Goal: Transaction & Acquisition: Book appointment/travel/reservation

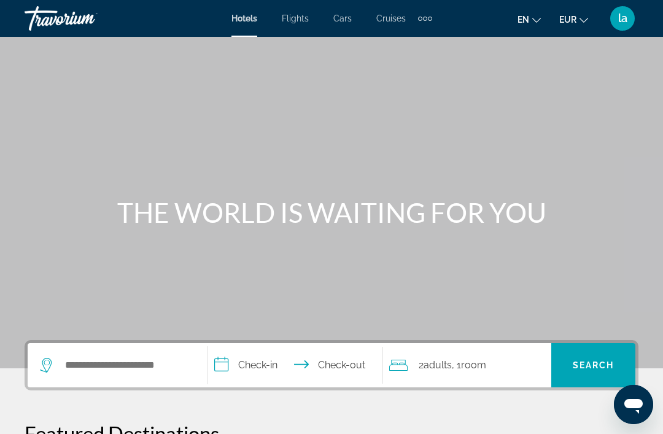
click at [537, 14] on button "en English Español Français Italiano Português русский" at bounding box center [529, 19] width 23 height 18
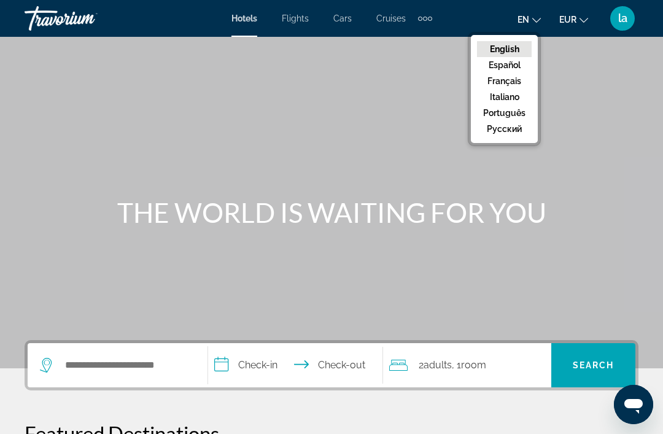
click at [526, 80] on button "Français" at bounding box center [504, 81] width 55 height 16
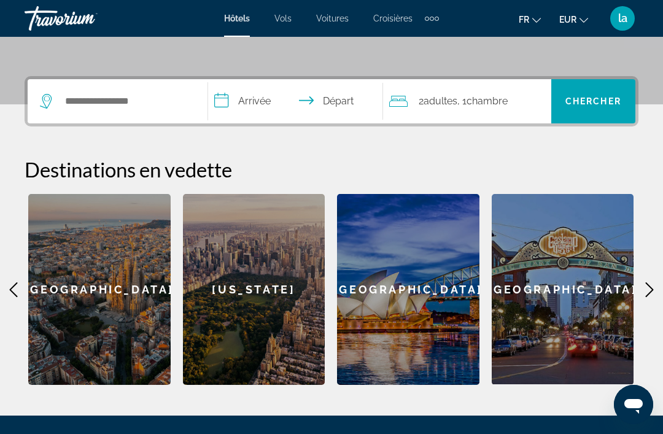
scroll to position [290, 0]
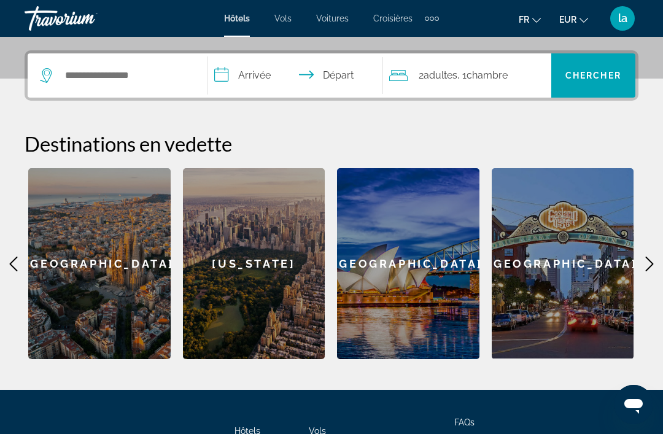
click at [275, 276] on div "[US_STATE]" at bounding box center [254, 263] width 142 height 191
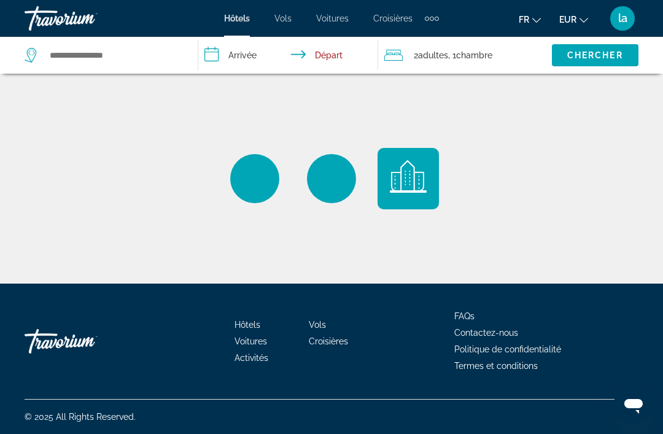
click at [241, 51] on input "**********" at bounding box center [290, 57] width 185 height 41
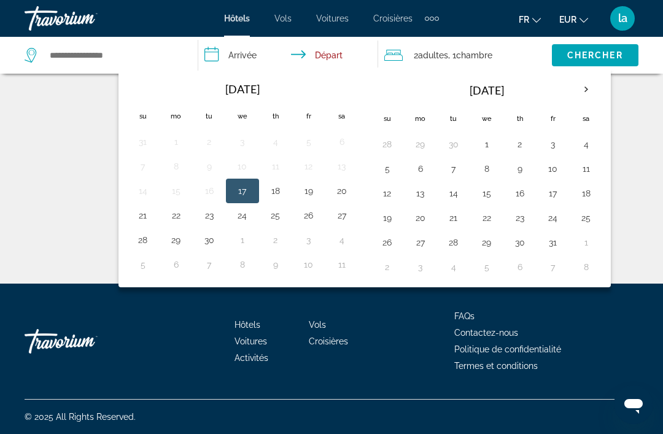
click at [593, 90] on th "Next month" at bounding box center [586, 89] width 33 height 27
click at [496, 163] on button "5" at bounding box center [487, 168] width 20 height 17
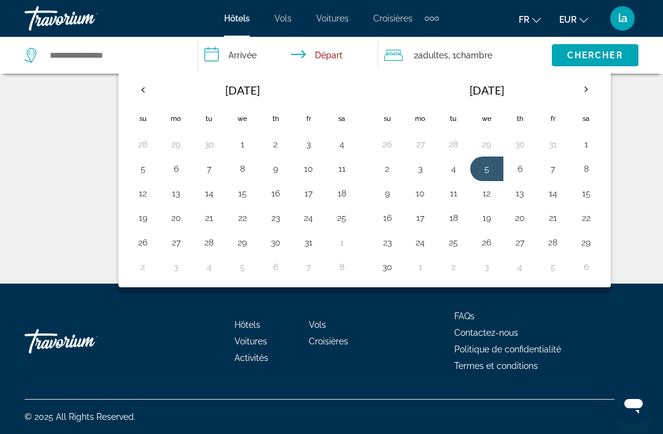
click at [456, 192] on button "11" at bounding box center [454, 193] width 20 height 17
type input "**********"
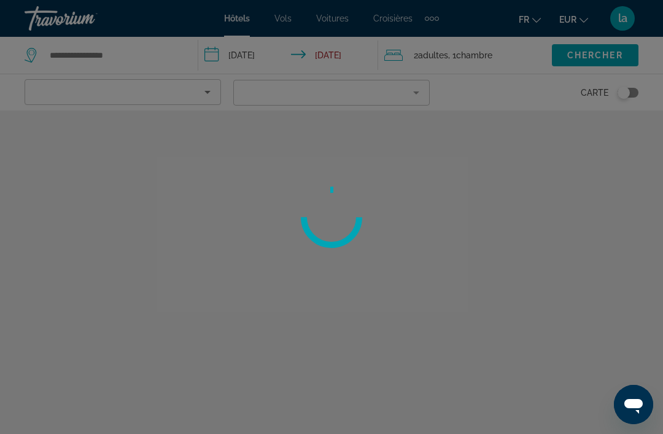
type input "**********"
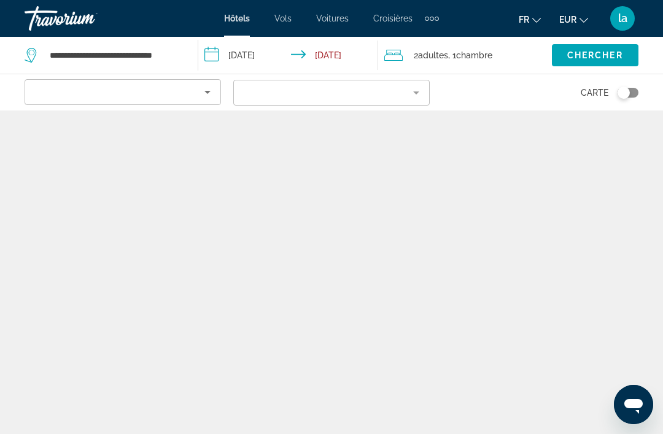
click at [259, 41] on input "**********" at bounding box center [290, 57] width 185 height 41
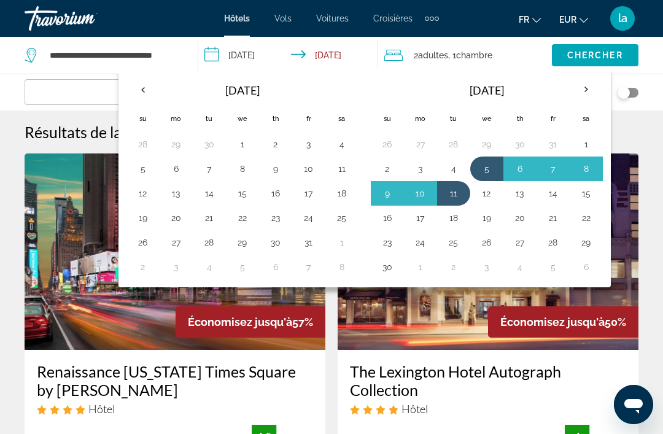
click at [590, 87] on th "Next month" at bounding box center [586, 89] width 33 height 27
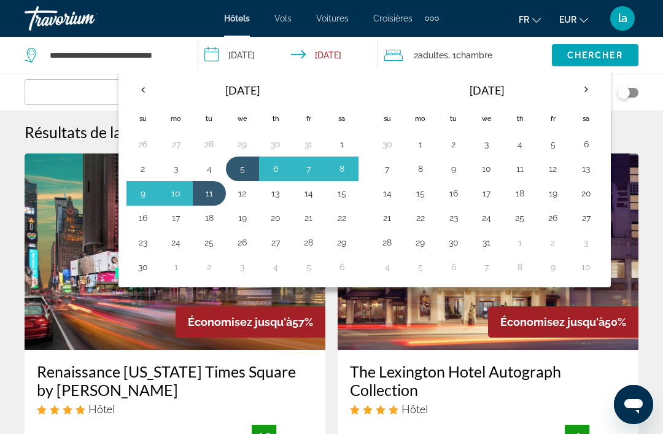
click at [154, 77] on button "Previous month" at bounding box center [143, 90] width 33 height 28
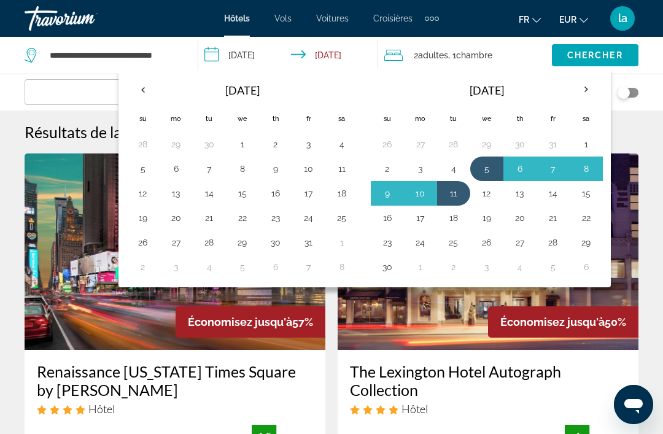
click at [493, 174] on button "5" at bounding box center [487, 168] width 20 height 17
click at [461, 193] on button "11" at bounding box center [454, 193] width 20 height 17
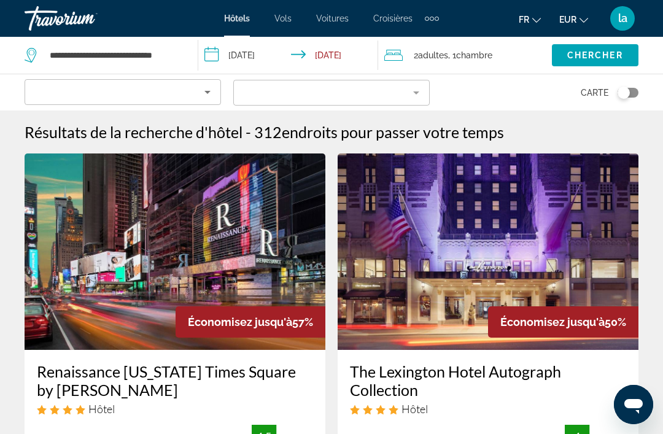
click at [208, 92] on icon "Sort by" at bounding box center [208, 92] width 6 height 3
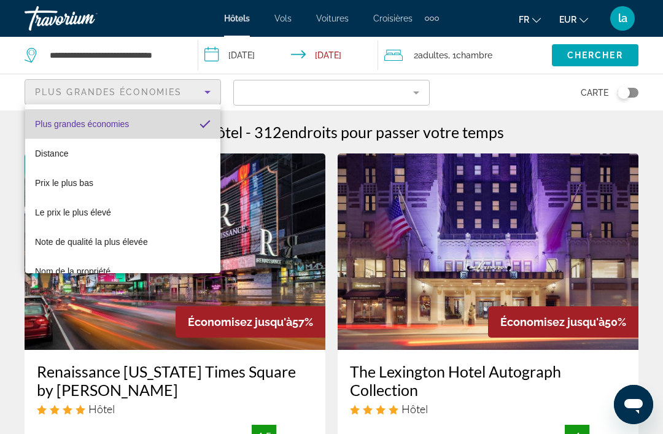
click at [208, 119] on mat-pseudo-checkbox "Sort by" at bounding box center [205, 124] width 11 height 11
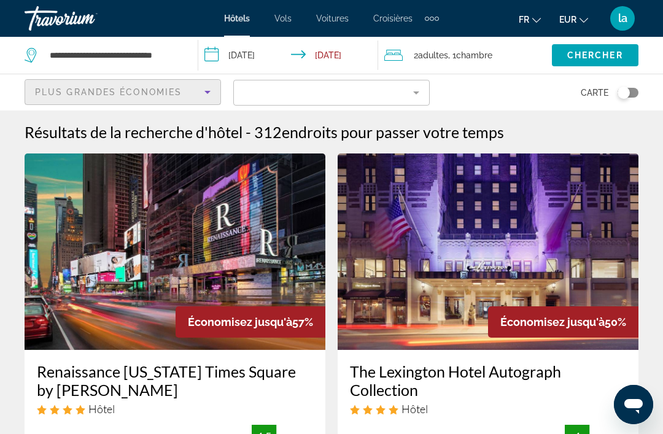
click at [416, 90] on mat-form-field "Filter" at bounding box center [331, 93] width 197 height 26
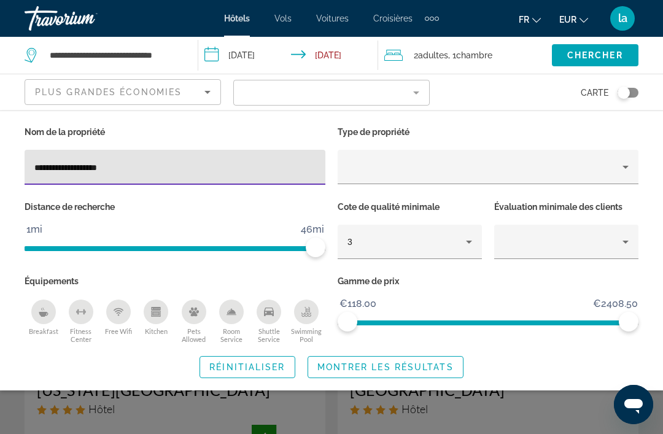
type input "**********"
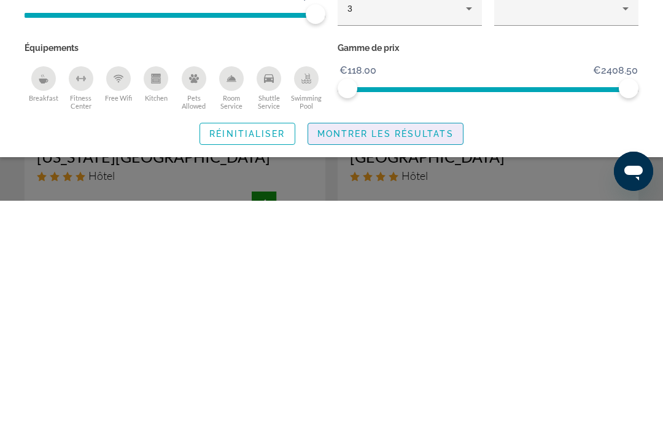
click at [431, 353] on span "Search widget" at bounding box center [385, 367] width 155 height 29
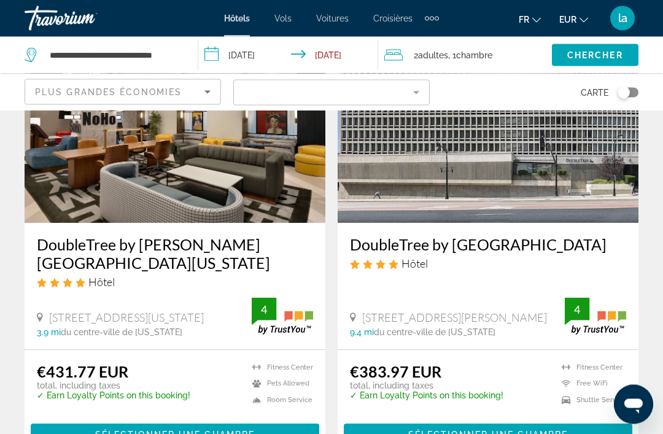
scroll to position [1112, 0]
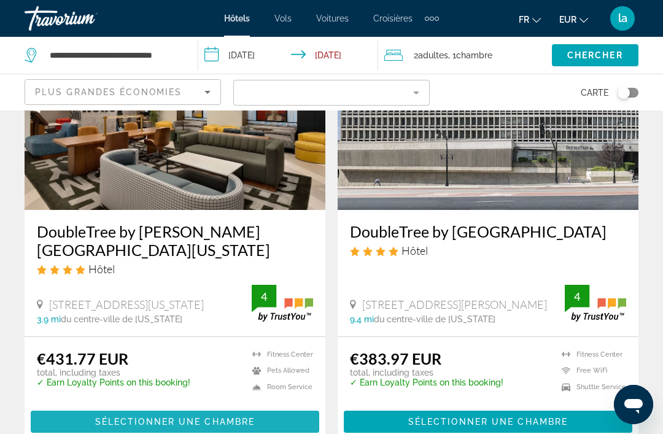
click at [176, 407] on span "Main content" at bounding box center [175, 421] width 289 height 29
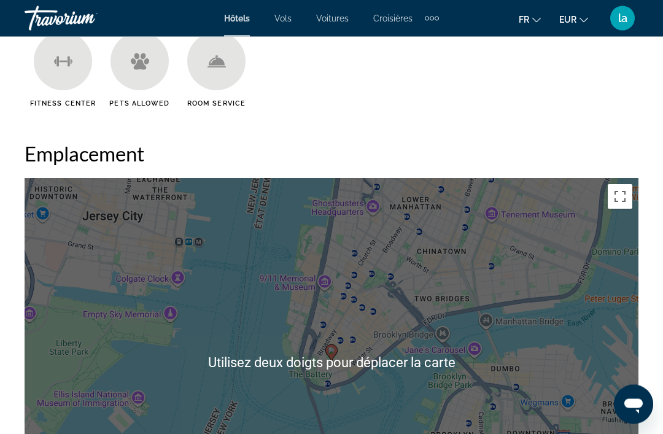
scroll to position [1314, 0]
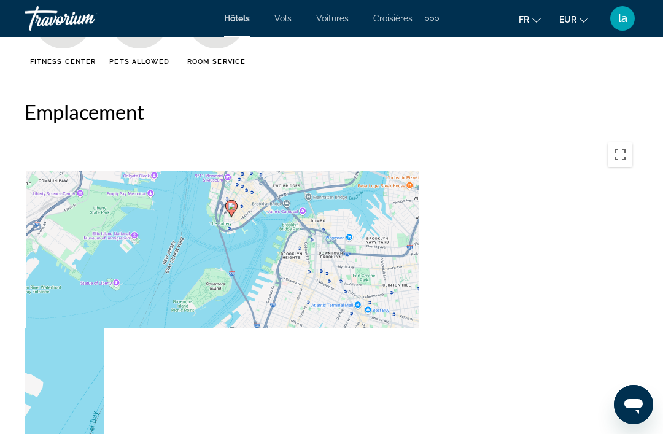
click at [373, 259] on div "Pour activer le glissement avec le clavier, appuyez sur Alt+Entrée. Une fois ce…" at bounding box center [332, 320] width 614 height 368
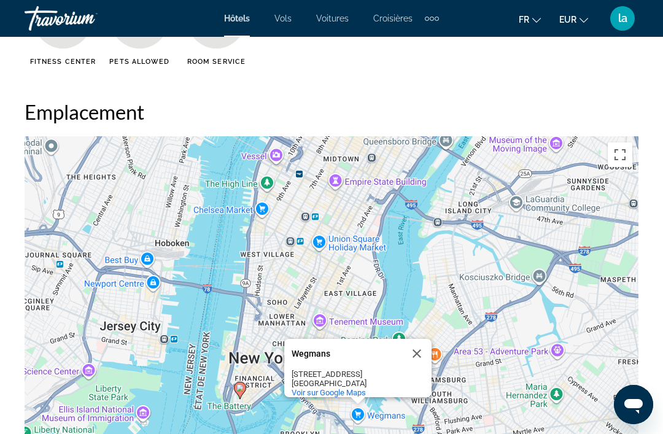
click at [421, 341] on button "Fermer" at bounding box center [416, 353] width 29 height 29
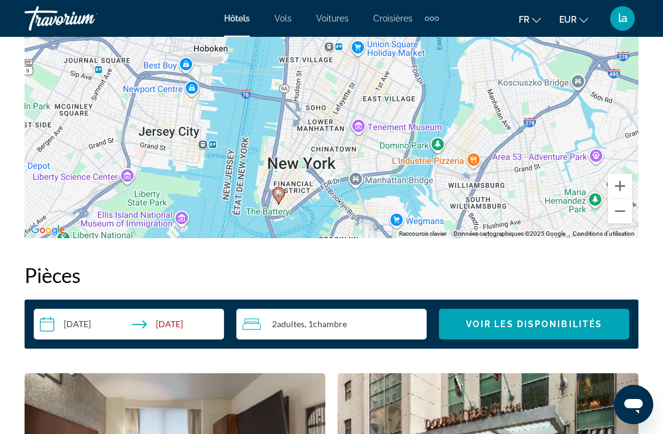
scroll to position [1580, 0]
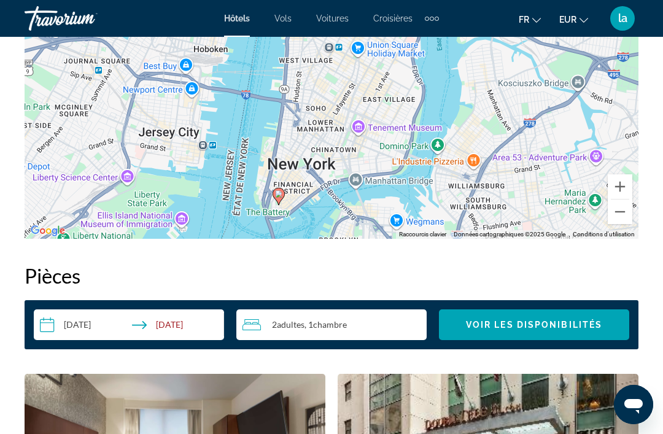
click at [104, 320] on input "**********" at bounding box center [131, 327] width 195 height 34
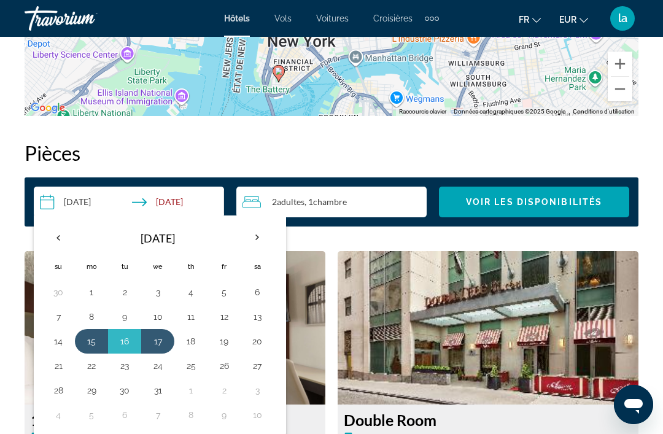
scroll to position [1710, 0]
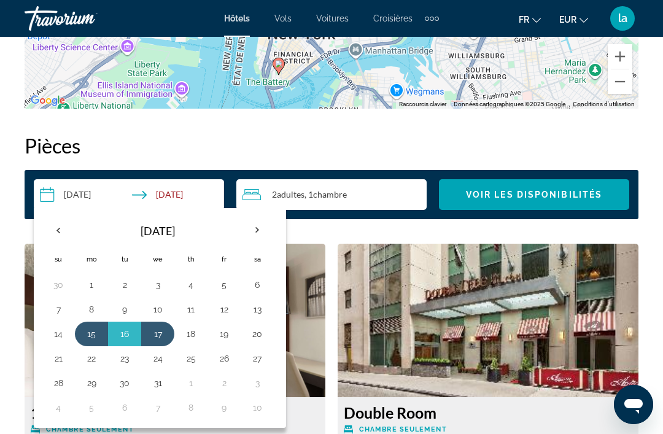
click at [64, 228] on th "Previous month" at bounding box center [58, 230] width 33 height 27
click at [157, 307] on button "5" at bounding box center [158, 309] width 20 height 17
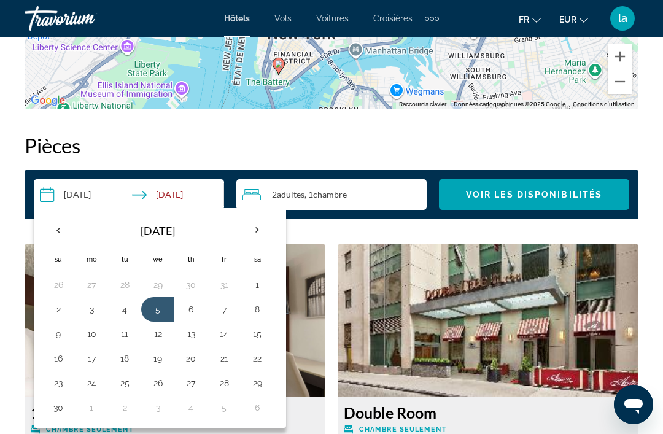
click at [122, 337] on button "11" at bounding box center [125, 333] width 20 height 17
type input "**********"
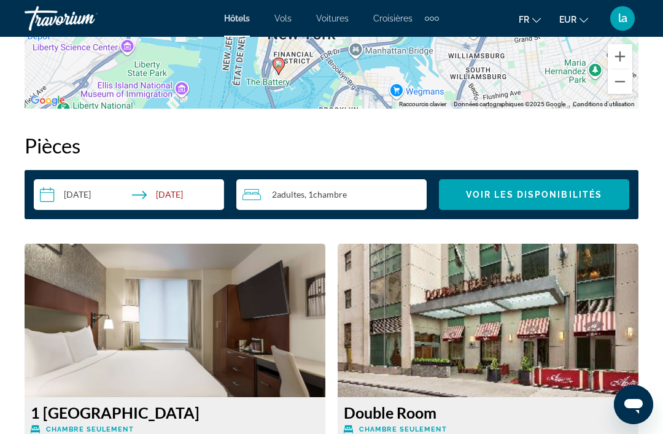
click at [544, 197] on span "Voir les disponibilités" at bounding box center [534, 195] width 136 height 10
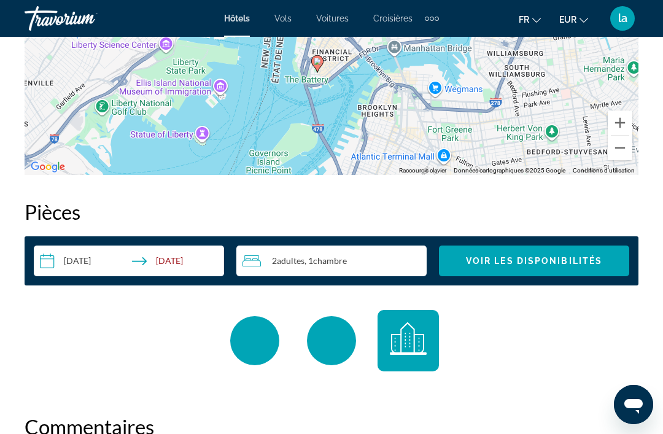
scroll to position [1626, 0]
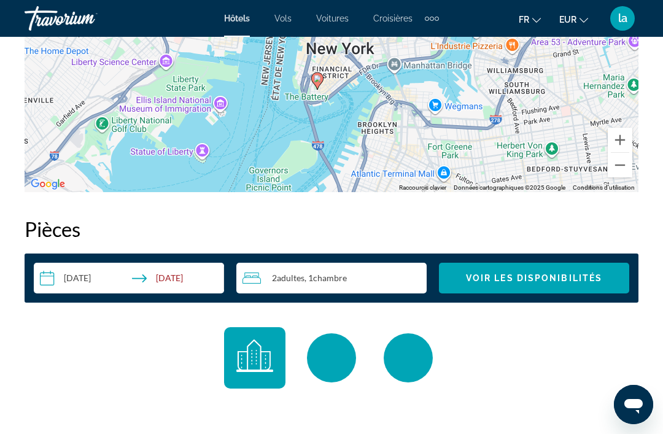
click at [568, 277] on span "Voir les disponibilités" at bounding box center [534, 278] width 136 height 10
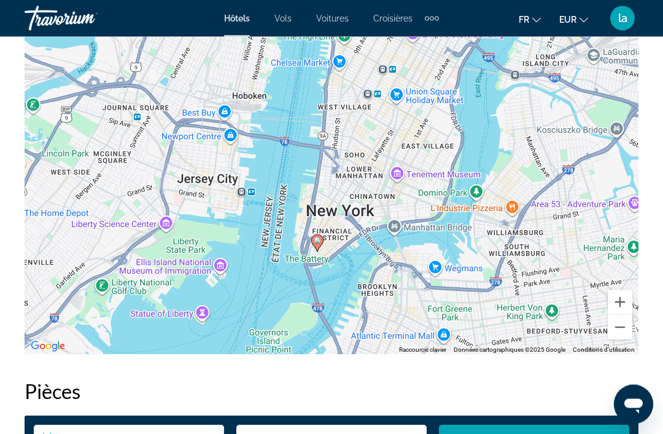
scroll to position [1446, 0]
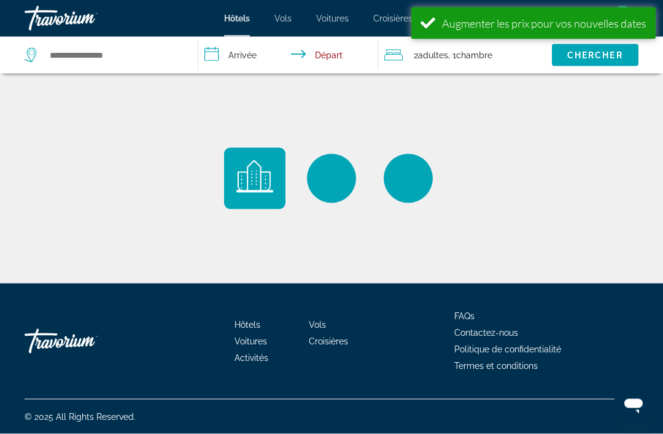
scroll to position [39, 0]
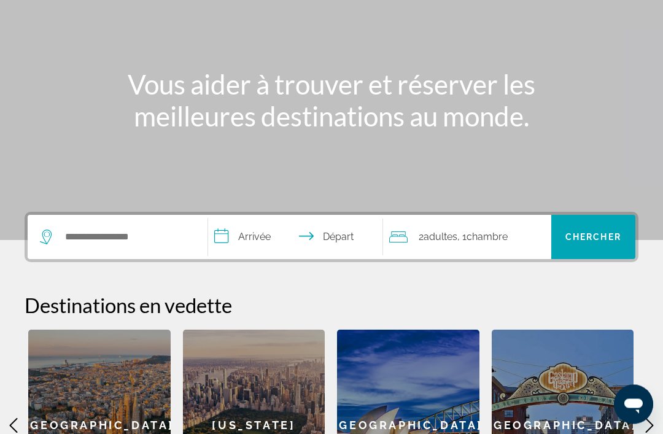
scroll to position [128, 0]
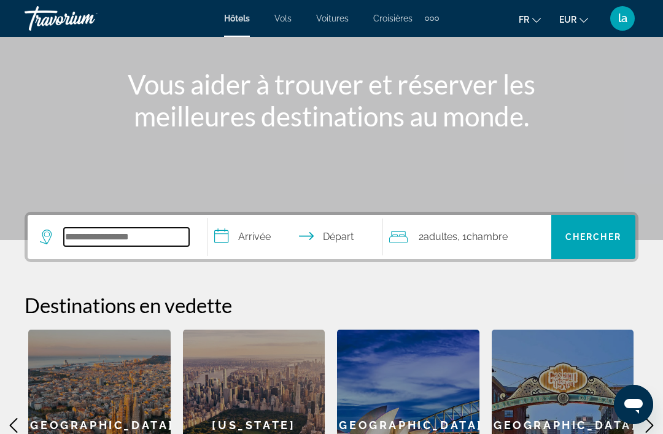
click at [164, 235] on input "Search widget" at bounding box center [126, 237] width 125 height 18
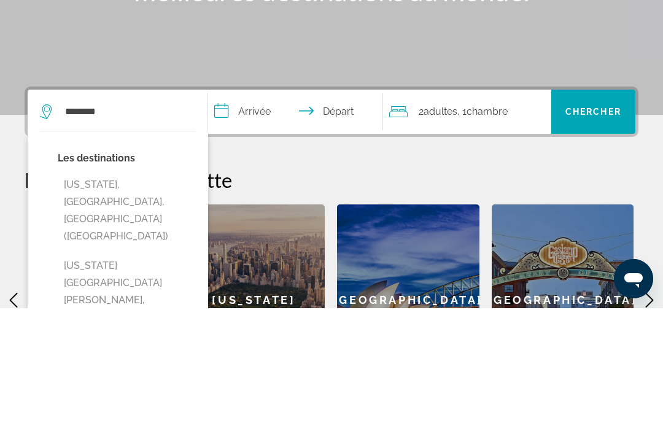
click at [90, 299] on button "[US_STATE], [GEOGRAPHIC_DATA], [GEOGRAPHIC_DATA] ([GEOGRAPHIC_DATA])" at bounding box center [127, 336] width 138 height 75
type input "**********"
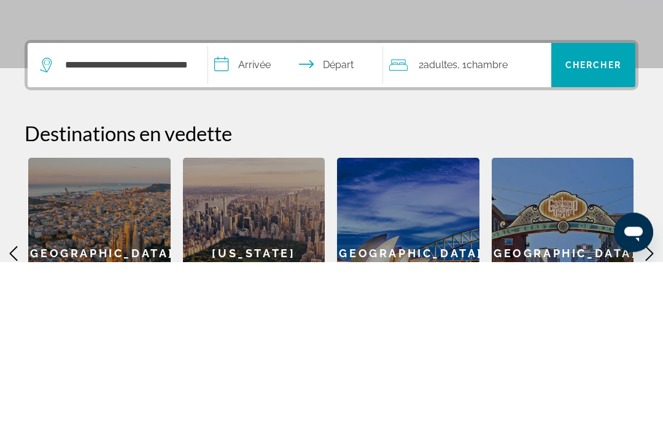
click at [253, 216] on input "**********" at bounding box center [297, 240] width 179 height 48
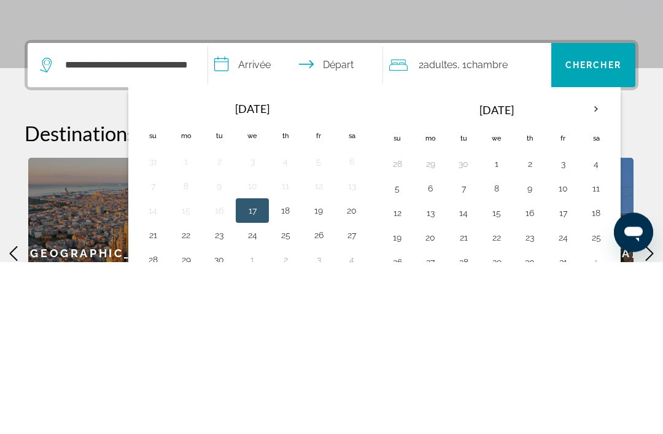
scroll to position [300, 0]
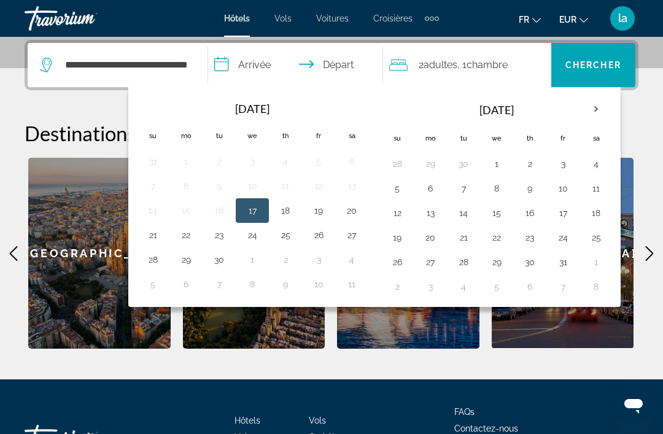
click at [598, 106] on th "Next month" at bounding box center [596, 109] width 33 height 27
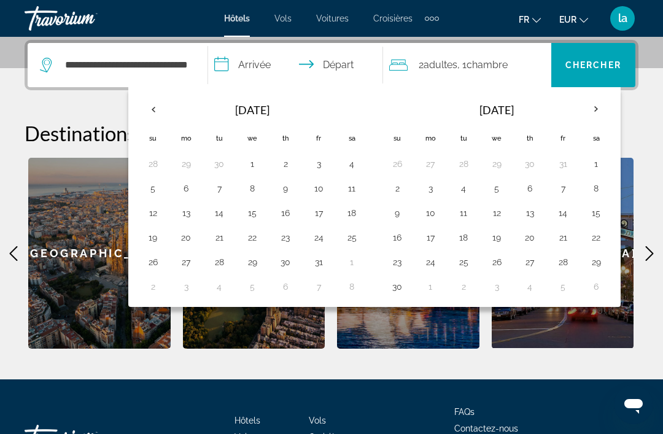
click at [503, 189] on button "5" at bounding box center [497, 188] width 20 height 17
click at [467, 216] on button "11" at bounding box center [464, 213] width 20 height 17
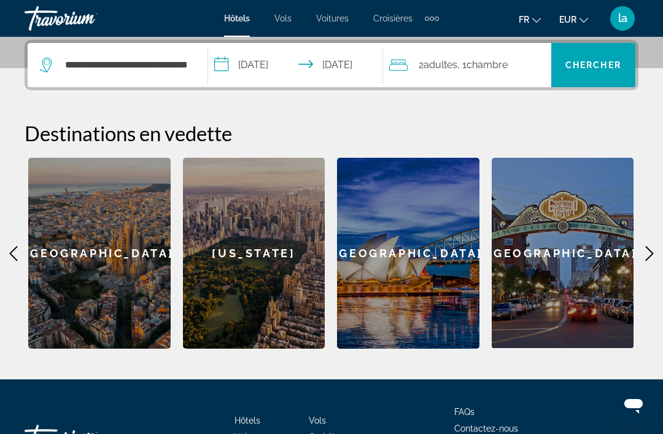
type input "**********"
click at [608, 70] on span "Chercher" at bounding box center [594, 65] width 56 height 10
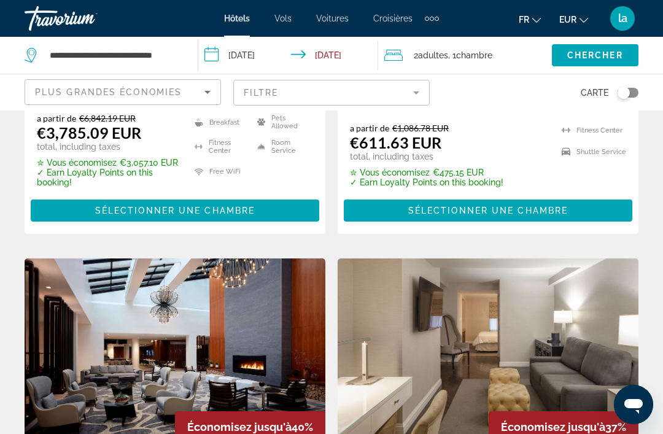
scroll to position [828, 0]
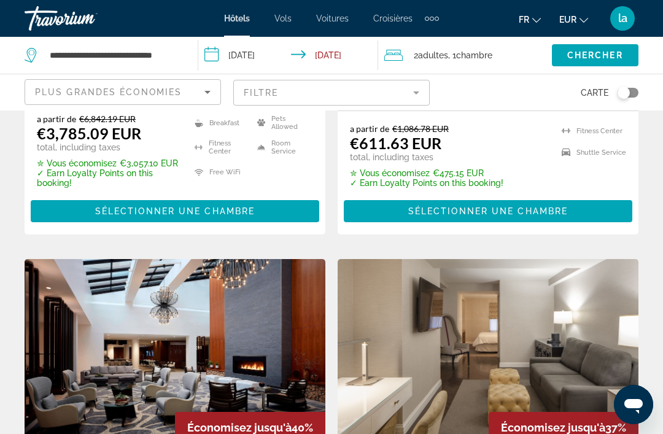
click at [411, 90] on mat-form-field "Filtre" at bounding box center [331, 93] width 197 height 26
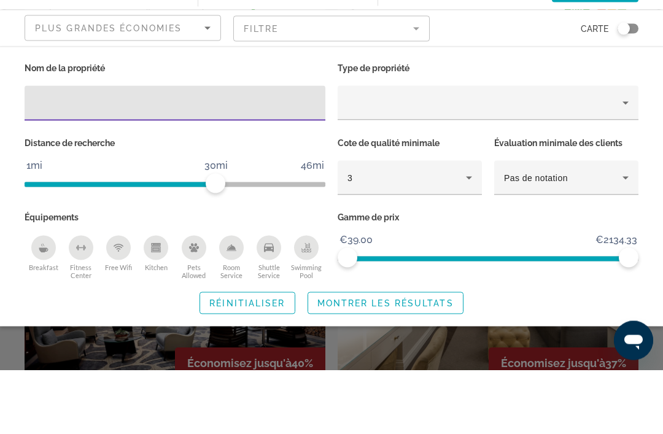
click at [124, 160] on input "Hotel Filters" at bounding box center [174, 167] width 281 height 15
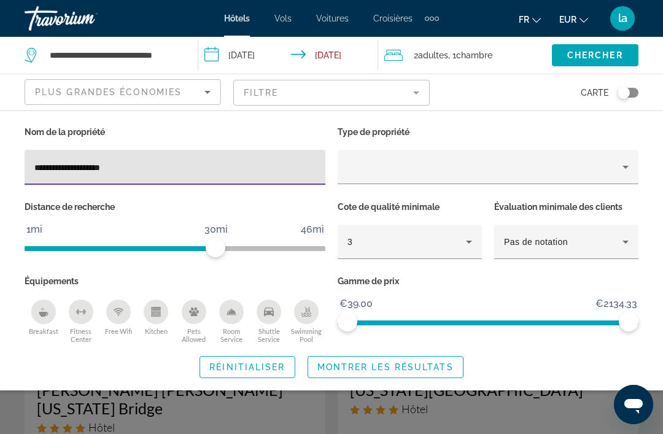
type input "**********"
click at [663, 136] on div "**********" at bounding box center [331, 250] width 663 height 255
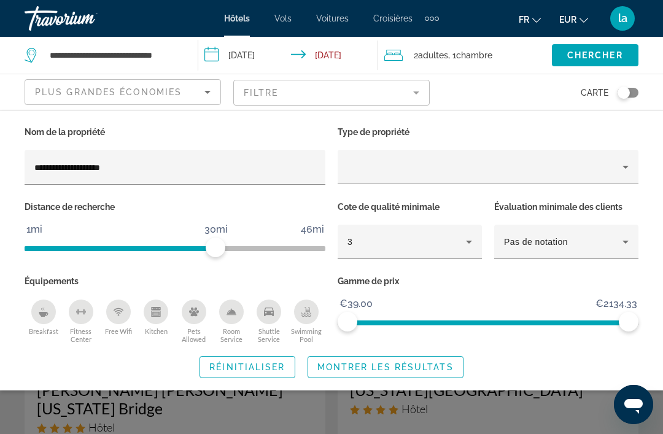
click at [436, 367] on span "Montrer les résultats" at bounding box center [386, 367] width 136 height 10
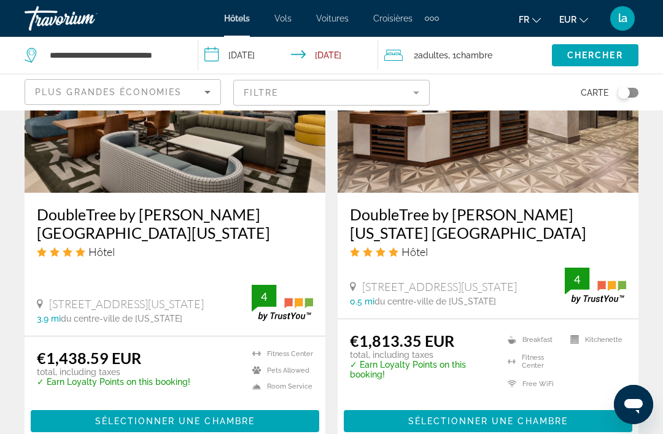
scroll to position [2574, 0]
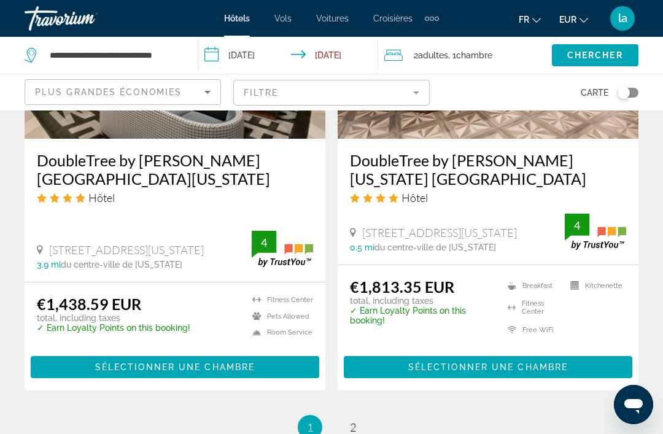
click at [171, 372] on span "Sélectionner une chambre" at bounding box center [175, 367] width 160 height 10
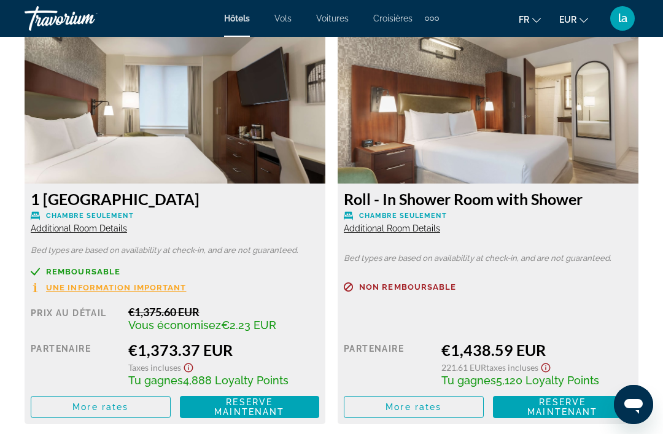
scroll to position [1922, 0]
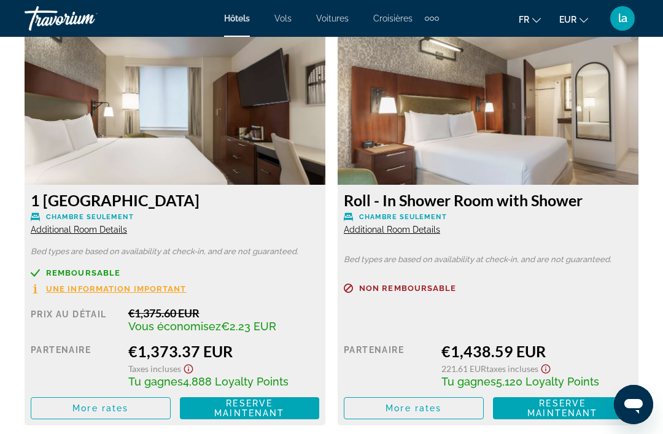
click at [212, 114] on img "Main content" at bounding box center [175, 108] width 301 height 154
click at [158, 285] on span "Une information important" at bounding box center [116, 289] width 141 height 8
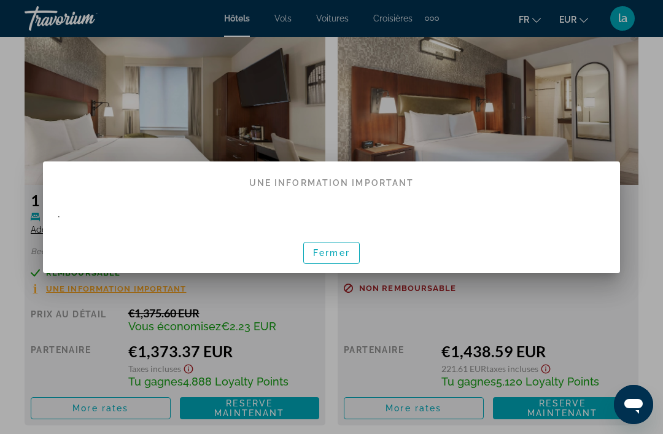
scroll to position [0, 0]
click at [339, 256] on span "Fermer" at bounding box center [331, 253] width 37 height 10
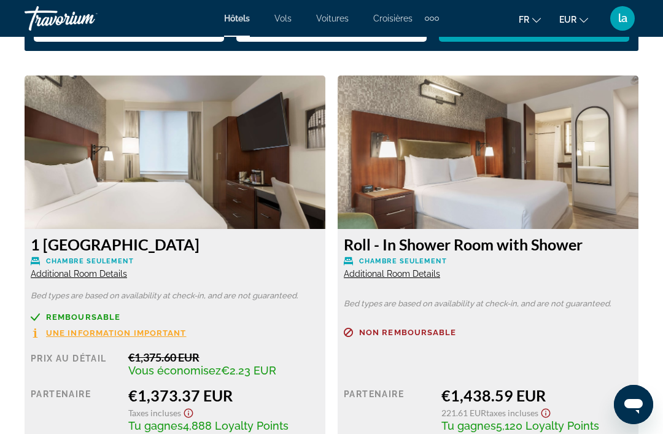
scroll to position [1877, 0]
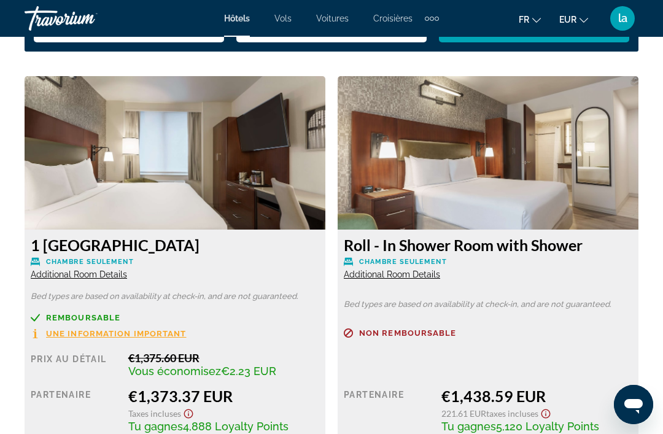
click at [186, 167] on img "Main content" at bounding box center [175, 153] width 301 height 154
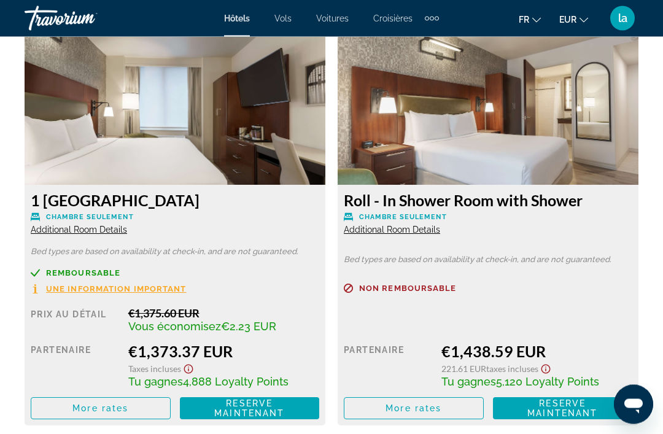
scroll to position [1943, 0]
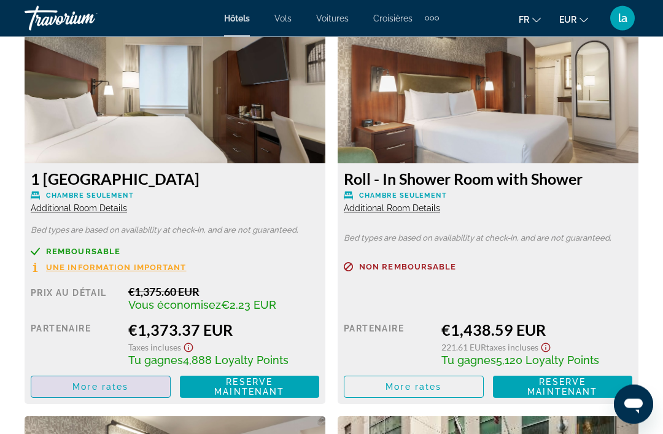
click at [82, 383] on span "More rates" at bounding box center [100, 388] width 56 height 10
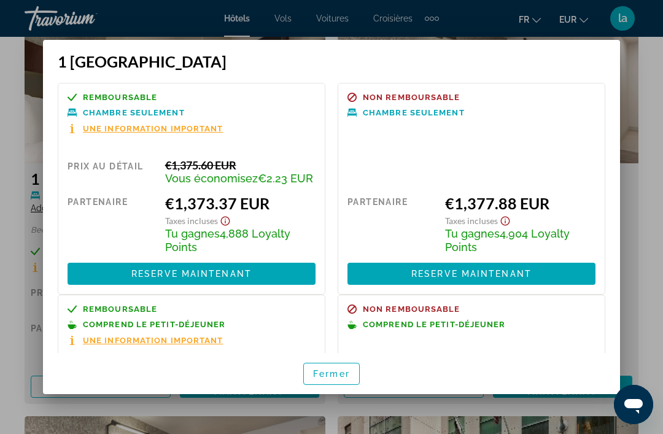
scroll to position [0, 0]
click at [343, 379] on span "Fermer" at bounding box center [331, 374] width 37 height 10
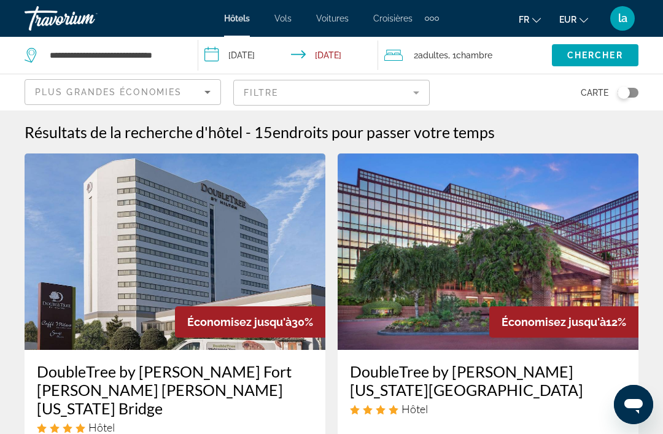
click at [402, 96] on mat-form-field "Filtre" at bounding box center [331, 93] width 197 height 26
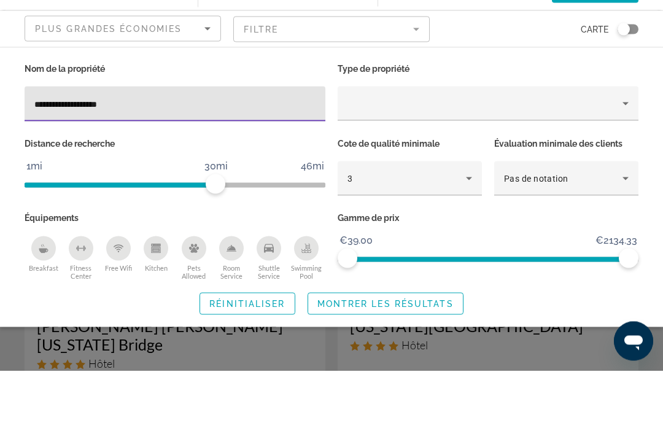
click at [316, 170] on div "Hotel Filters" at bounding box center [316, 170] width 0 height 0
click at [285, 160] on input "**********" at bounding box center [174, 167] width 281 height 15
click at [261, 160] on input "**********" at bounding box center [174, 167] width 281 height 15
click at [308, 160] on input "**********" at bounding box center [174, 167] width 281 height 15
click at [127, 160] on input "**********" at bounding box center [174, 167] width 281 height 15
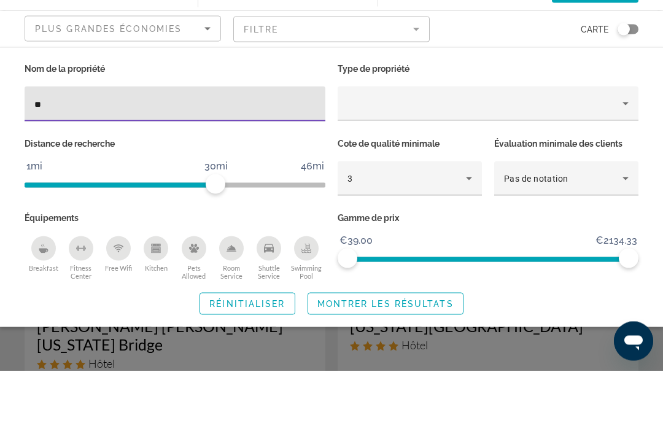
type input "*"
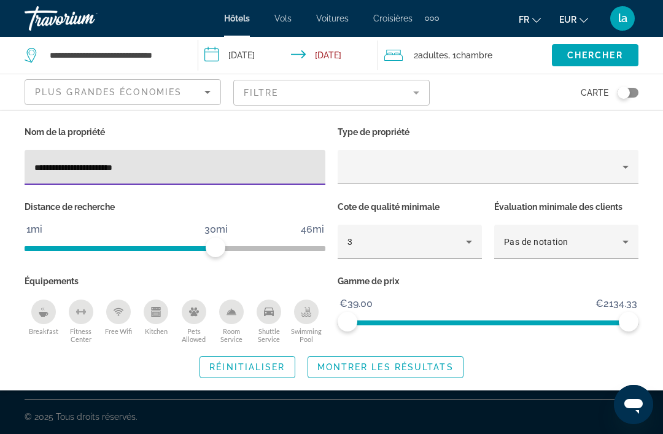
type input "**********"
click at [662, 148] on div "**********" at bounding box center [331, 250] width 663 height 255
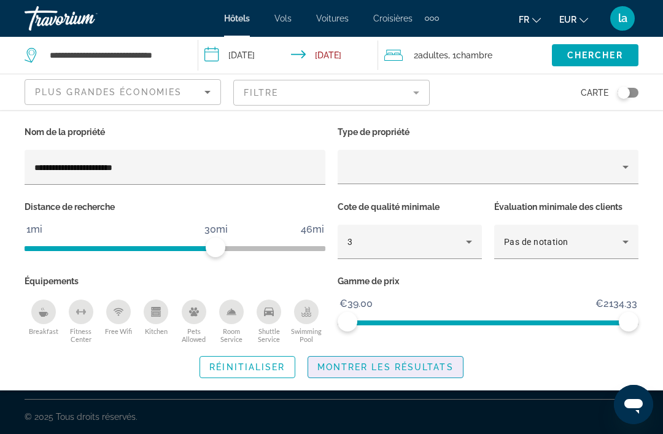
click at [424, 367] on span "Montrer les résultats" at bounding box center [386, 367] width 136 height 10
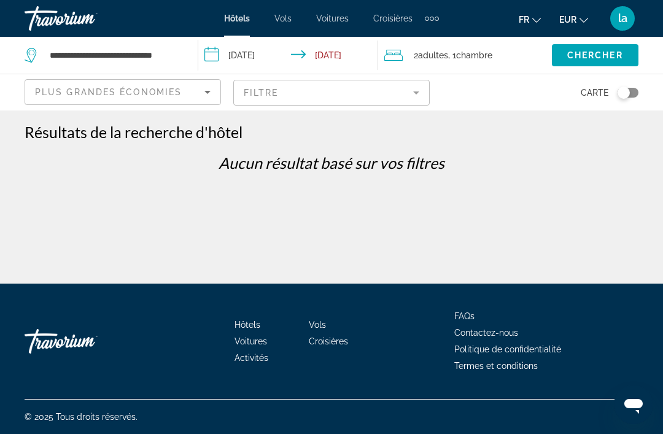
click at [396, 88] on mat-form-field "Filtre" at bounding box center [331, 93] width 197 height 26
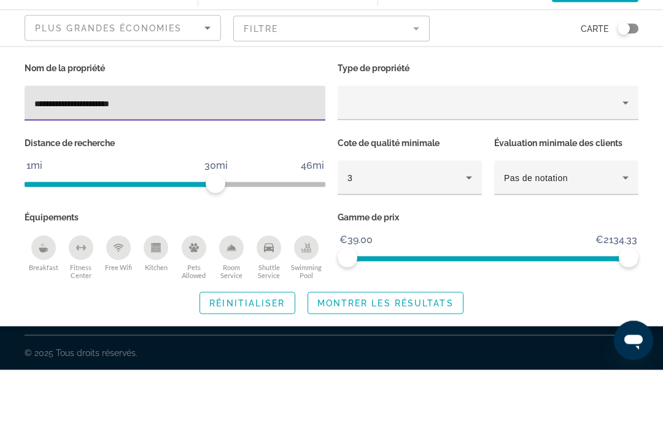
click at [192, 160] on input "**********" at bounding box center [174, 167] width 281 height 15
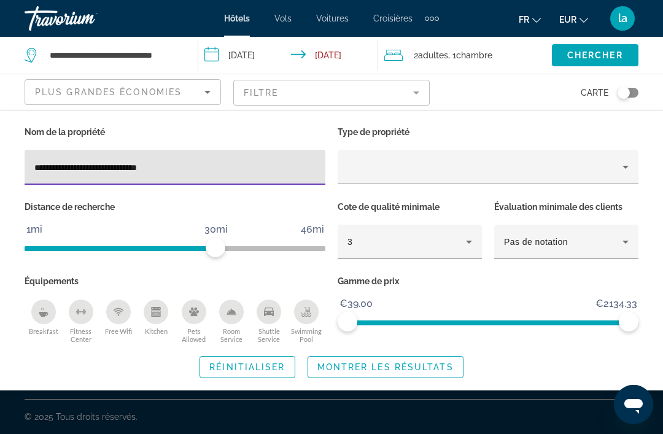
type input "**********"
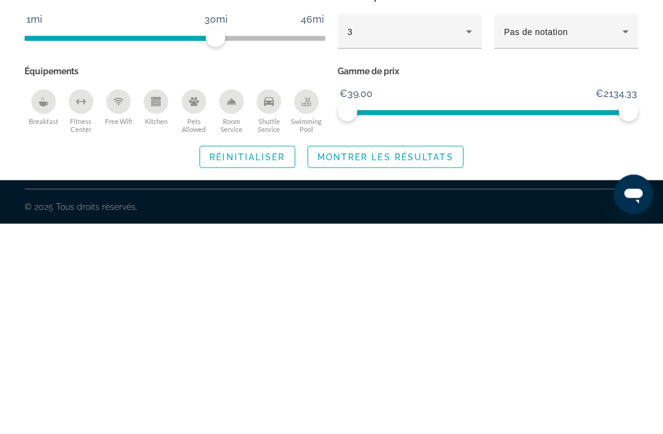
click at [426, 353] on span "Search widget" at bounding box center [385, 367] width 155 height 29
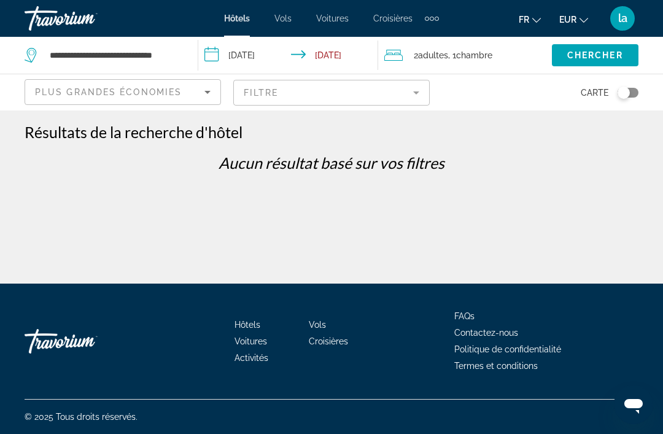
click at [369, 93] on mat-form-field "Filtre" at bounding box center [331, 93] width 197 height 26
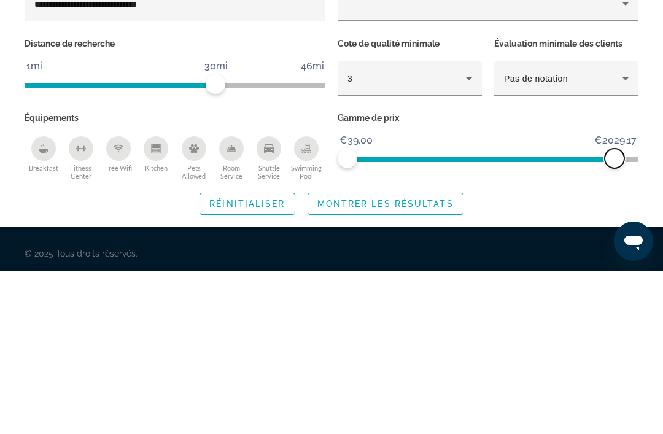
scroll to position [39, 0]
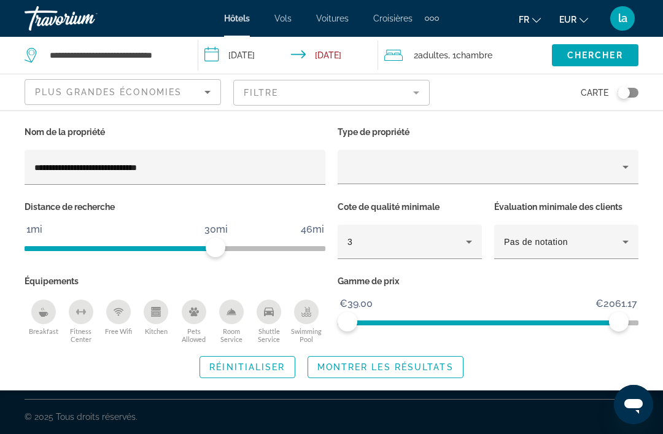
click at [259, 161] on input "**********" at bounding box center [174, 167] width 281 height 15
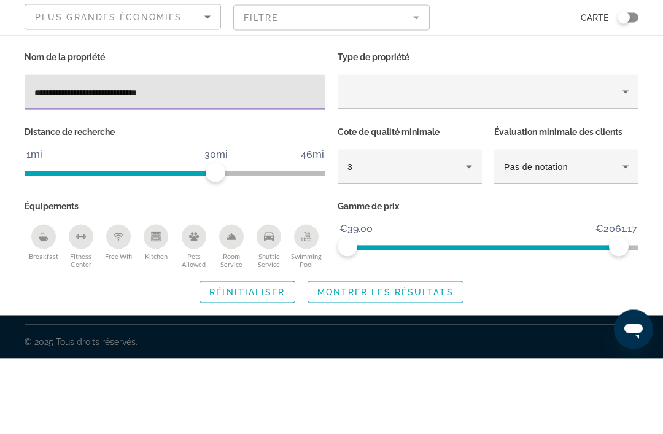
click at [324, 150] on div "**********" at bounding box center [175, 167] width 301 height 35
click at [318, 150] on div "**********" at bounding box center [175, 167] width 301 height 35
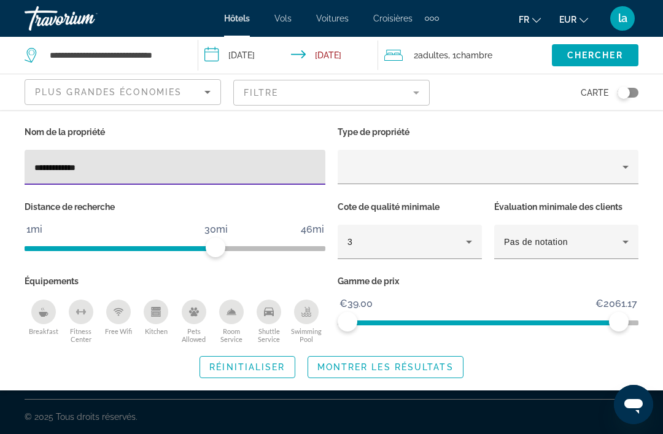
type input "**********"
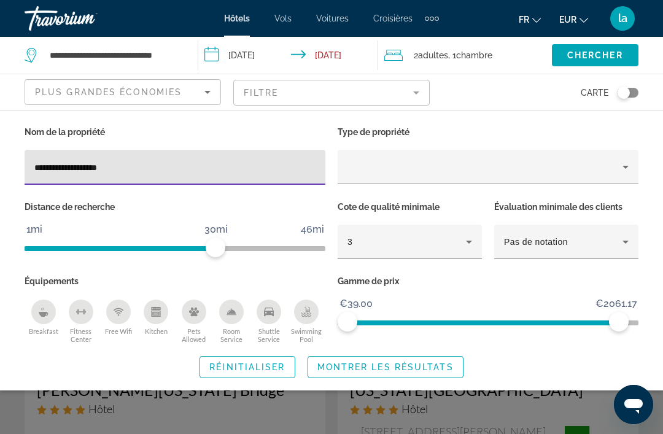
type input "**********"
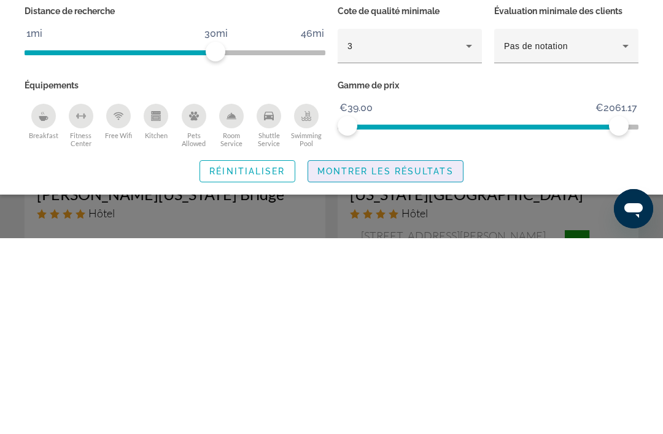
click at [435, 362] on span "Montrer les résultats" at bounding box center [386, 367] width 136 height 10
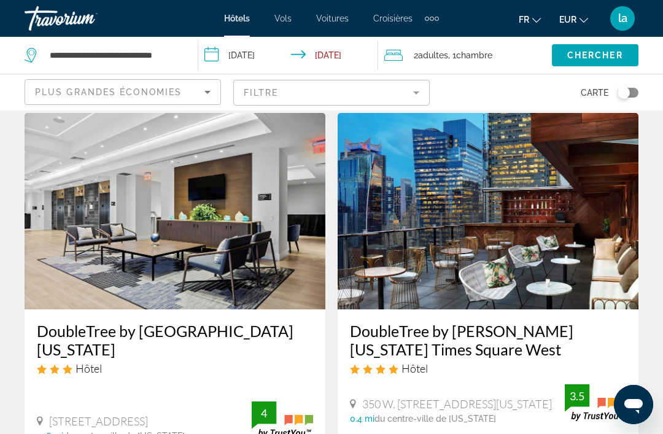
scroll to position [1922, 0]
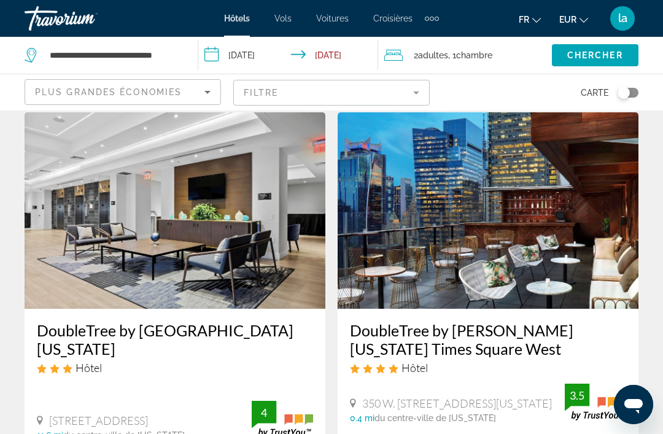
click at [546, 225] on img "Main content" at bounding box center [488, 210] width 301 height 197
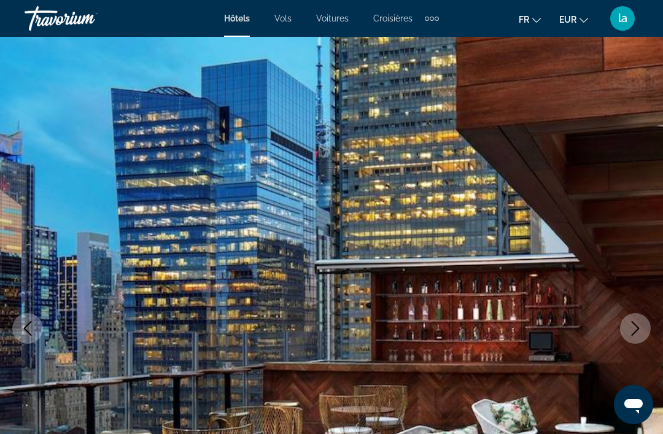
click at [637, 325] on icon "Next image" at bounding box center [635, 328] width 15 height 15
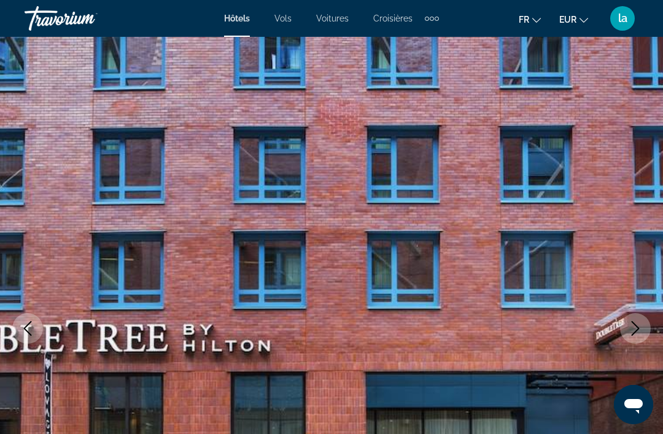
click at [642, 330] on icon "Next image" at bounding box center [635, 328] width 15 height 15
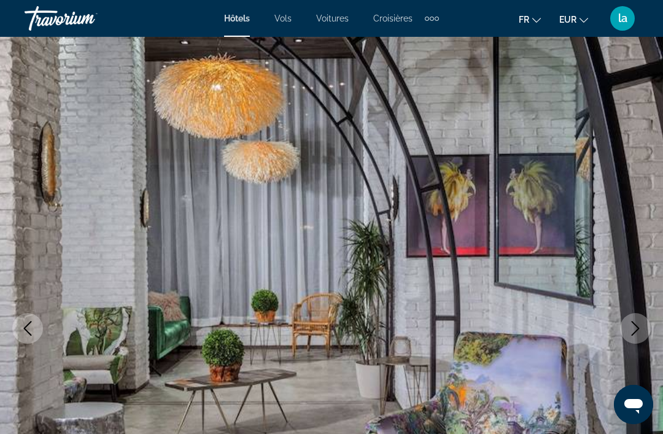
click at [649, 334] on button "Next image" at bounding box center [635, 328] width 31 height 31
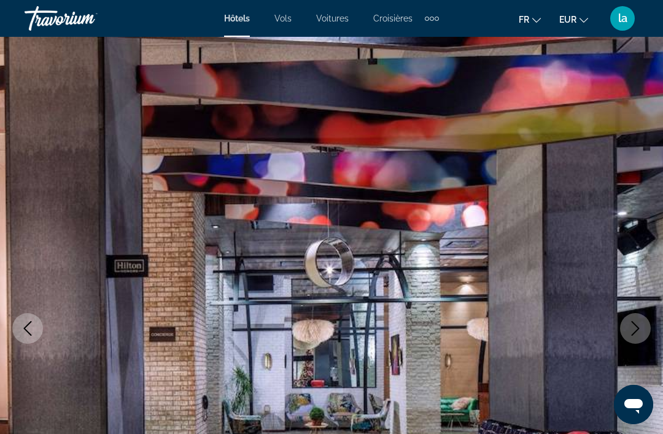
click at [642, 326] on icon "Next image" at bounding box center [635, 328] width 15 height 15
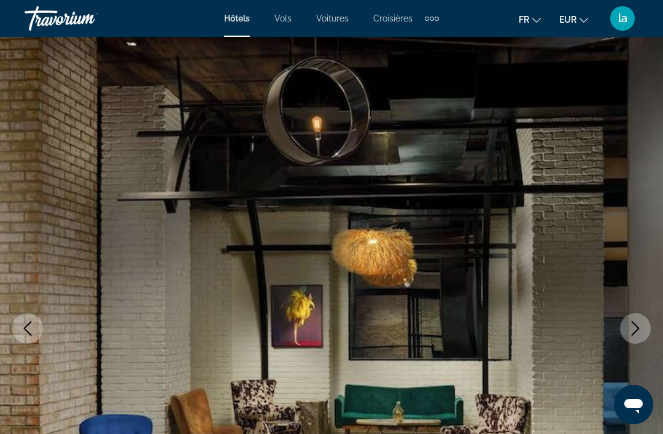
click at [640, 327] on icon "Next image" at bounding box center [635, 328] width 15 height 15
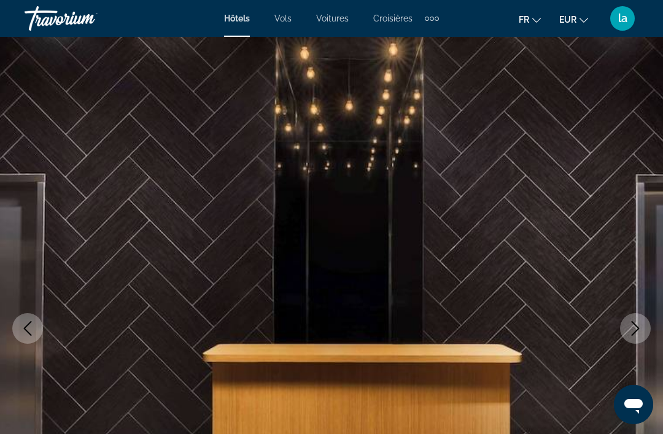
click at [645, 332] on button "Next image" at bounding box center [635, 328] width 31 height 31
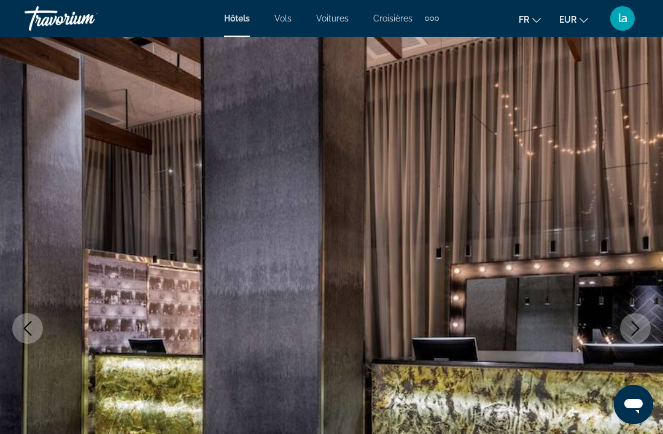
click at [24, 343] on button "Previous image" at bounding box center [27, 328] width 31 height 31
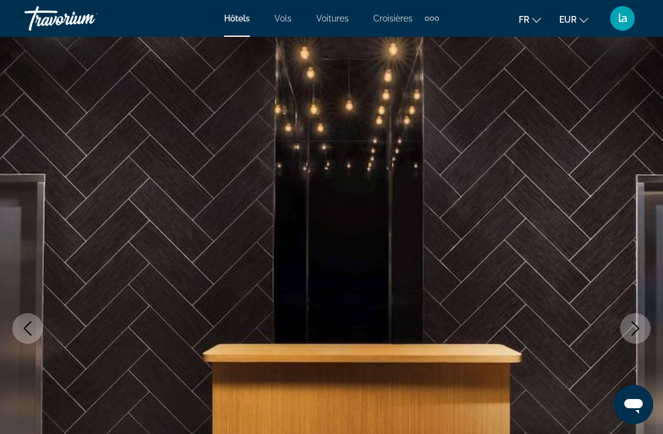
click at [38, 322] on button "Previous image" at bounding box center [27, 328] width 31 height 31
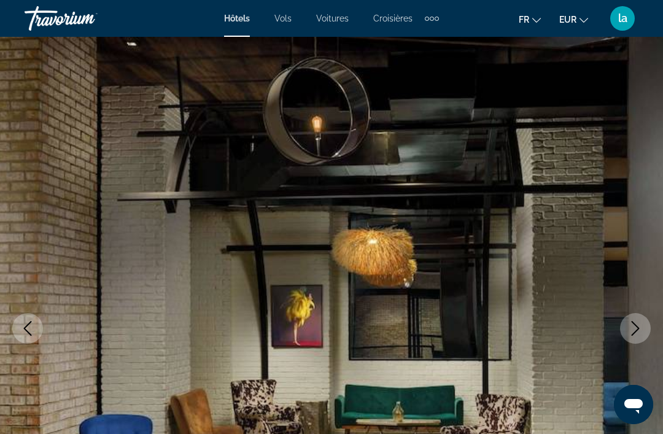
click at [645, 322] on button "Next image" at bounding box center [635, 328] width 31 height 31
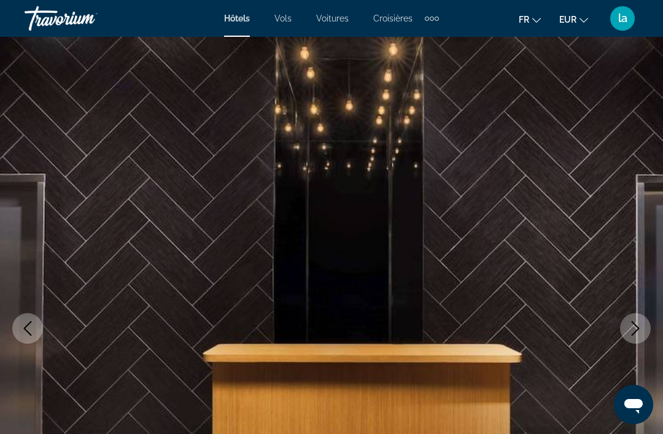
click at [642, 330] on icon "Next image" at bounding box center [635, 328] width 15 height 15
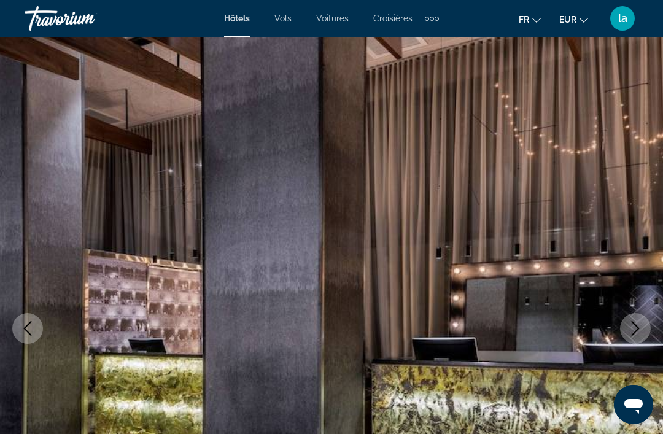
click at [641, 329] on icon "Next image" at bounding box center [635, 328] width 15 height 15
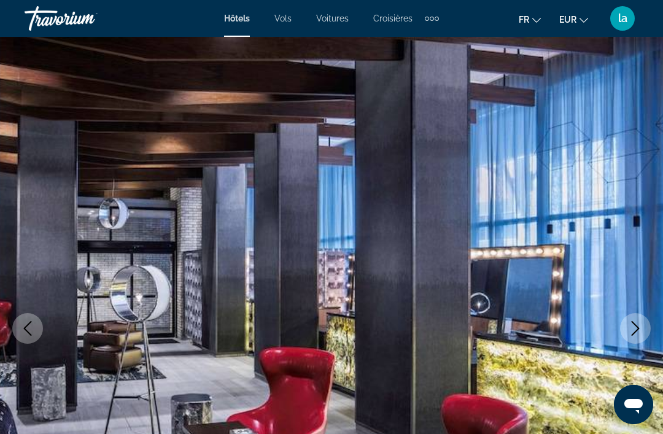
click at [649, 327] on button "Next image" at bounding box center [635, 328] width 31 height 31
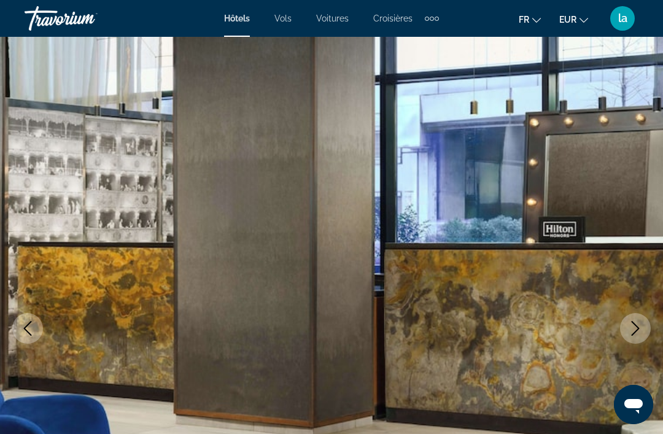
click at [642, 327] on icon "Next image" at bounding box center [635, 328] width 15 height 15
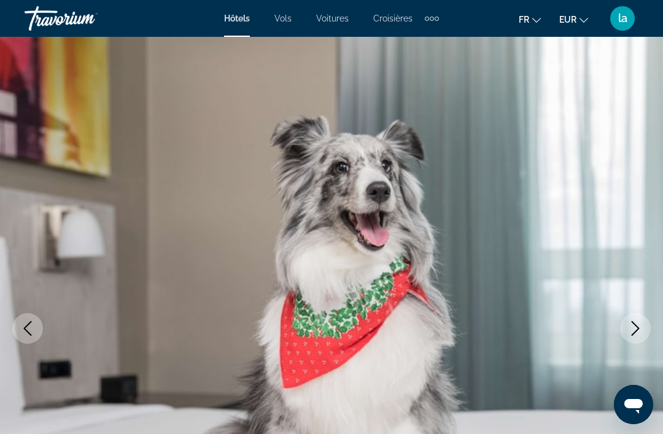
click at [643, 331] on button "Next image" at bounding box center [635, 328] width 31 height 31
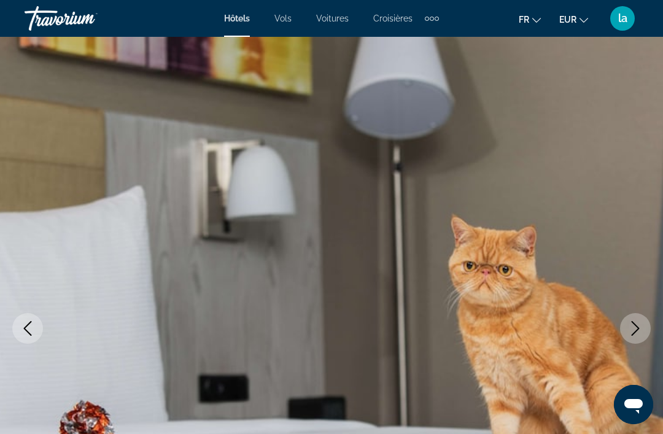
click at [643, 334] on button "Next image" at bounding box center [635, 328] width 31 height 31
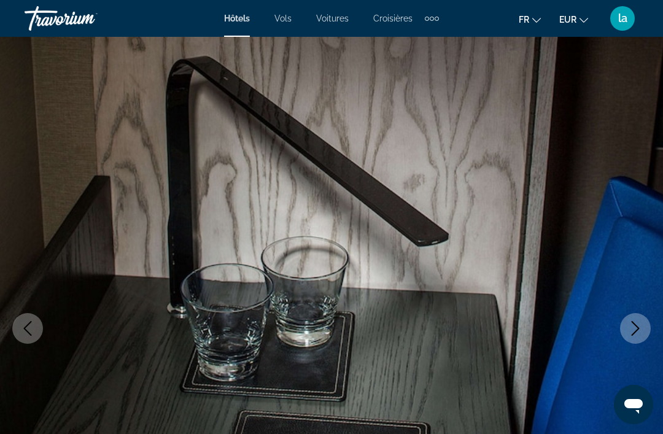
click at [650, 329] on button "Next image" at bounding box center [635, 328] width 31 height 31
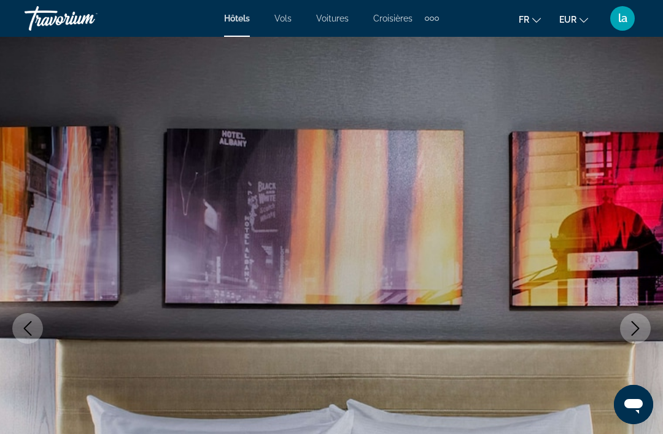
click at [647, 329] on button "Next image" at bounding box center [635, 328] width 31 height 31
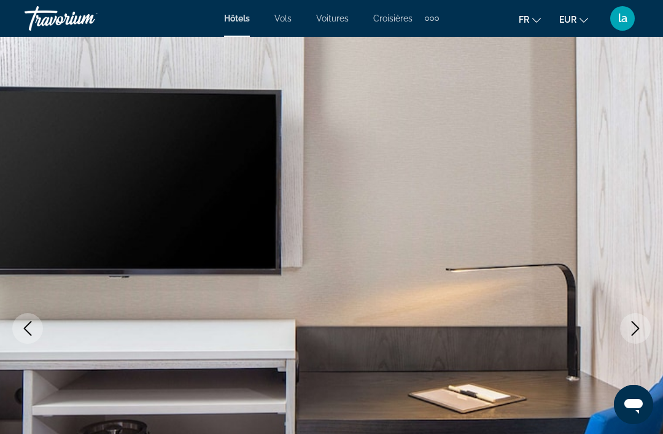
click at [646, 333] on button "Next image" at bounding box center [635, 328] width 31 height 31
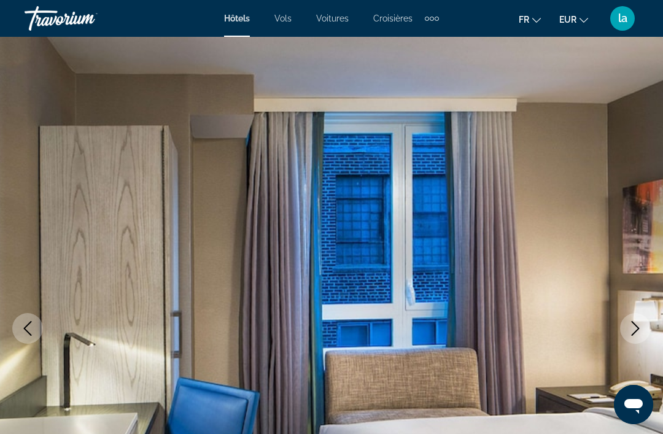
click at [34, 327] on icon "Previous image" at bounding box center [27, 328] width 15 height 15
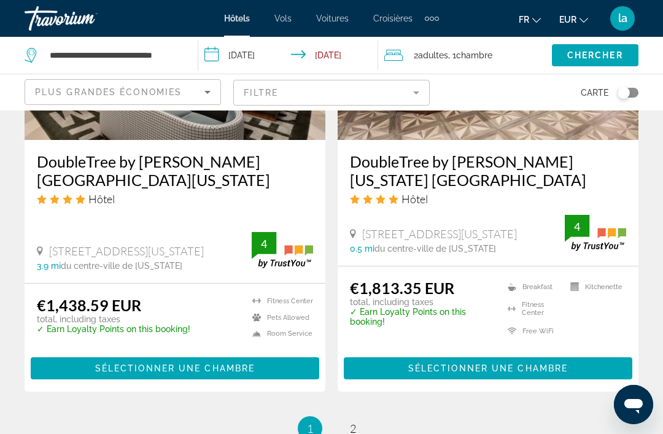
scroll to position [2566, 0]
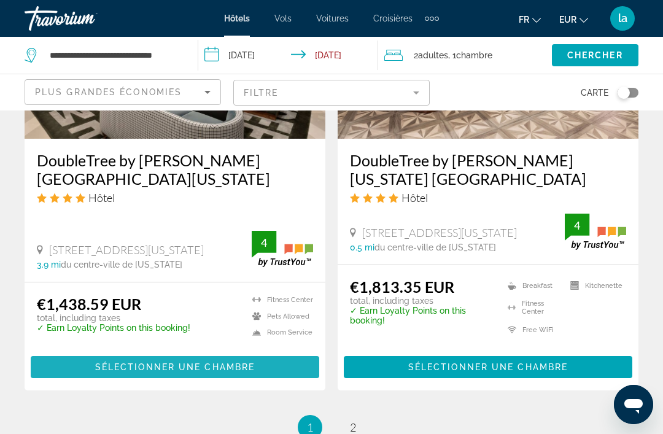
click at [190, 372] on span "Sélectionner une chambre" at bounding box center [175, 367] width 160 height 10
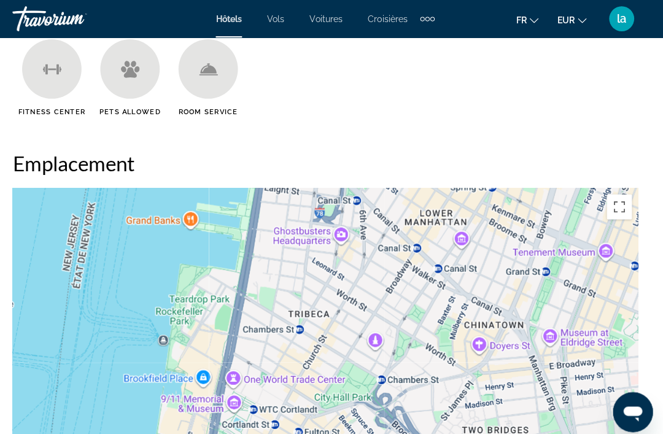
scroll to position [1277, 0]
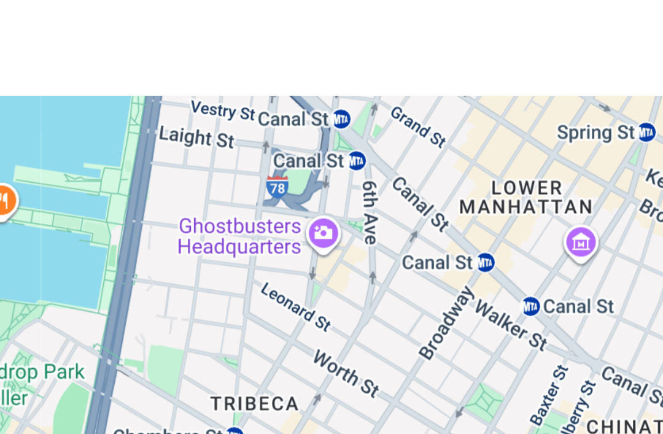
click at [138, 173] on div "Pour activer le glissement avec le clavier, appuyez sur Alt+Entrée. Une fois ce…" at bounding box center [332, 357] width 614 height 368
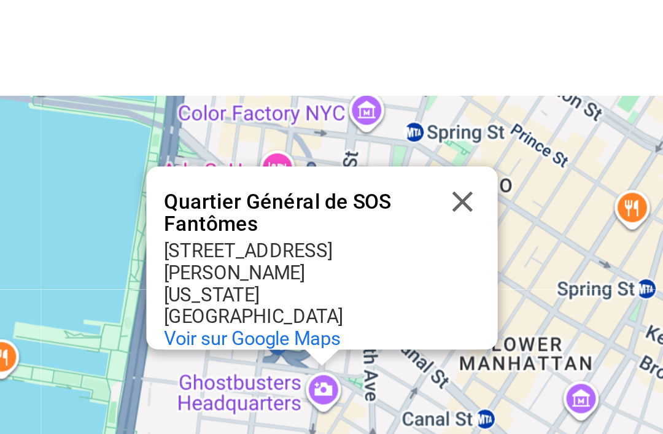
click at [389, 203] on button "Fermer" at bounding box center [403, 217] width 29 height 29
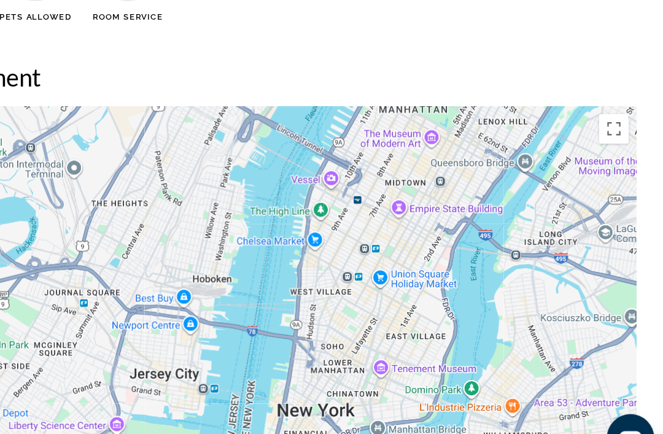
scroll to position [1320, 0]
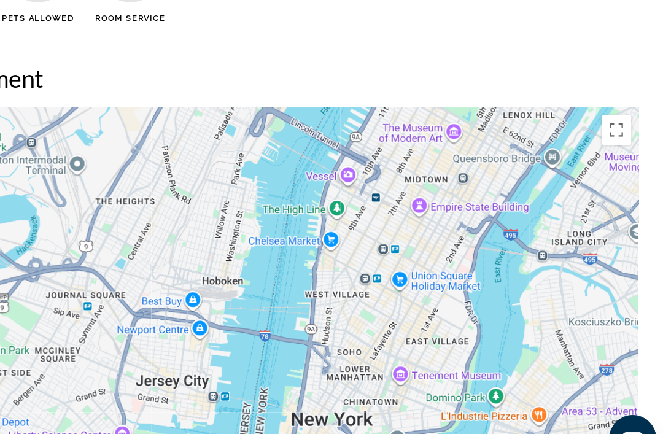
click at [337, 233] on div "Pour activer le glissement avec le clavier, appuyez sur Alt+Entrée. Une fois ce…" at bounding box center [332, 314] width 614 height 368
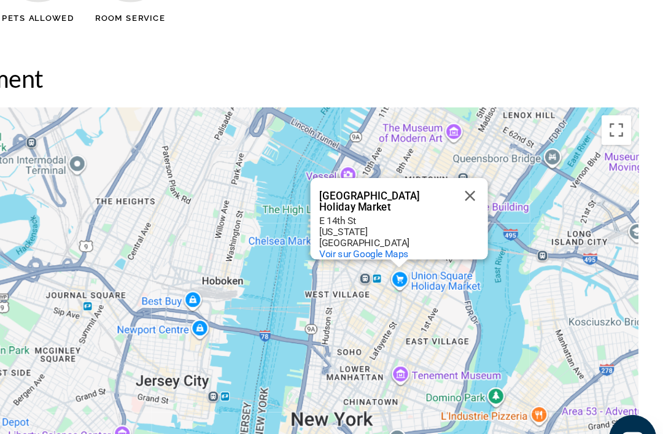
click at [484, 188] on button "Fermer" at bounding box center [498, 202] width 29 height 29
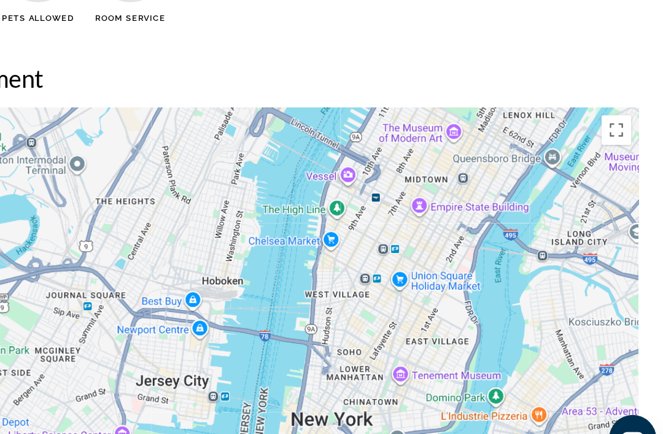
click at [379, 231] on div "Pour activer le glissement avec le clavier, appuyez sur Alt+Entrée. Une fois ce…" at bounding box center [332, 314] width 614 height 368
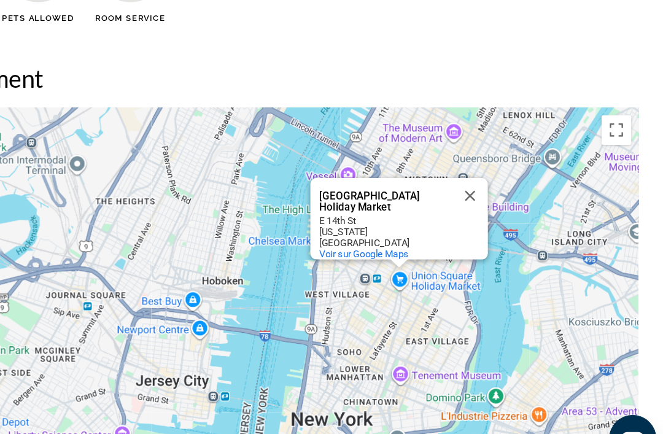
click at [484, 188] on button "Fermer" at bounding box center [498, 202] width 29 height 29
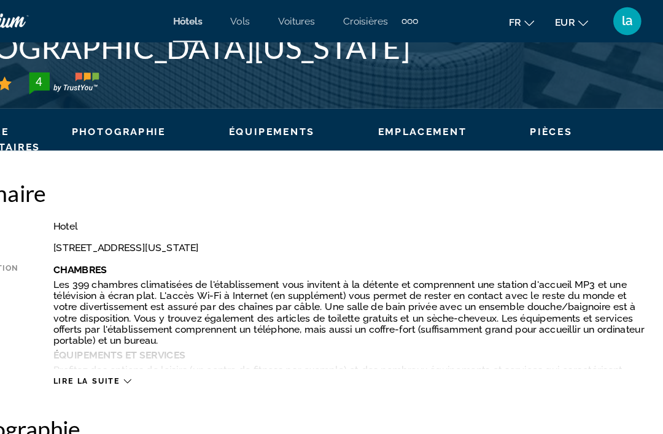
scroll to position [466, 0]
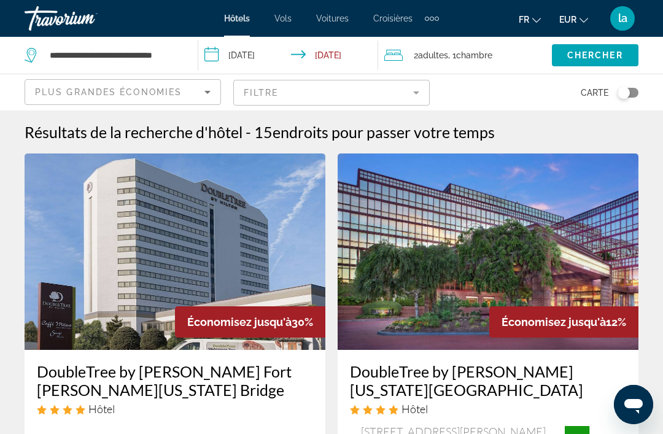
click at [403, 104] on mat-form-field "Filtre" at bounding box center [331, 93] width 197 height 26
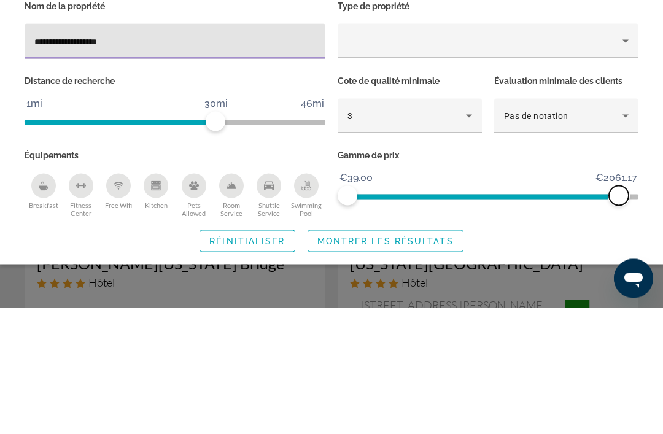
scroll to position [127, 0]
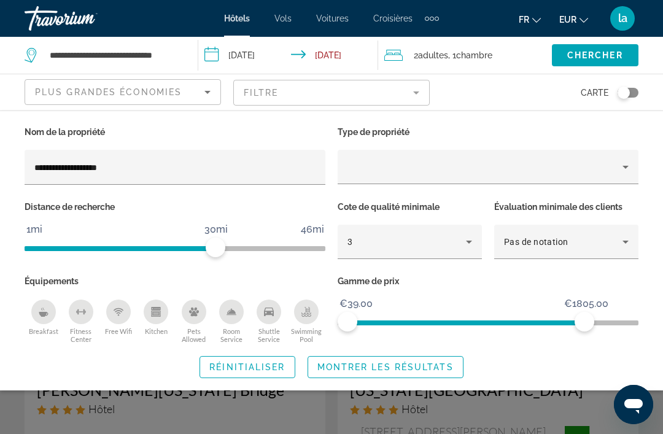
click at [356, 365] on span "Montrer les résultats" at bounding box center [386, 367] width 136 height 10
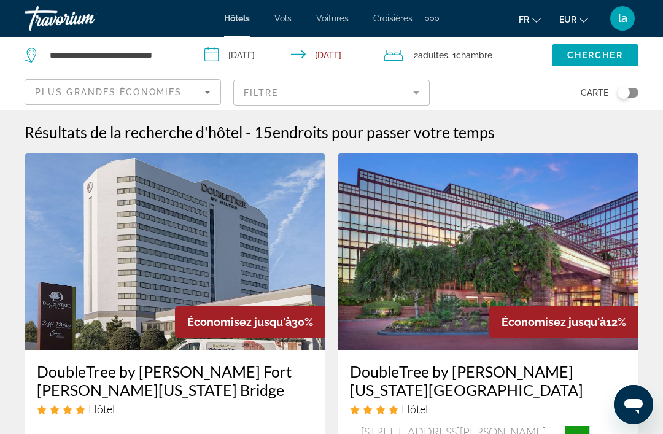
click at [341, 88] on mat-form-field "Filtre" at bounding box center [331, 93] width 197 height 26
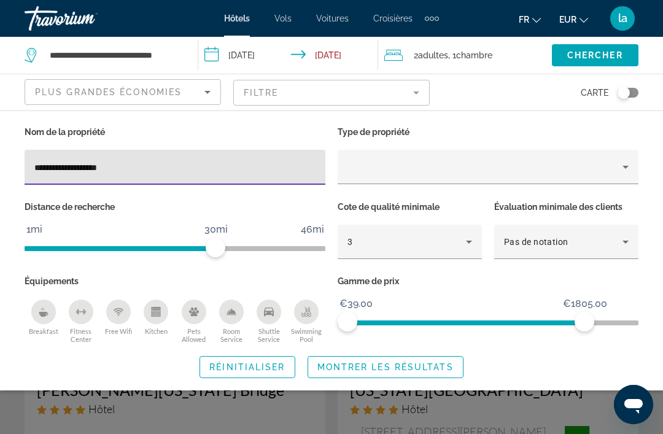
click at [305, 167] on input "**********" at bounding box center [174, 167] width 281 height 15
type input "*"
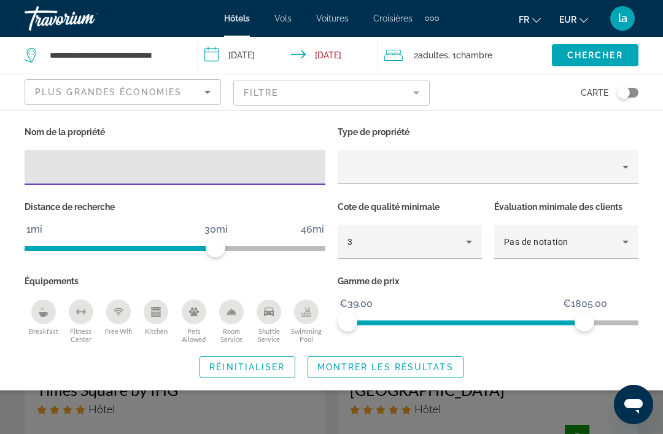
click at [659, 198] on div "Nom de la propriété Type de propriété Distance de recherche 1mi 46mi 30mi Cote …" at bounding box center [331, 250] width 663 height 255
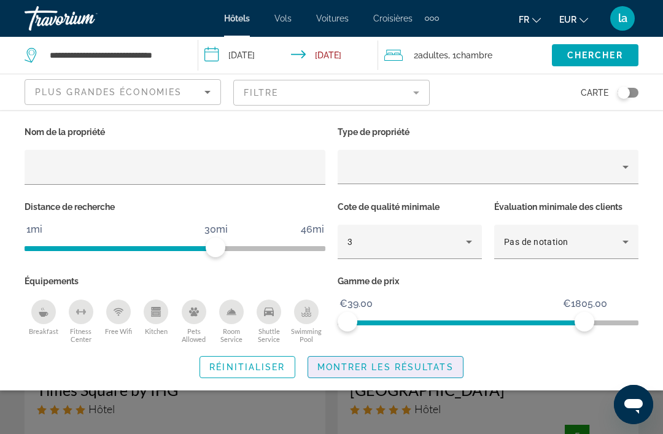
click at [454, 364] on span "Search widget" at bounding box center [385, 367] width 155 height 29
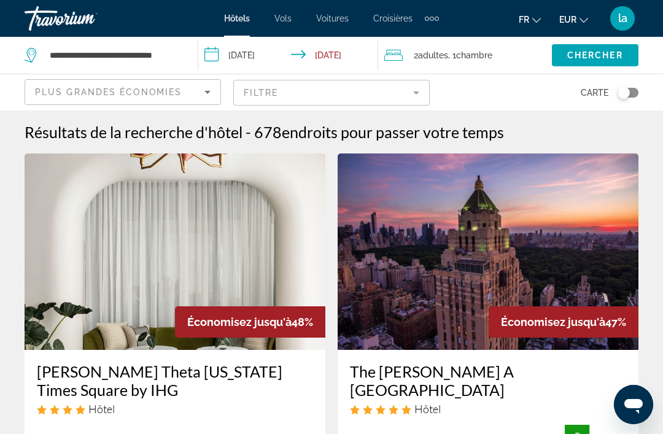
click at [380, 85] on mat-form-field "Filtre" at bounding box center [331, 93] width 197 height 26
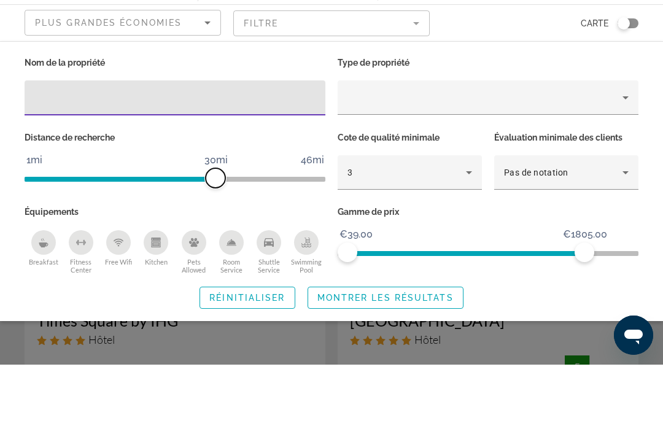
scroll to position [69, 0]
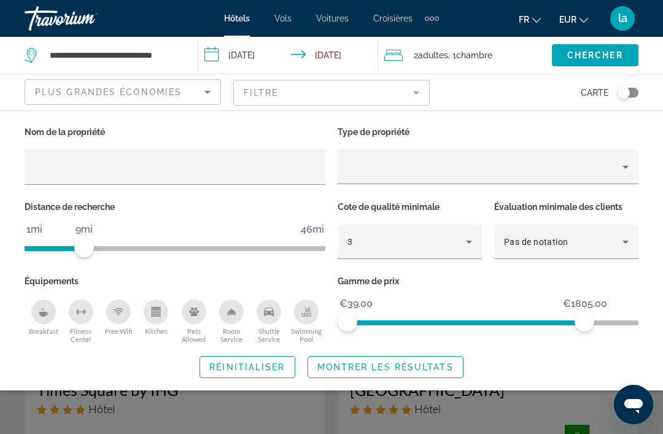
click at [431, 346] on div "Nom de la propriété Type de propriété Distance de recherche 1mi 46mi 9mi Cote d…" at bounding box center [331, 250] width 663 height 255
click at [433, 357] on span "Search widget" at bounding box center [385, 367] width 155 height 29
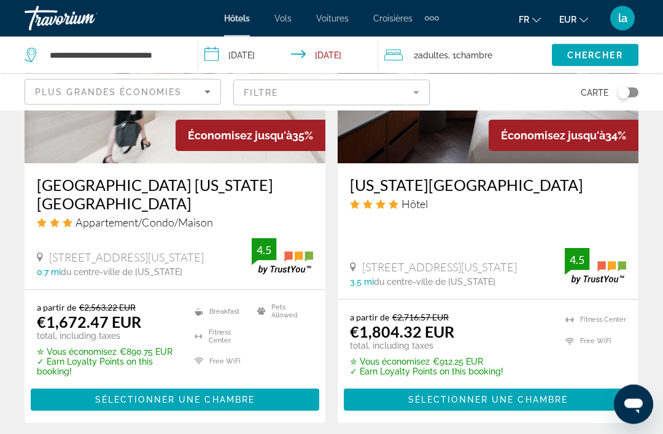
scroll to position [1153, 0]
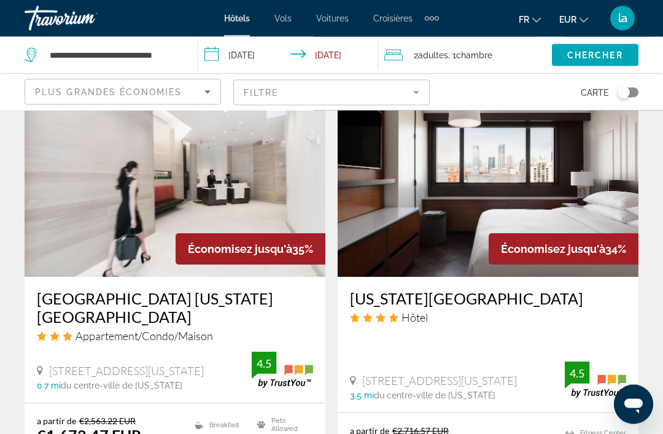
click at [223, 162] on img "Main content" at bounding box center [175, 179] width 301 height 197
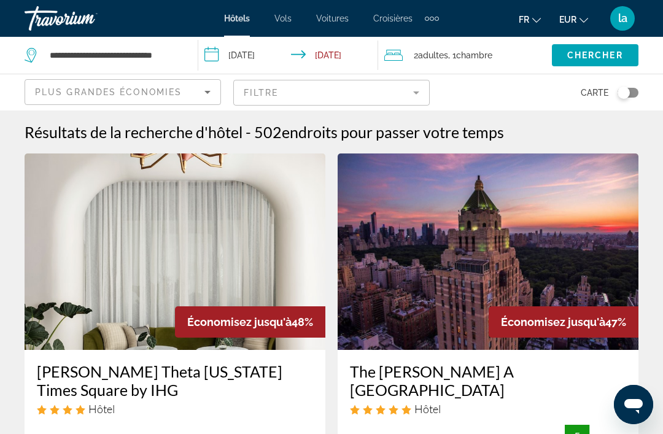
click at [421, 95] on mat-form-field "Filtre" at bounding box center [331, 93] width 197 height 26
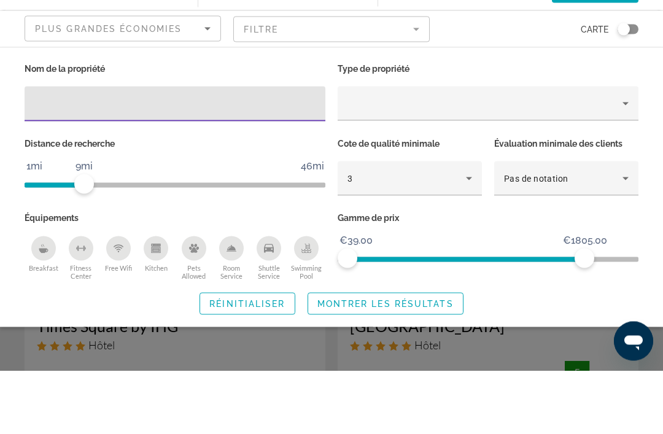
click at [657, 128] on div "Nom de la propriété Type de propriété Distance de recherche 1mi 46mi 9mi Cote d…" at bounding box center [331, 250] width 663 height 255
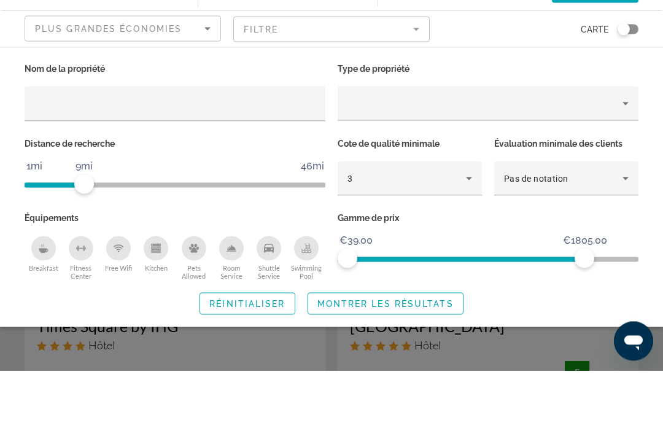
scroll to position [64, 0]
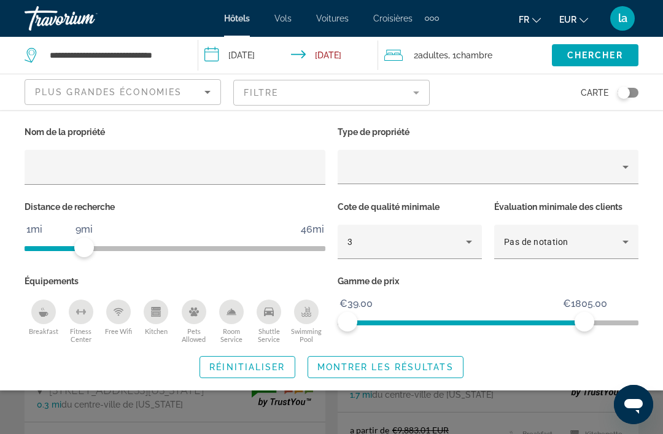
click at [422, 368] on span "Montrer les résultats" at bounding box center [386, 367] width 136 height 10
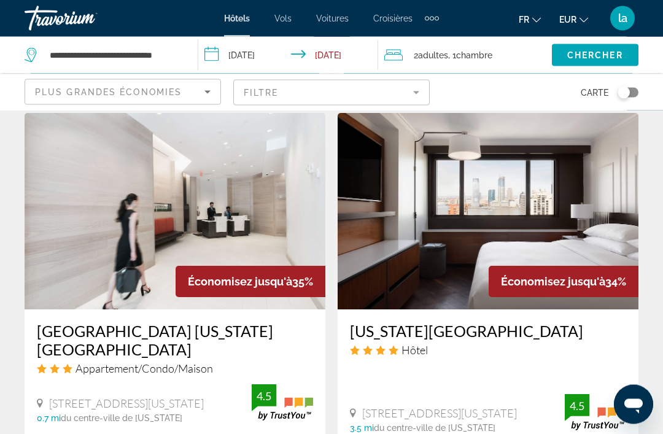
click at [250, 179] on img "Main content" at bounding box center [175, 212] width 301 height 197
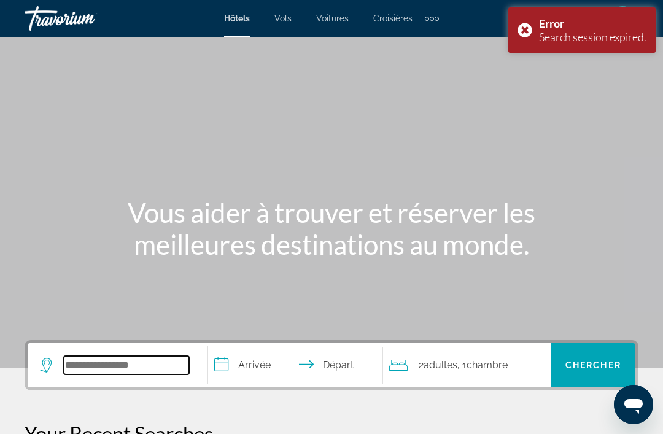
click at [136, 368] on input "Search widget" at bounding box center [126, 365] width 125 height 18
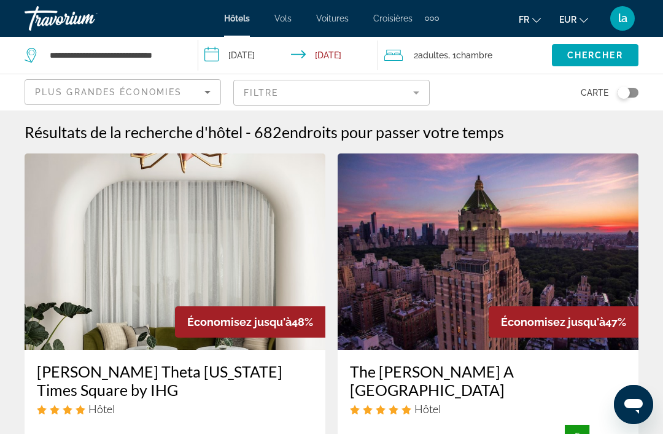
click at [416, 100] on mat-form-field "Filtre" at bounding box center [331, 93] width 197 height 26
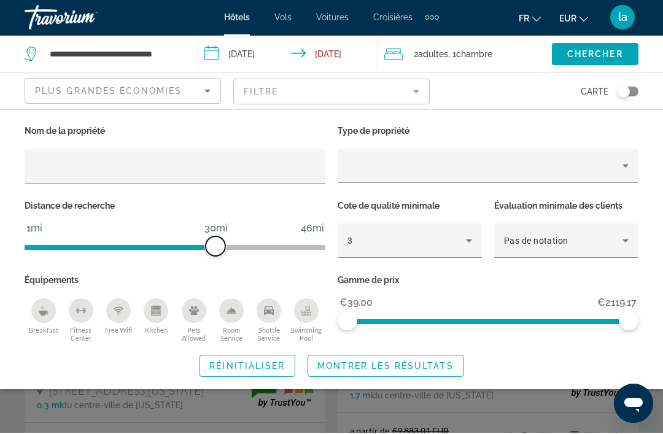
scroll to position [60, 0]
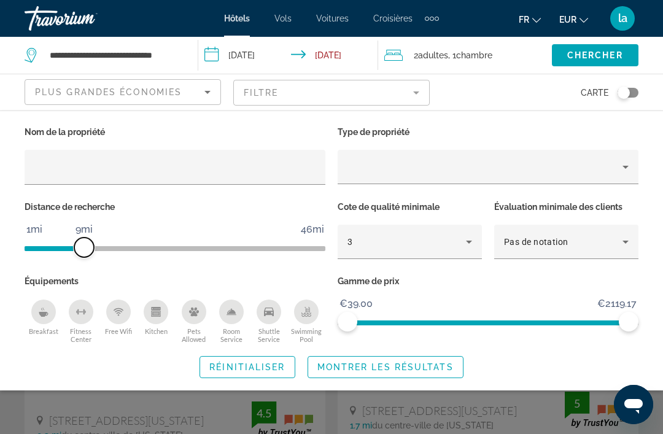
scroll to position [33, 0]
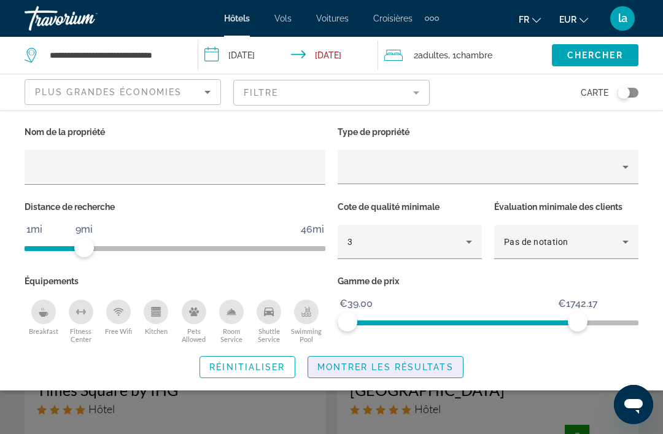
click at [376, 392] on div "Search widget" at bounding box center [331, 309] width 663 height 250
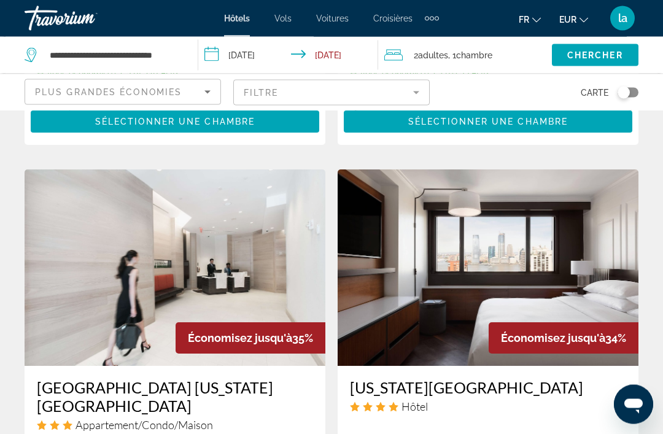
click at [225, 225] on img "Main content" at bounding box center [175, 268] width 301 height 197
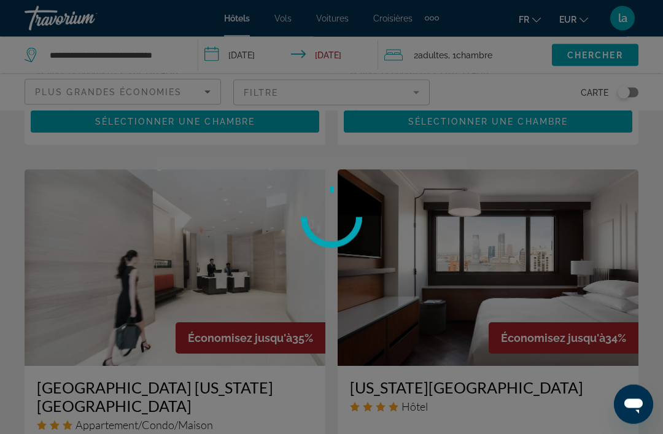
scroll to position [946, 0]
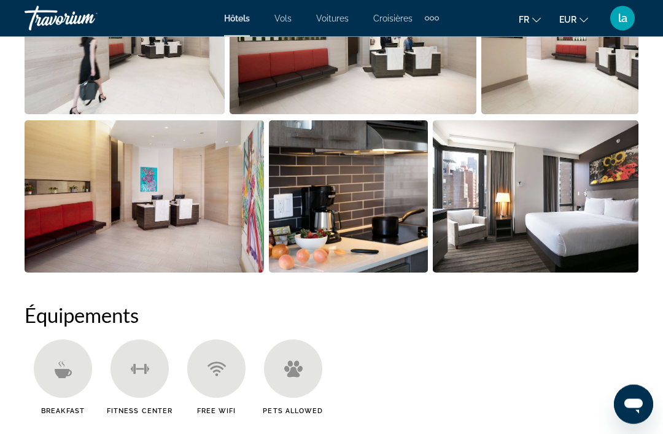
scroll to position [938, 0]
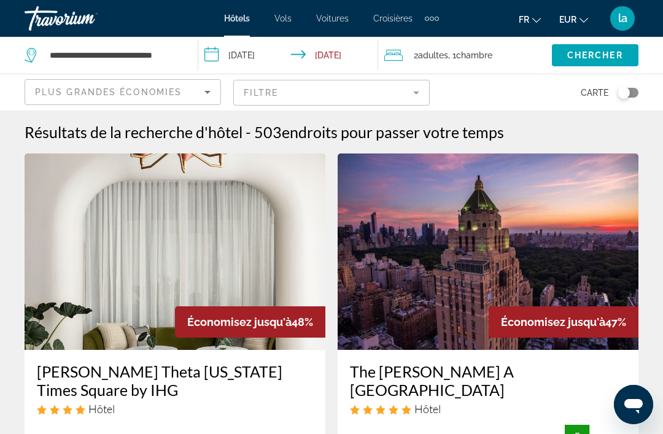
click at [185, 87] on div "Plus grandes économies" at bounding box center [120, 92] width 170 height 15
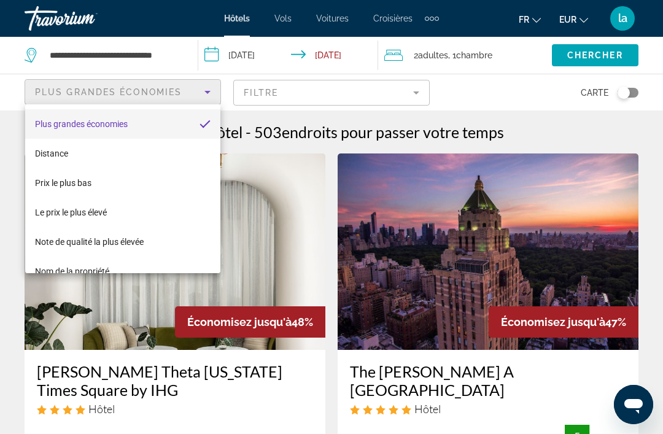
click at [272, 86] on div at bounding box center [331, 217] width 663 height 434
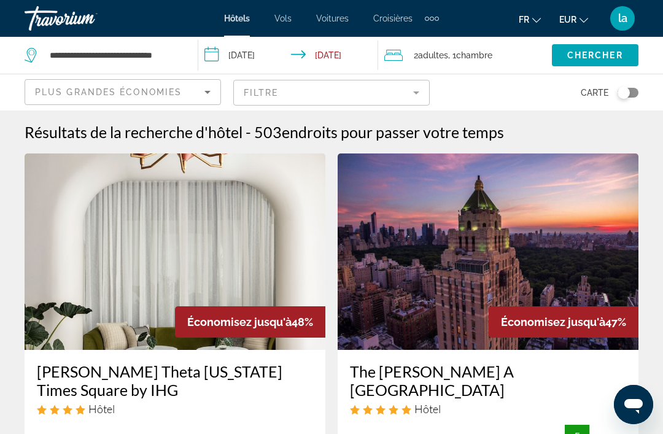
click at [383, 90] on mat-form-field "Filtre" at bounding box center [331, 93] width 197 height 26
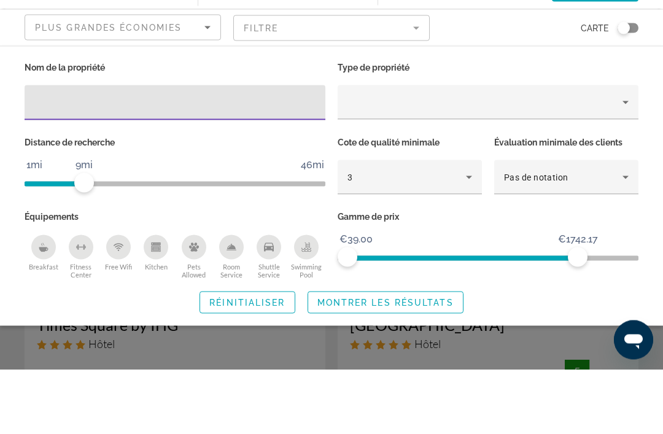
click at [446, 160] on div "Property type" at bounding box center [485, 167] width 275 height 15
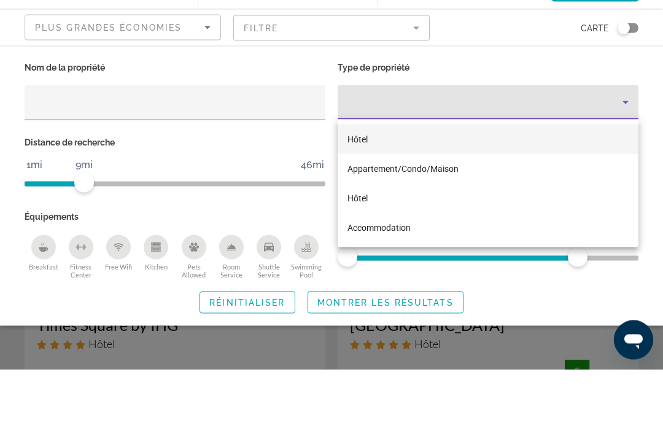
scroll to position [65, 0]
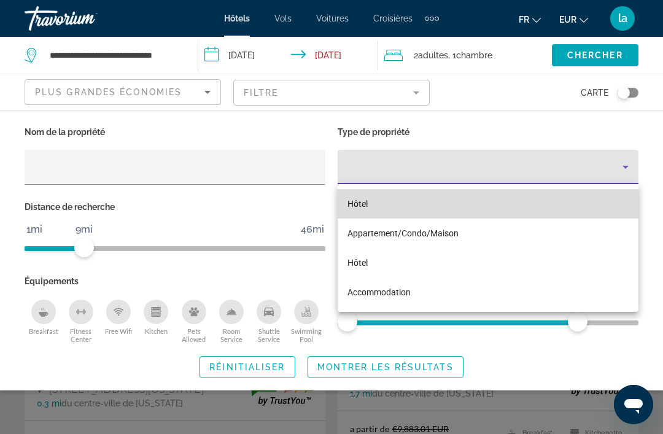
click at [438, 203] on mat-option "Hôtel" at bounding box center [488, 203] width 301 height 29
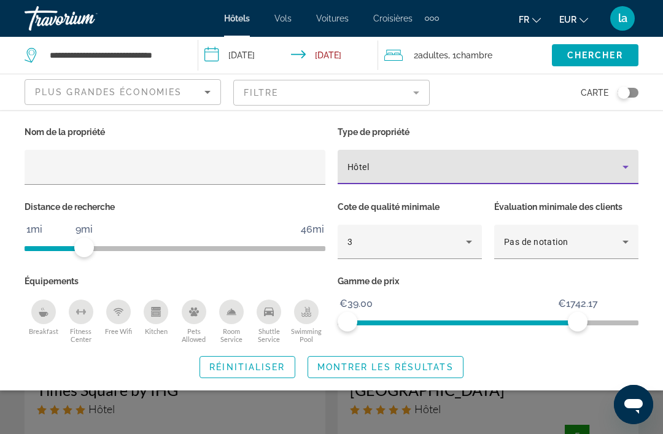
click at [308, 170] on input "Hotel Filters" at bounding box center [174, 167] width 281 height 15
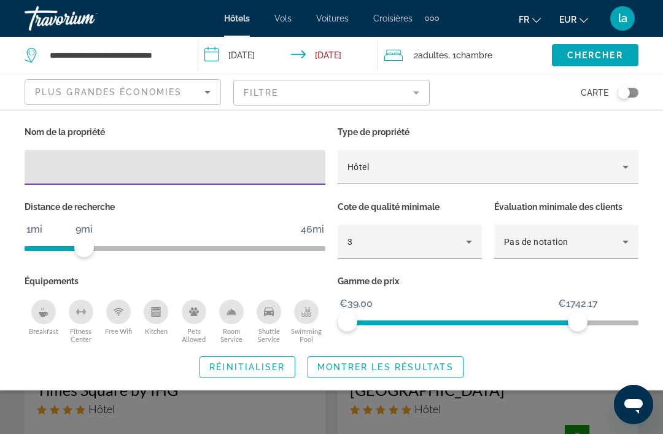
type input "*"
click at [659, 203] on div "Nom de la propriété Type de propriété Hôtel Distance de recherche 1mi 46mi 9mi …" at bounding box center [331, 250] width 663 height 255
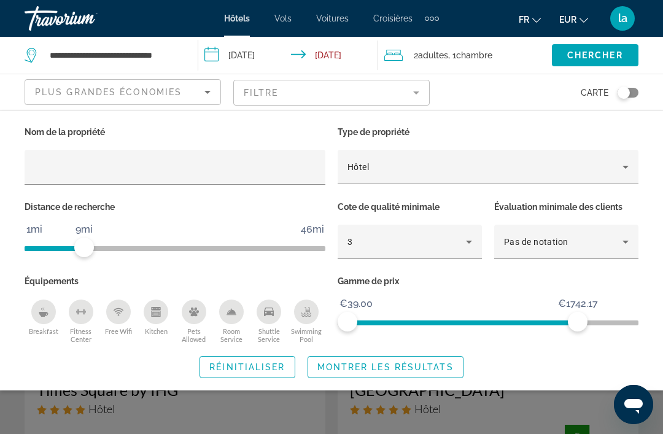
click at [426, 354] on span "Search widget" at bounding box center [385, 367] width 155 height 29
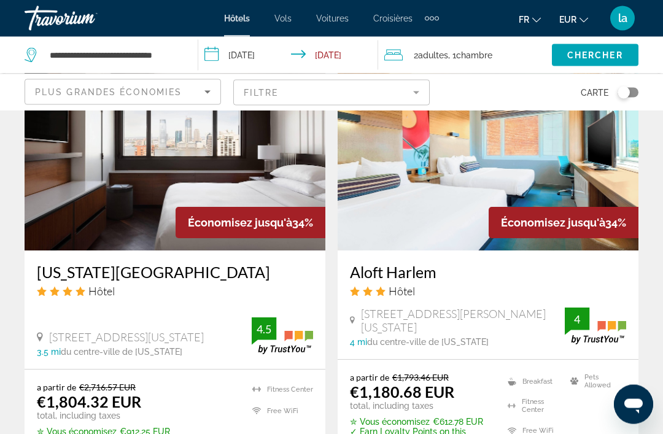
scroll to position [1028, 0]
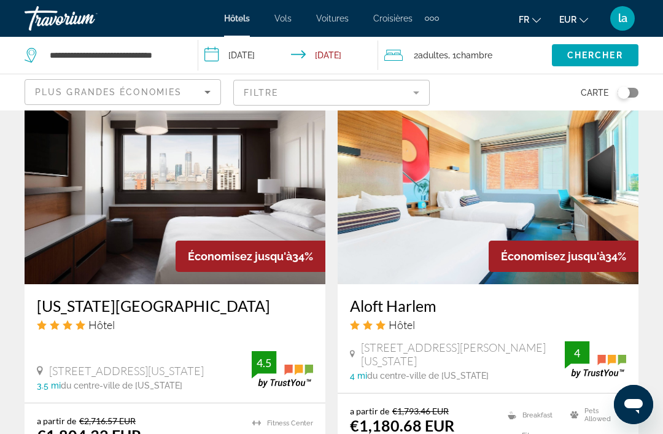
click at [262, 160] on img "Main content" at bounding box center [175, 186] width 301 height 197
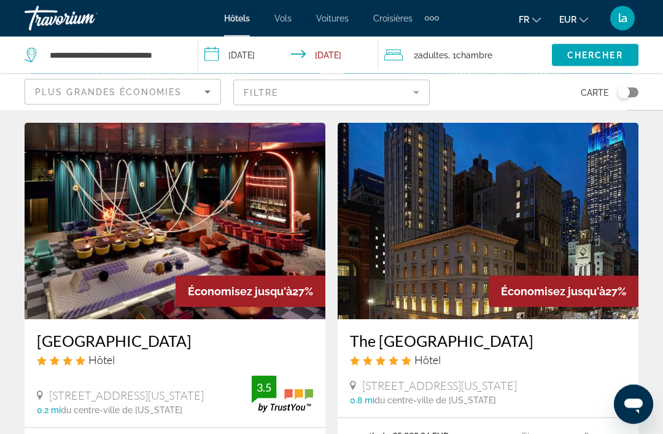
scroll to position [2401, 0]
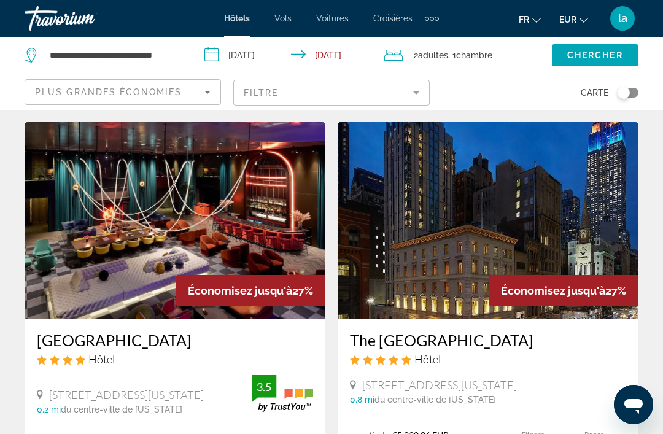
click at [190, 209] on img "Main content" at bounding box center [175, 220] width 301 height 197
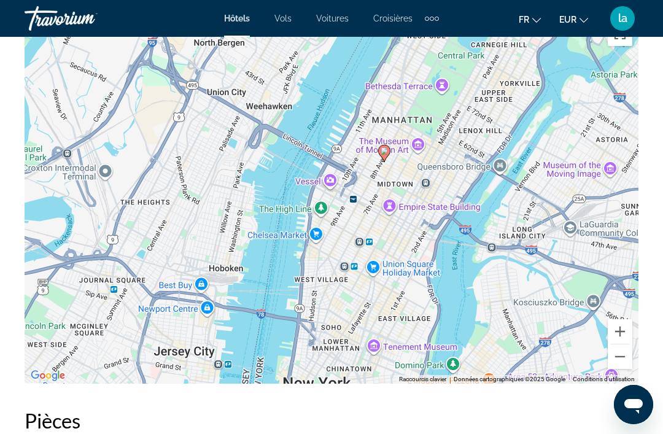
scroll to position [1434, 0]
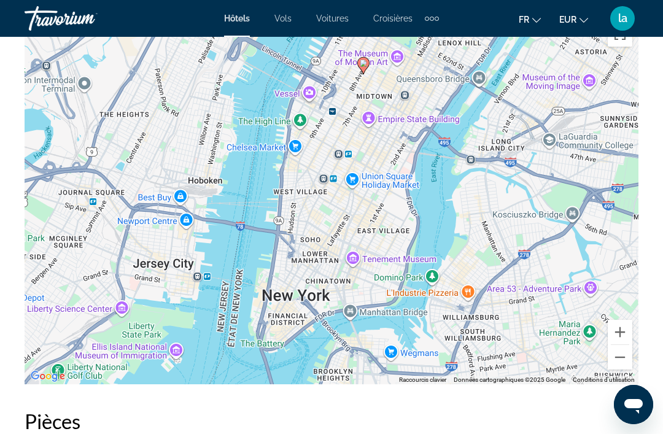
click at [340, 289] on div "Pour activer le glissement avec le clavier, appuyez sur Alt+Entrée. Une fois ce…" at bounding box center [332, 200] width 614 height 368
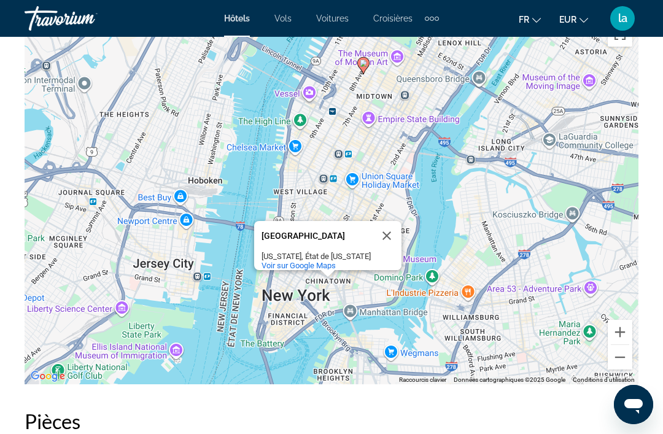
click at [393, 232] on button "Fermer" at bounding box center [386, 235] width 29 height 29
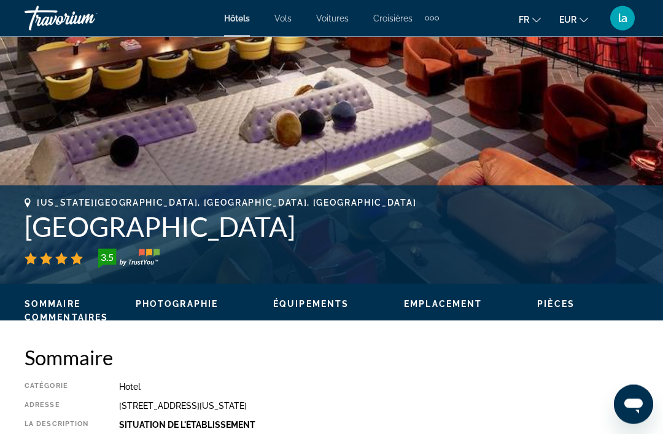
scroll to position [0, 0]
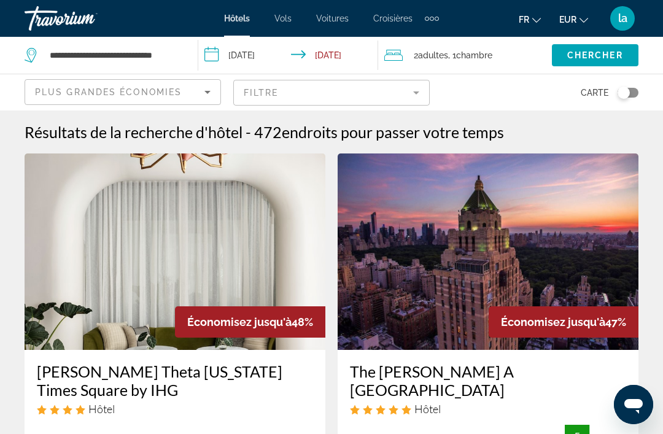
click at [316, 85] on mat-form-field "Filtre" at bounding box center [331, 93] width 197 height 26
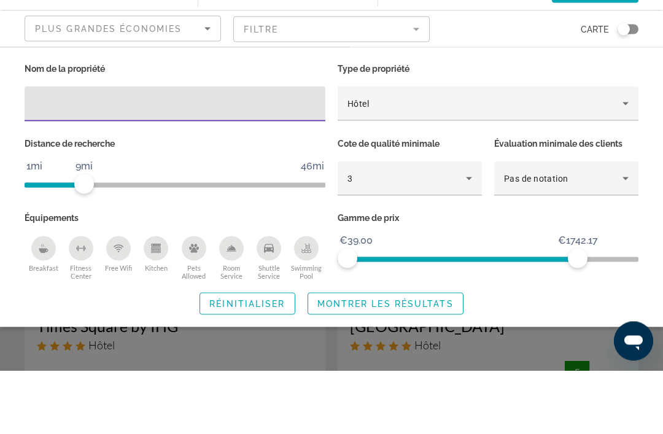
click at [474, 74] on div "Carte" at bounding box center [540, 92] width 197 height 36
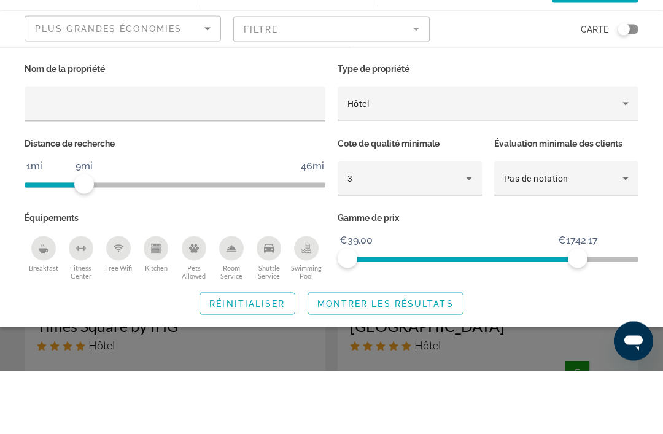
scroll to position [64, 0]
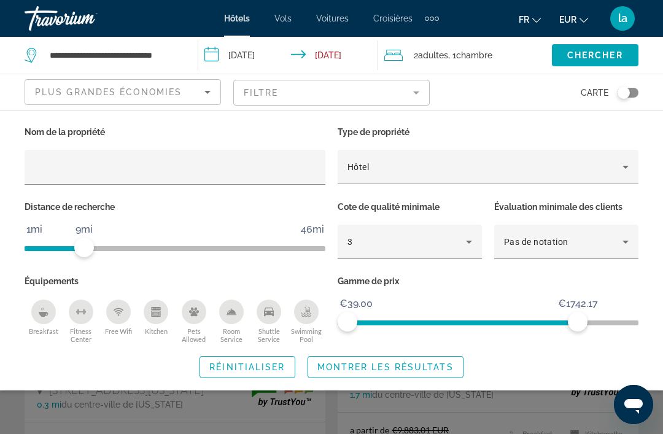
click at [283, 166] on input "Hotel Filters" at bounding box center [174, 167] width 281 height 15
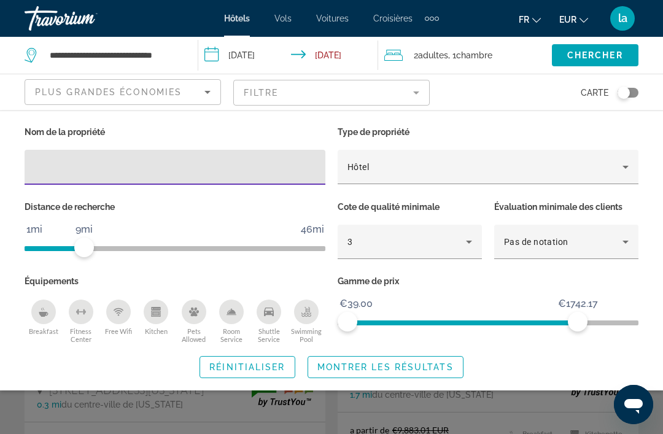
scroll to position [63, 0]
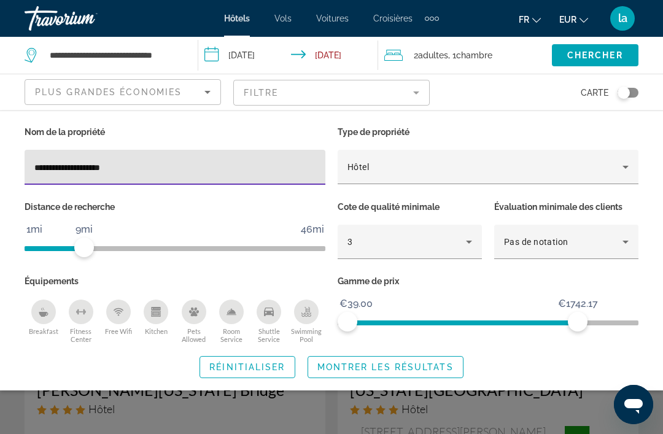
type input "**********"
click at [655, 133] on div "**********" at bounding box center [331, 250] width 663 height 255
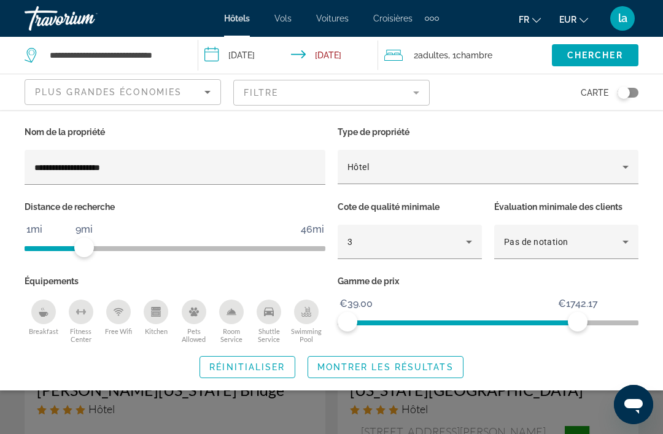
click at [442, 364] on span "Montrer les résultats" at bounding box center [386, 367] width 136 height 10
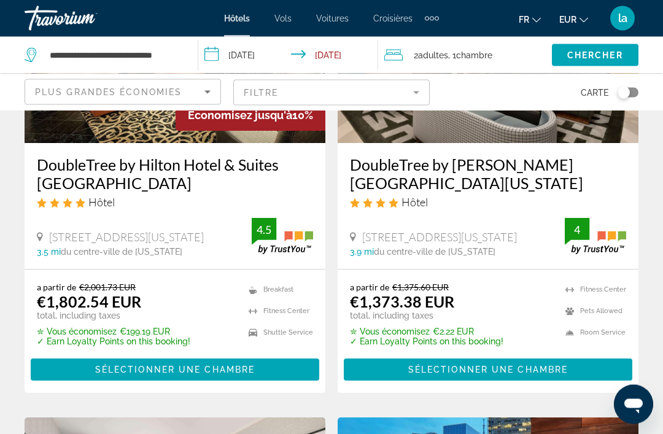
scroll to position [692, 0]
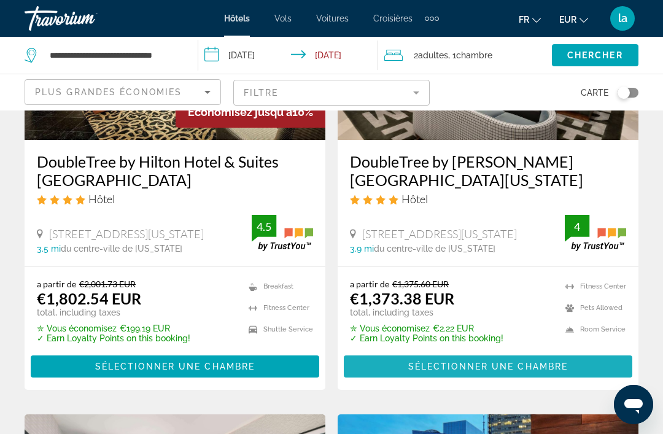
click at [537, 362] on span "Sélectionner une chambre" at bounding box center [488, 367] width 160 height 10
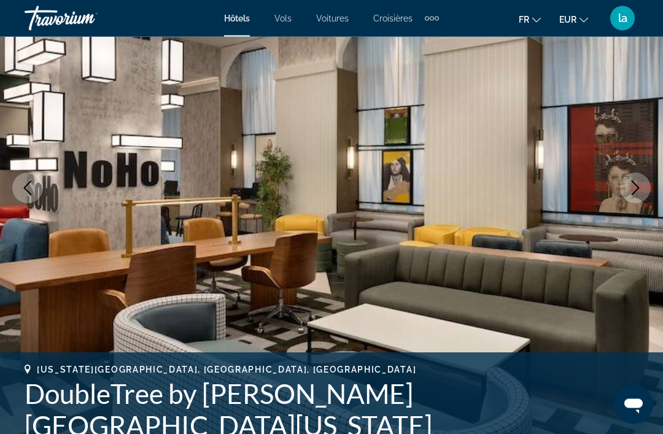
scroll to position [63, 0]
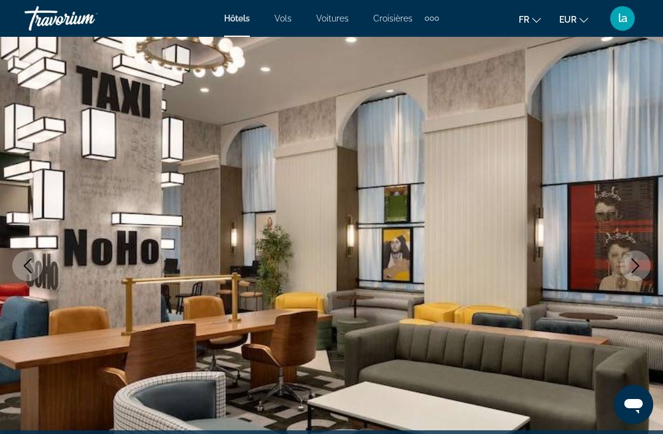
click at [656, 259] on img "Main content" at bounding box center [331, 265] width 663 height 583
click at [641, 265] on icon "Next image" at bounding box center [635, 266] width 15 height 15
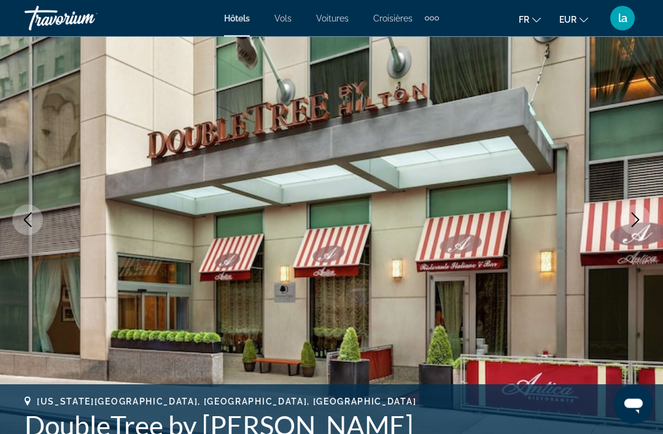
scroll to position [104, 0]
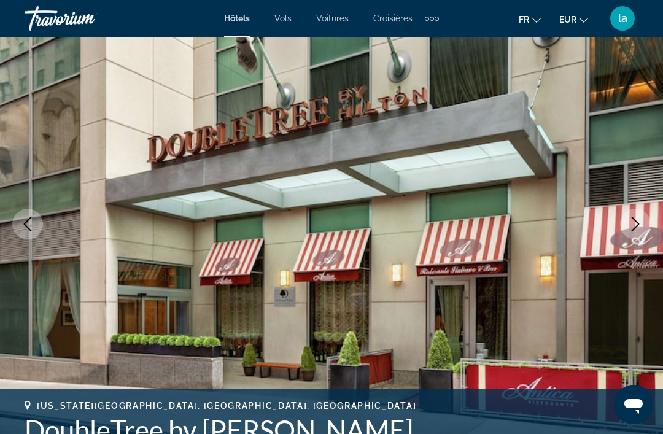
click at [634, 228] on icon "Next image" at bounding box center [635, 224] width 15 height 15
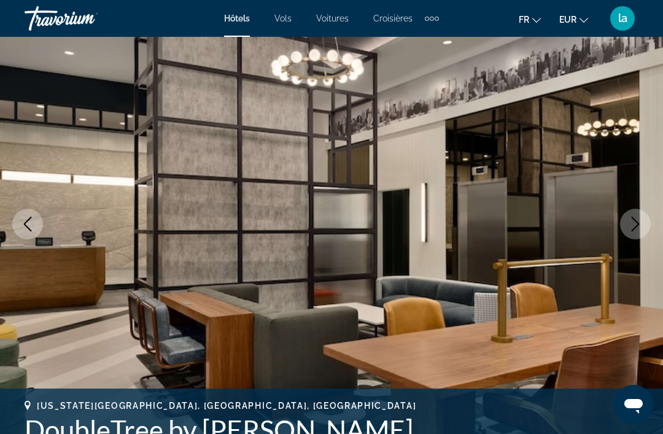
click at [18, 228] on button "Previous image" at bounding box center [27, 224] width 31 height 31
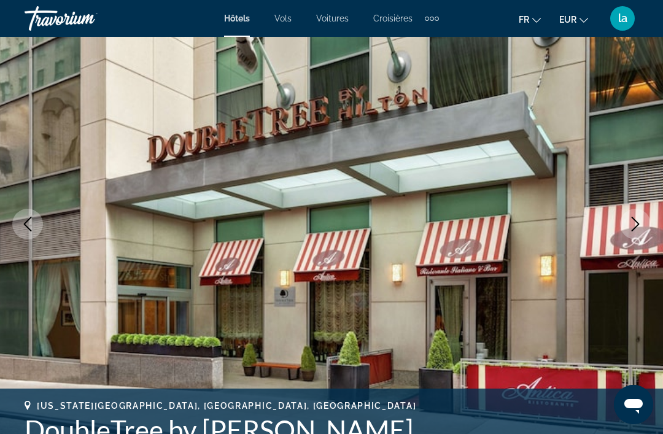
click at [29, 235] on button "Previous image" at bounding box center [27, 224] width 31 height 31
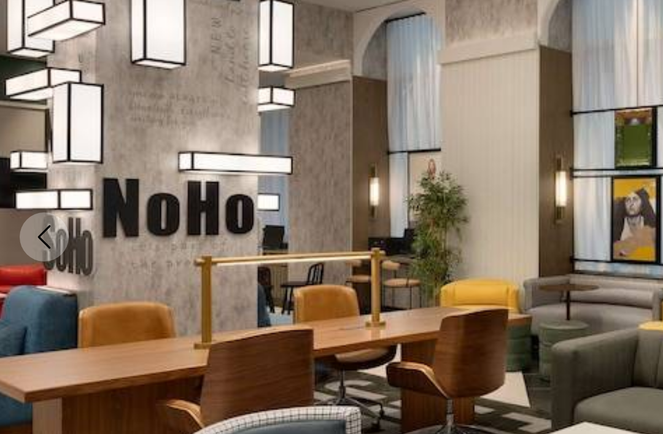
click at [378, 162] on img "Main content" at bounding box center [331, 223] width 663 height 583
click at [410, 158] on img "Main content" at bounding box center [331, 223] width 663 height 583
click at [30, 217] on icon "Previous image" at bounding box center [27, 224] width 15 height 15
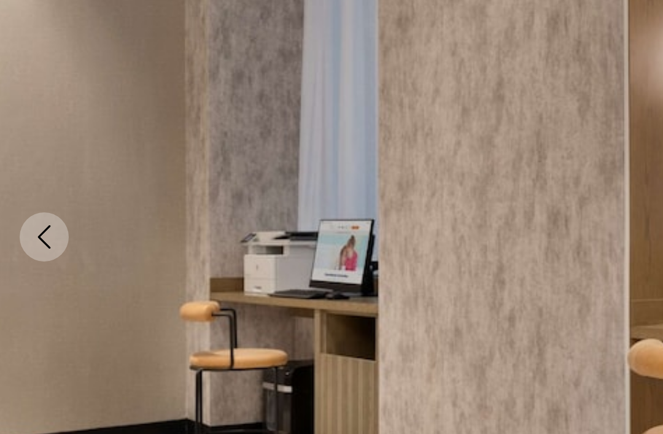
click at [26, 217] on icon "Previous image" at bounding box center [27, 224] width 15 height 15
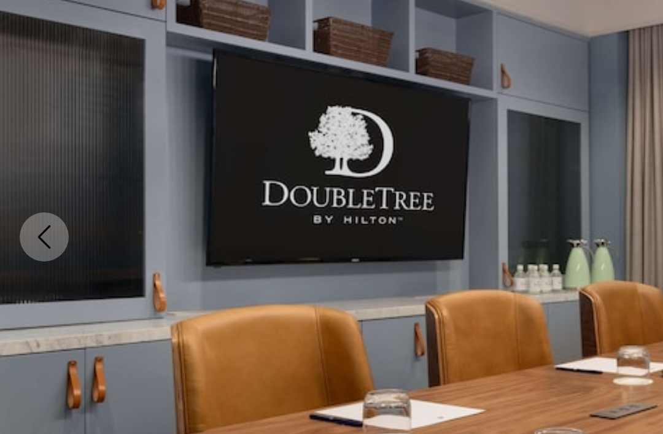
click at [35, 209] on button "Previous image" at bounding box center [27, 224] width 31 height 31
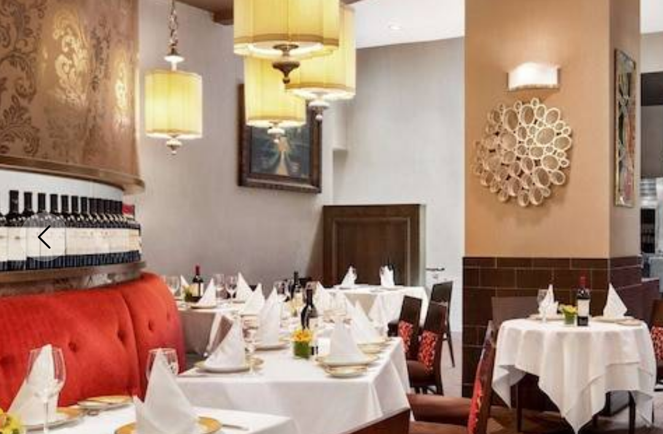
click at [28, 217] on icon "Previous image" at bounding box center [27, 224] width 15 height 15
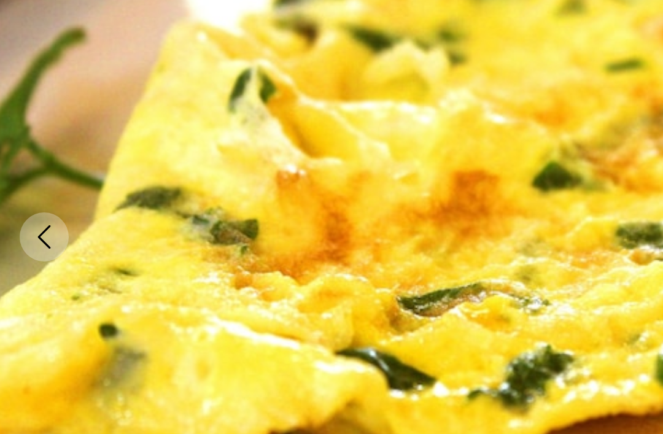
click at [29, 217] on icon "Previous image" at bounding box center [27, 224] width 15 height 15
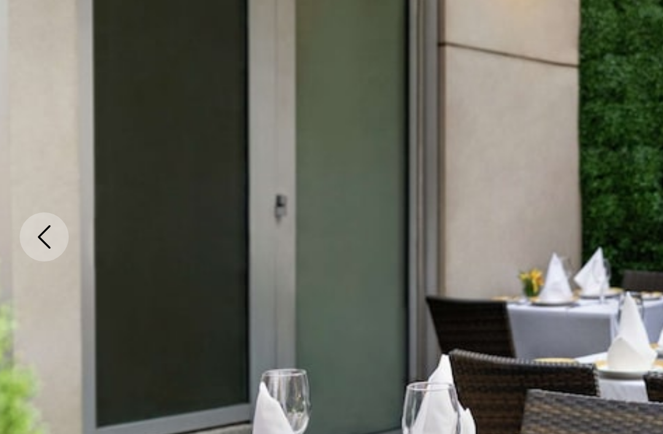
click at [36, 209] on button "Previous image" at bounding box center [27, 224] width 31 height 31
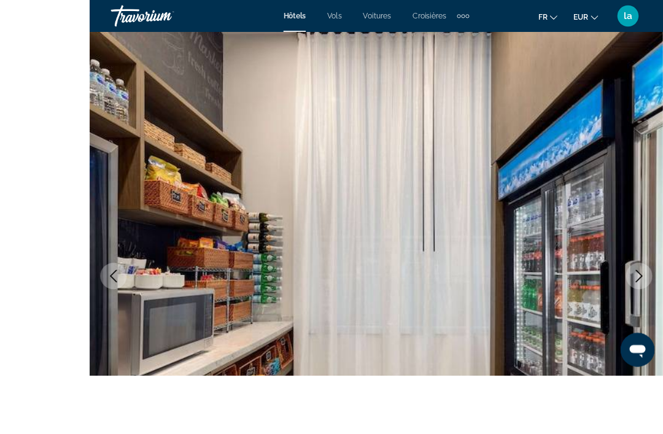
scroll to position [60, 0]
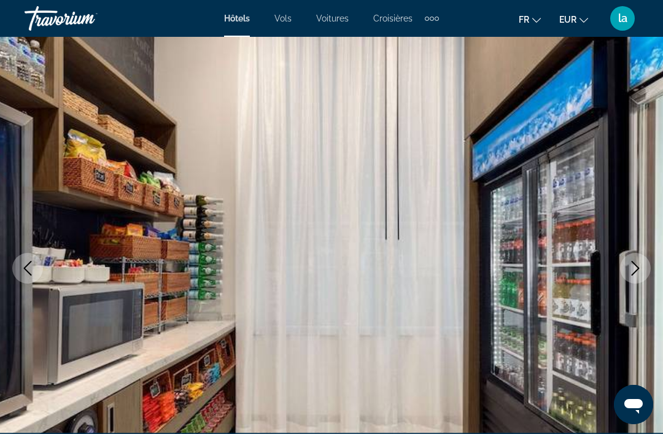
click at [647, 267] on button "Next image" at bounding box center [635, 268] width 31 height 31
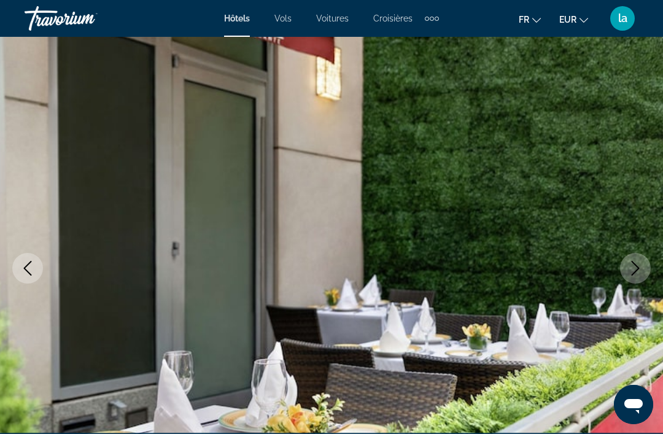
click at [642, 264] on icon "Next image" at bounding box center [635, 268] width 15 height 15
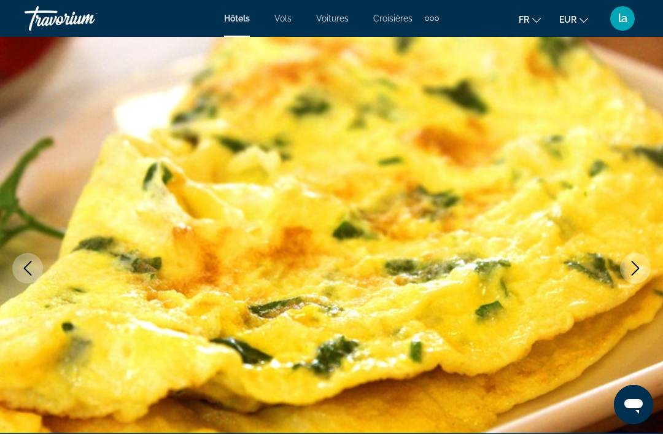
click at [642, 276] on button "Next image" at bounding box center [635, 268] width 31 height 31
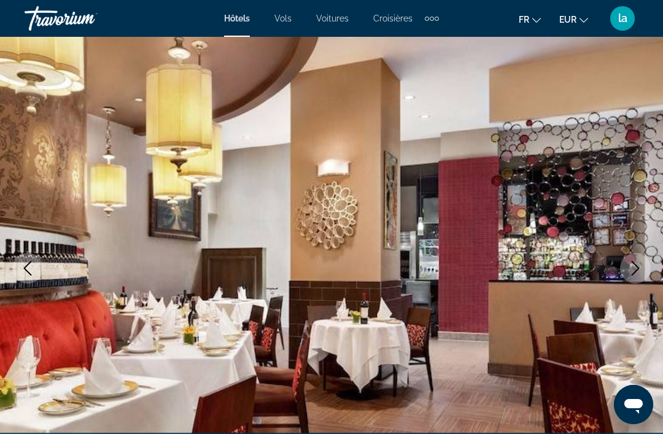
click at [641, 265] on icon "Next image" at bounding box center [635, 268] width 15 height 15
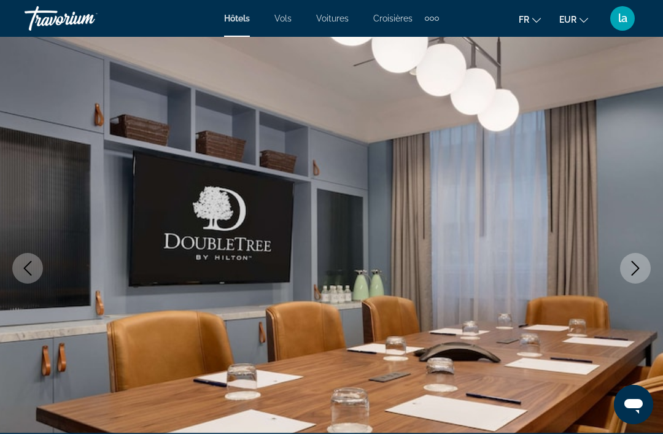
click at [642, 263] on icon "Next image" at bounding box center [635, 268] width 15 height 15
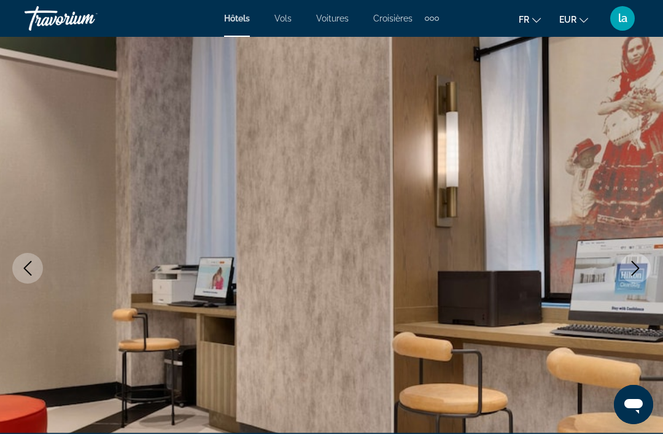
click at [641, 269] on icon "Next image" at bounding box center [635, 268] width 15 height 15
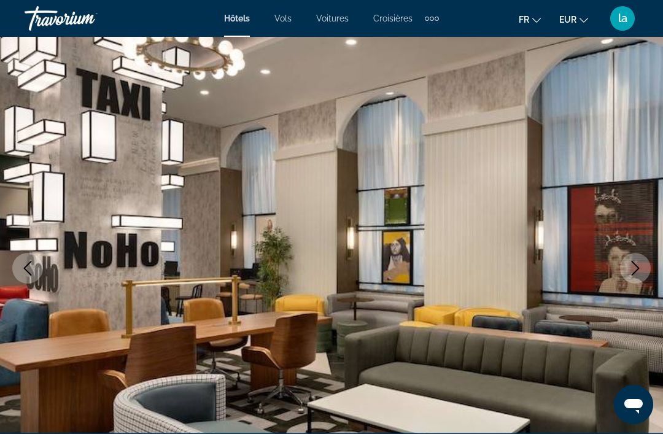
click at [642, 269] on icon "Next image" at bounding box center [635, 268] width 15 height 15
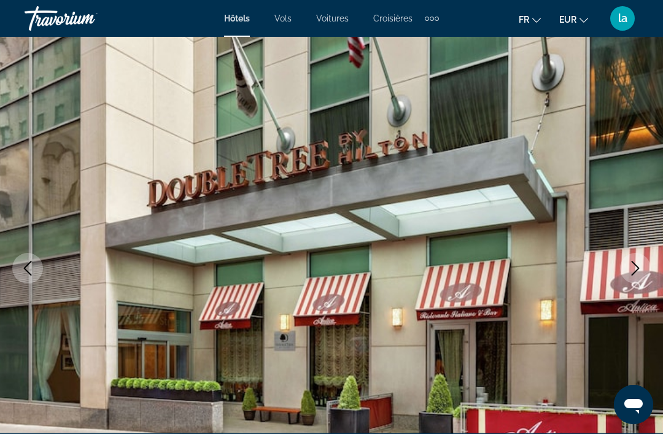
click at [651, 280] on img "Main content" at bounding box center [331, 268] width 663 height 583
click at [642, 268] on icon "Next image" at bounding box center [635, 268] width 15 height 15
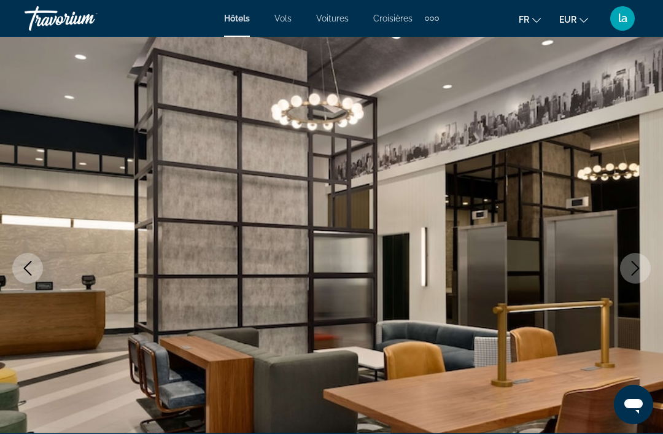
click at [645, 267] on button "Next image" at bounding box center [635, 268] width 31 height 31
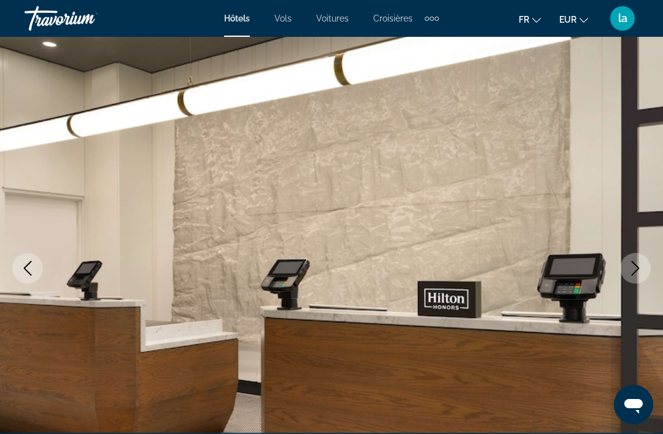
click at [644, 271] on button "Next image" at bounding box center [635, 268] width 31 height 31
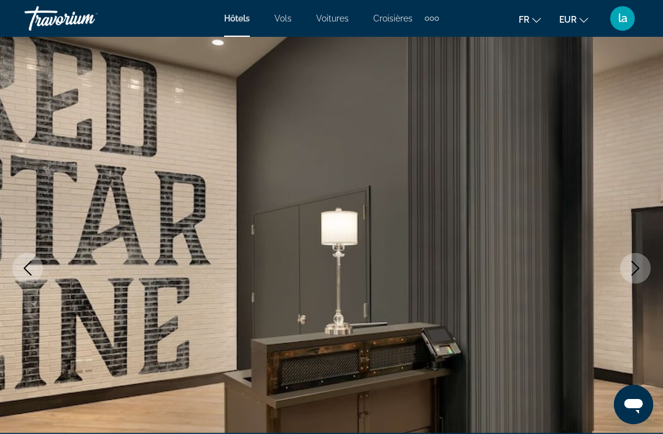
click at [645, 267] on button "Next image" at bounding box center [635, 268] width 31 height 31
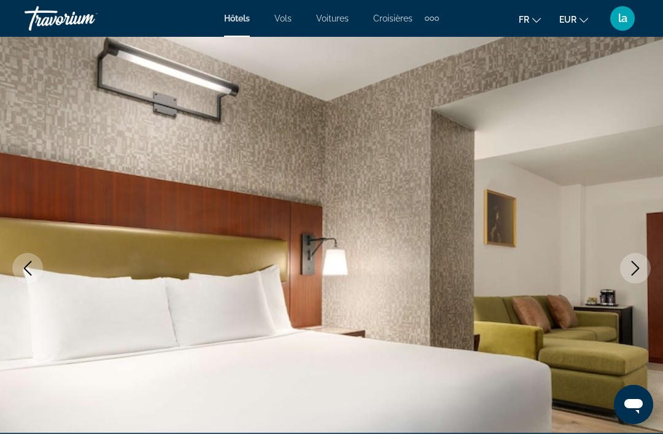
click at [644, 267] on button "Next image" at bounding box center [635, 268] width 31 height 31
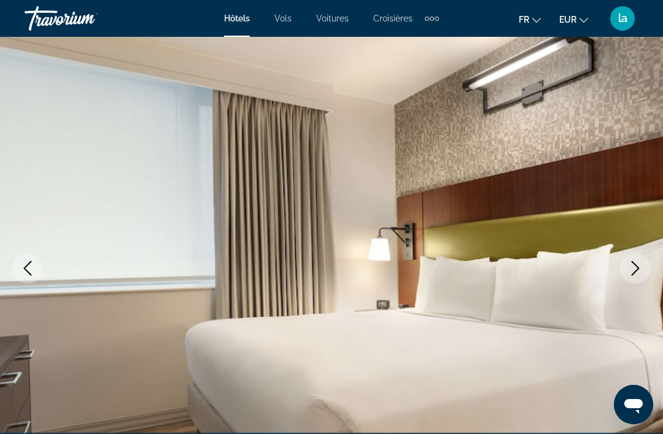
click at [648, 268] on button "Next image" at bounding box center [635, 268] width 31 height 31
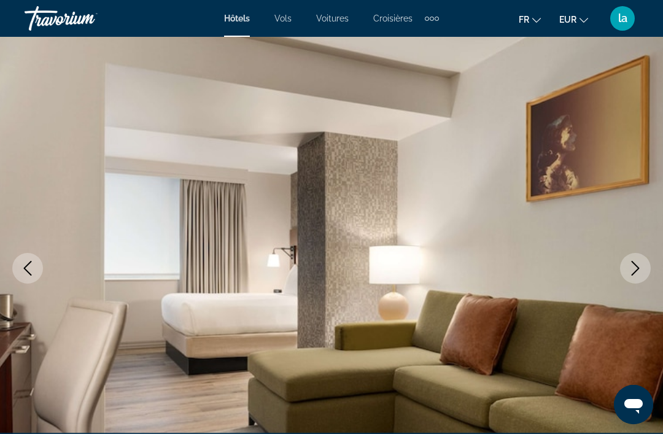
click at [645, 267] on button "Next image" at bounding box center [635, 268] width 31 height 31
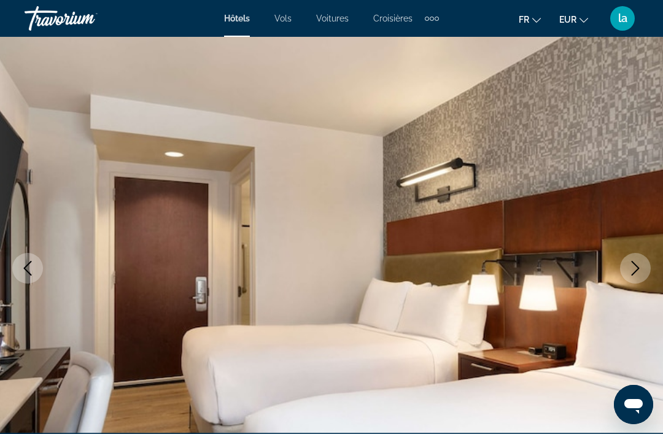
click at [646, 268] on button "Next image" at bounding box center [635, 268] width 31 height 31
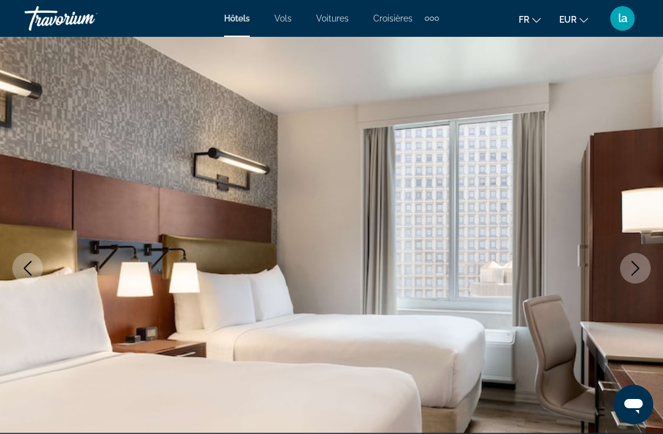
click at [641, 264] on icon "Next image" at bounding box center [635, 268] width 15 height 15
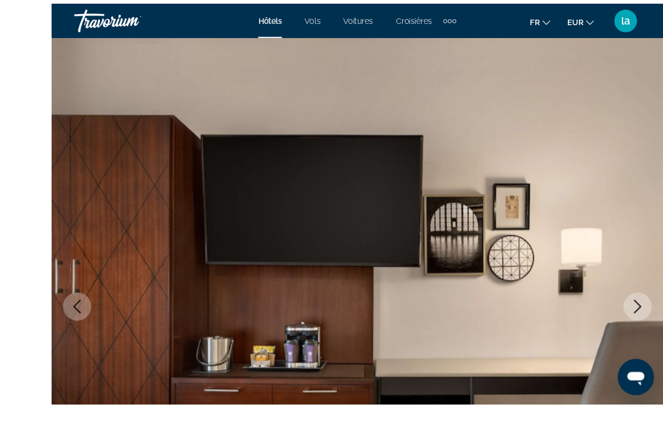
scroll to position [95, 0]
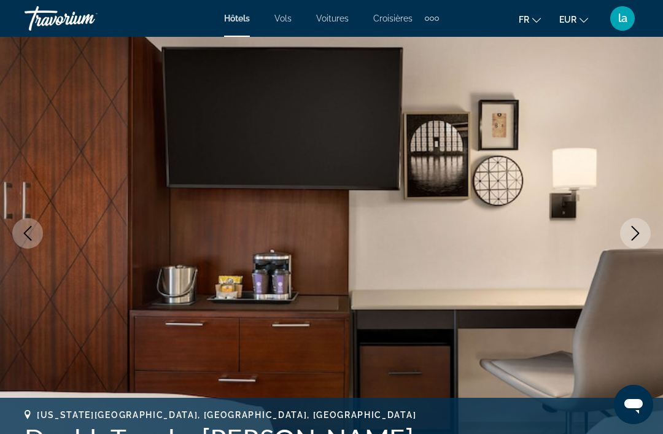
click at [646, 232] on button "Next image" at bounding box center [635, 233] width 31 height 31
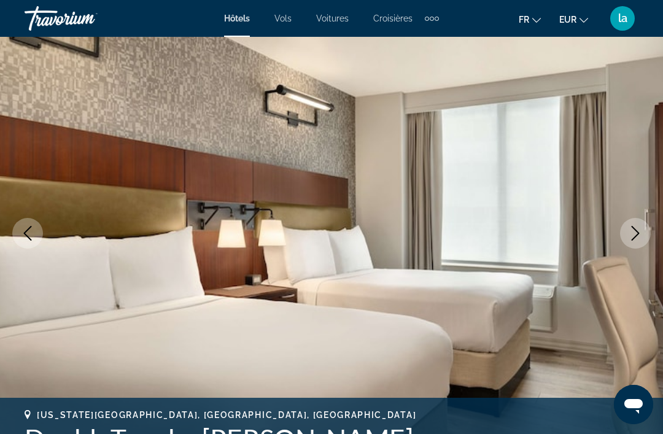
click at [642, 231] on icon "Next image" at bounding box center [635, 233] width 15 height 15
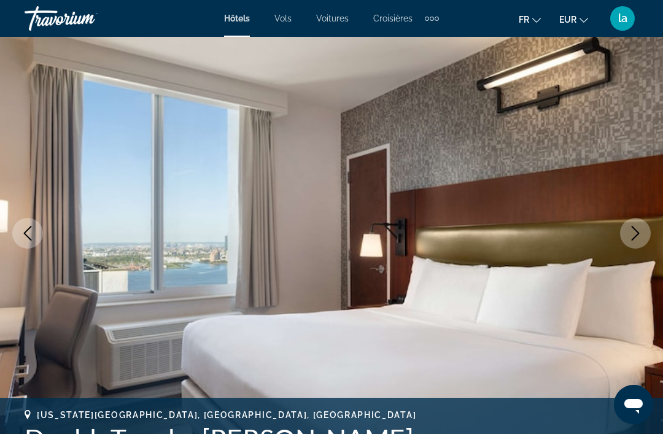
click at [645, 227] on button "Next image" at bounding box center [635, 233] width 31 height 31
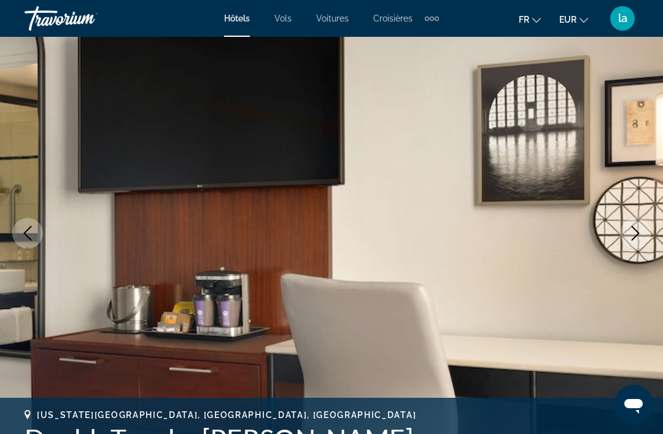
click at [643, 227] on button "Next image" at bounding box center [635, 233] width 31 height 31
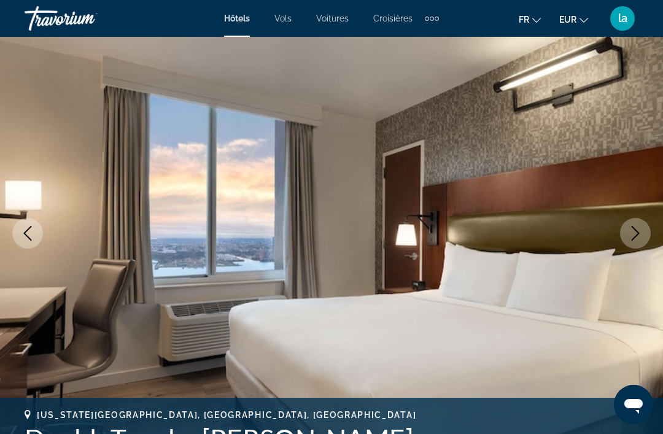
click at [640, 232] on icon "Next image" at bounding box center [635, 233] width 15 height 15
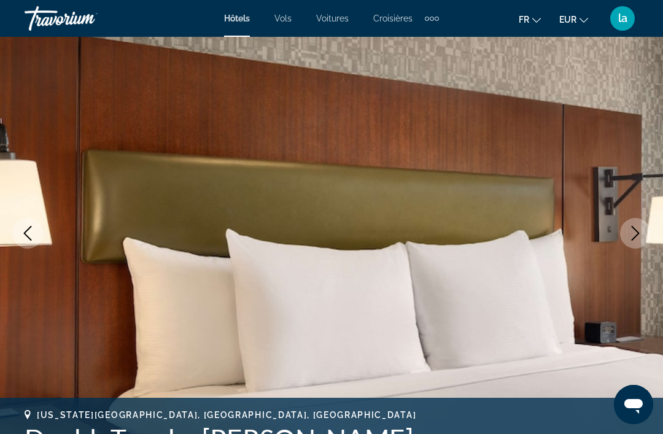
click at [645, 235] on button "Next image" at bounding box center [635, 233] width 31 height 31
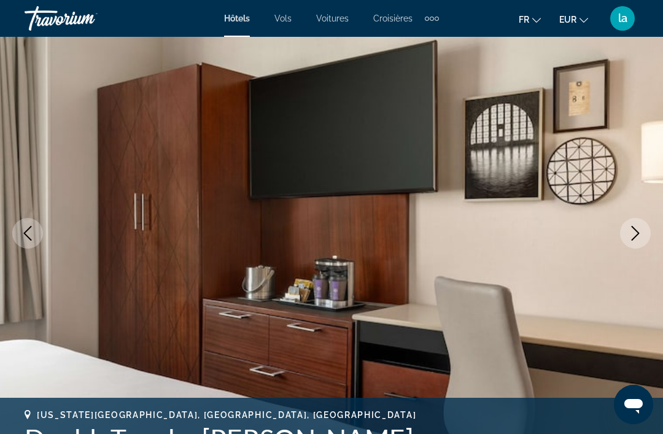
click at [646, 235] on button "Next image" at bounding box center [635, 233] width 31 height 31
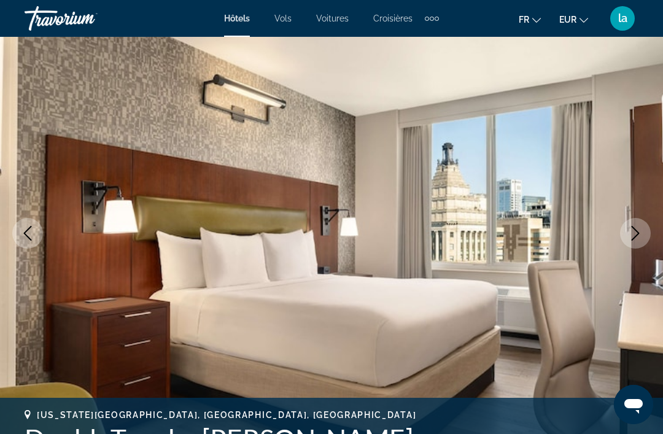
click at [641, 236] on icon "Next image" at bounding box center [635, 233] width 15 height 15
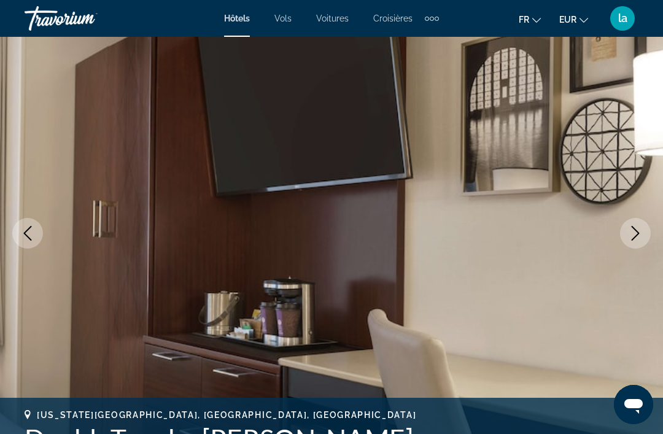
click at [646, 232] on button "Next image" at bounding box center [635, 233] width 31 height 31
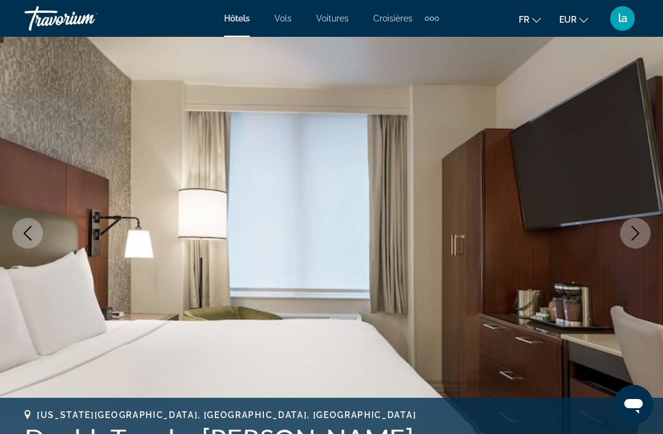
click at [647, 231] on button "Next image" at bounding box center [635, 233] width 31 height 31
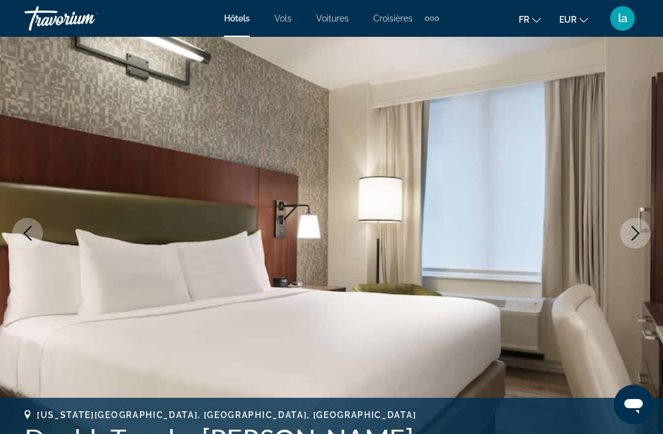
click at [645, 235] on button "Next image" at bounding box center [635, 233] width 31 height 31
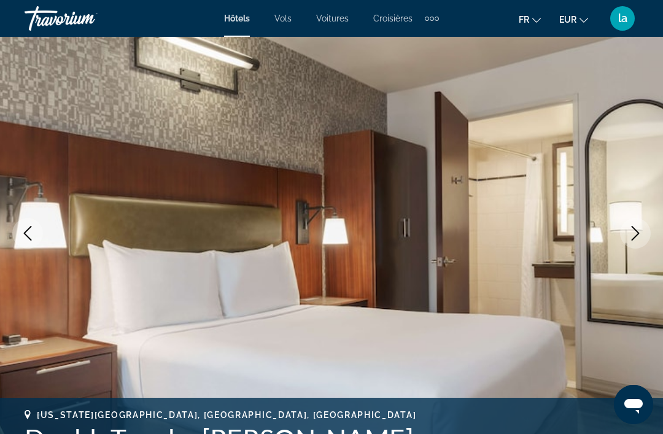
click at [646, 241] on button "Next image" at bounding box center [635, 233] width 31 height 31
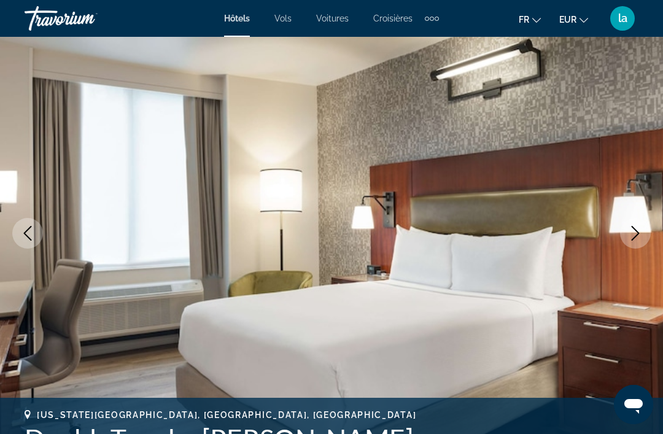
click at [644, 233] on button "Next image" at bounding box center [635, 233] width 31 height 31
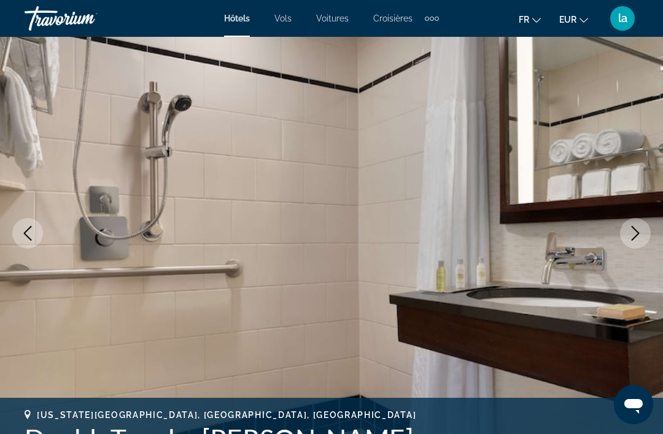
click at [647, 231] on button "Next image" at bounding box center [635, 233] width 31 height 31
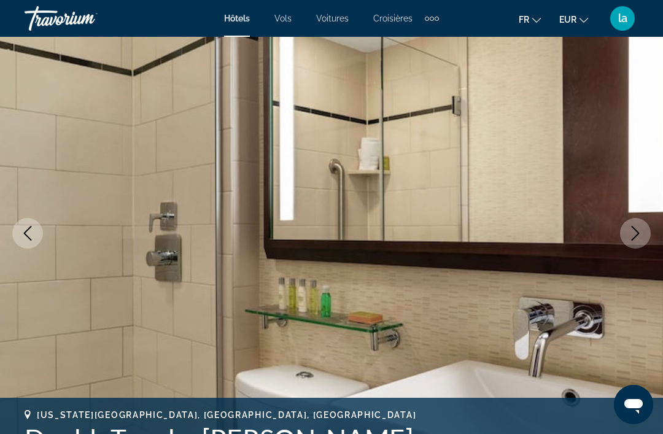
click at [636, 236] on icon "Next image" at bounding box center [636, 233] width 8 height 15
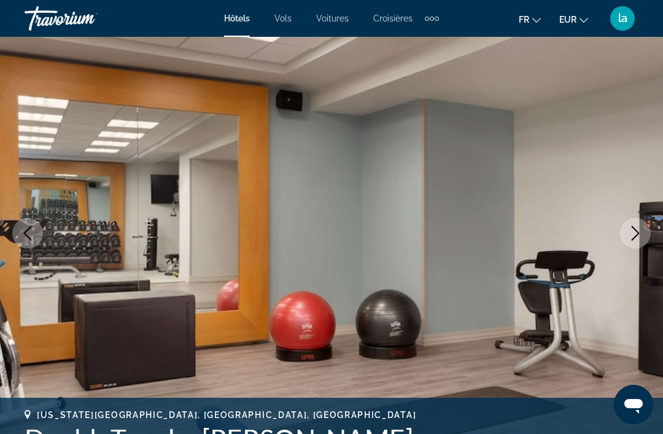
click at [646, 236] on button "Next image" at bounding box center [635, 233] width 31 height 31
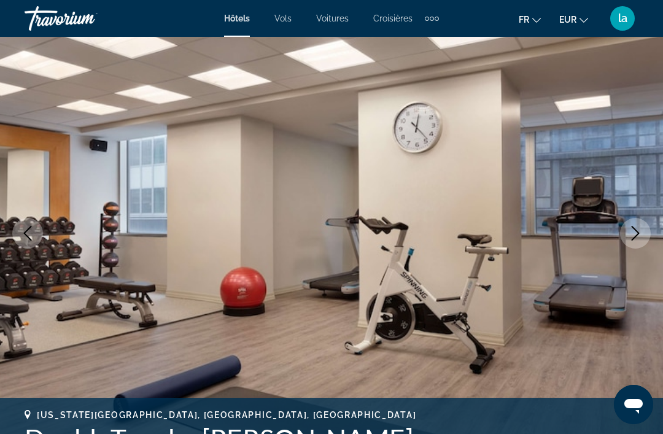
click at [641, 222] on button "Next image" at bounding box center [635, 233] width 31 height 31
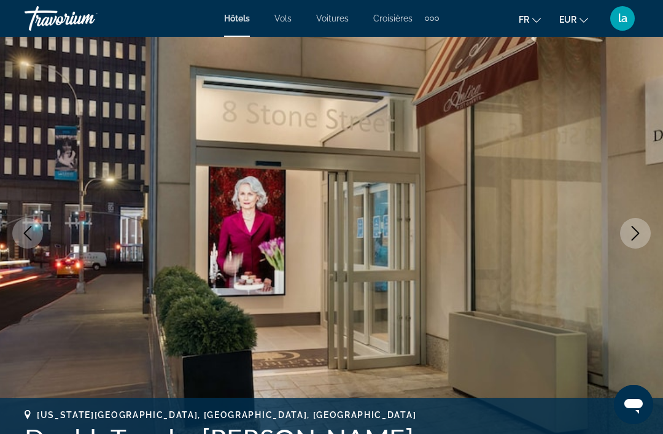
click at [647, 240] on button "Next image" at bounding box center [635, 233] width 31 height 31
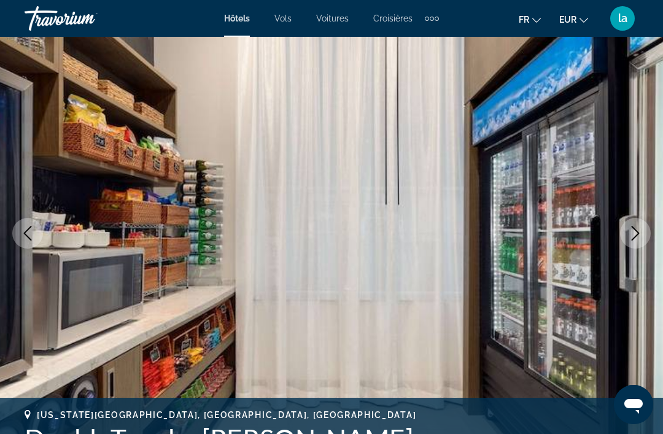
click at [644, 232] on button "Next image" at bounding box center [635, 233] width 31 height 31
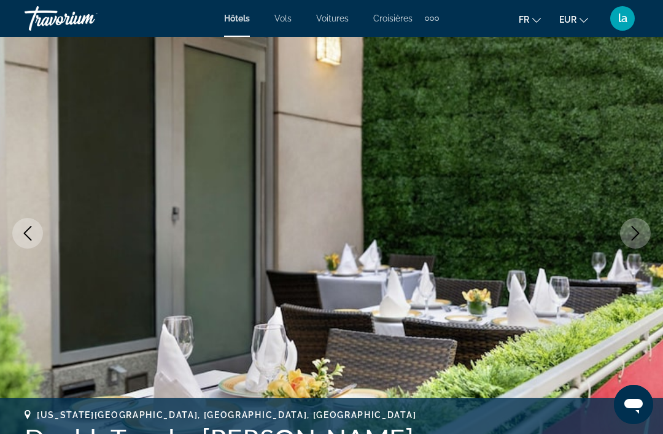
click at [645, 242] on button "Next image" at bounding box center [635, 233] width 31 height 31
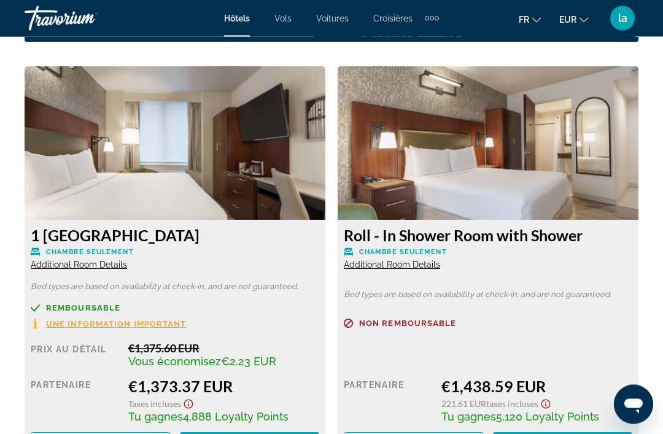
scroll to position [1820, 0]
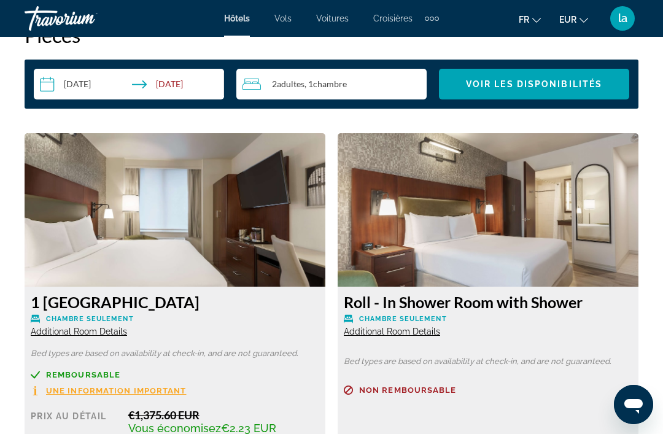
click at [258, 202] on img "Main content" at bounding box center [175, 210] width 301 height 154
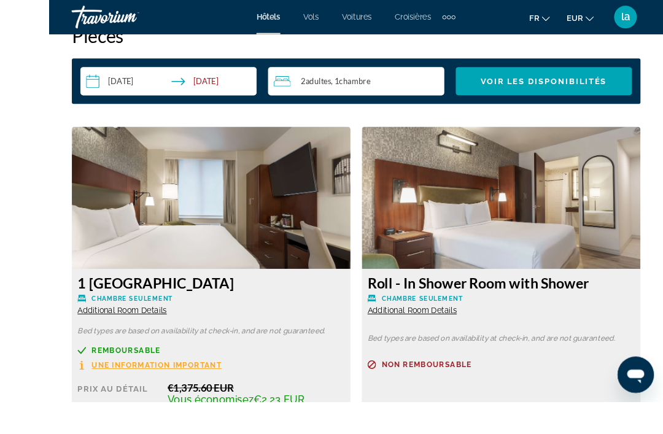
scroll to position [1871, 0]
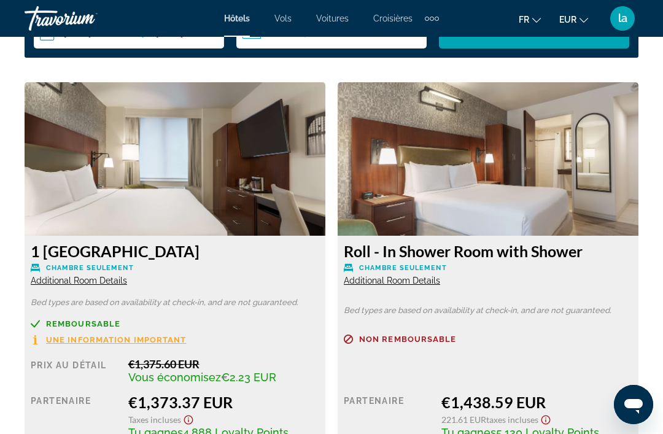
click at [76, 281] on span "Additional Room Details" at bounding box center [79, 281] width 96 height 10
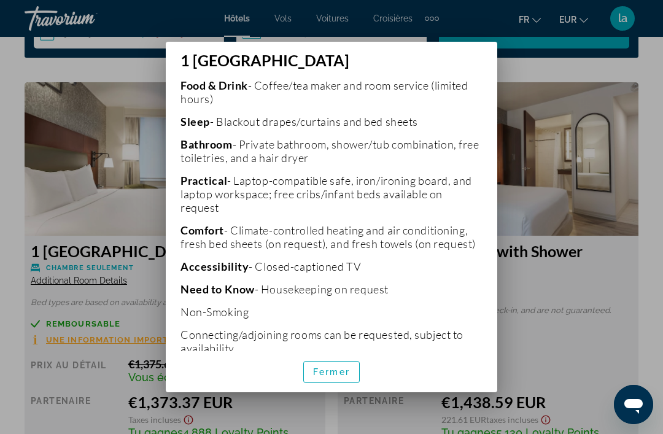
scroll to position [335, 0]
click at [327, 377] on span "Fermer" at bounding box center [331, 372] width 37 height 10
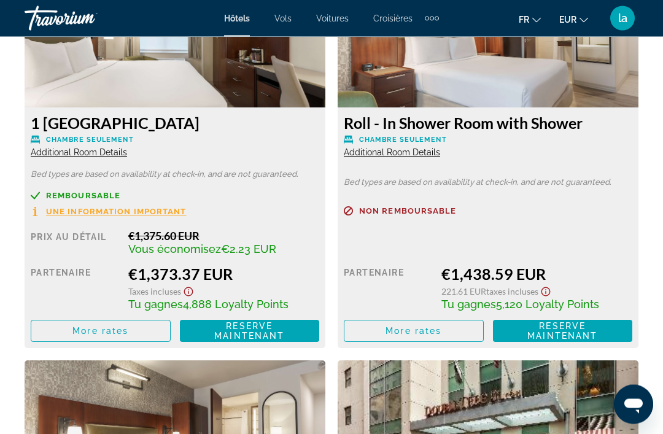
scroll to position [2000, 0]
click at [106, 332] on span "More rates" at bounding box center [100, 331] width 56 height 10
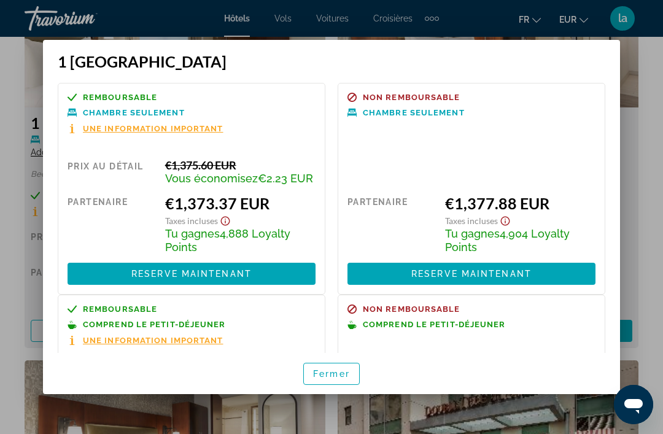
scroll to position [0, 0]
click at [340, 379] on span "Fermer" at bounding box center [331, 374] width 37 height 10
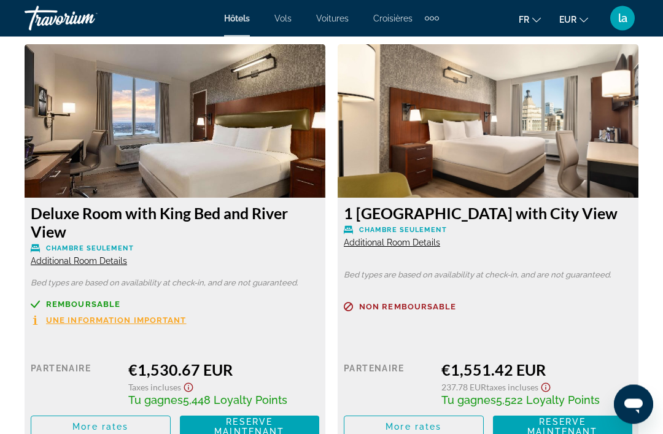
scroll to position [2709, 0]
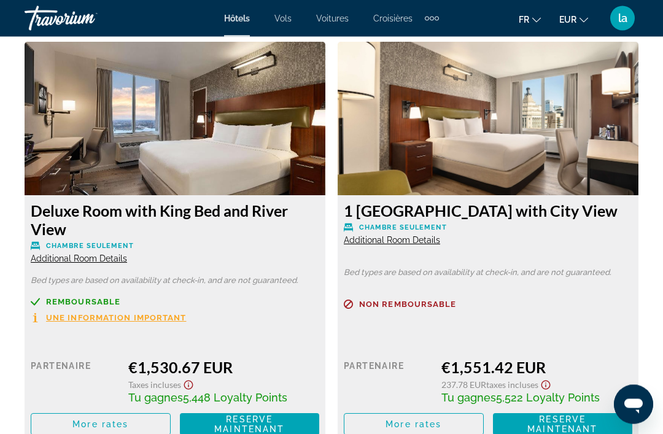
click at [137, 423] on span "Main content" at bounding box center [100, 424] width 139 height 29
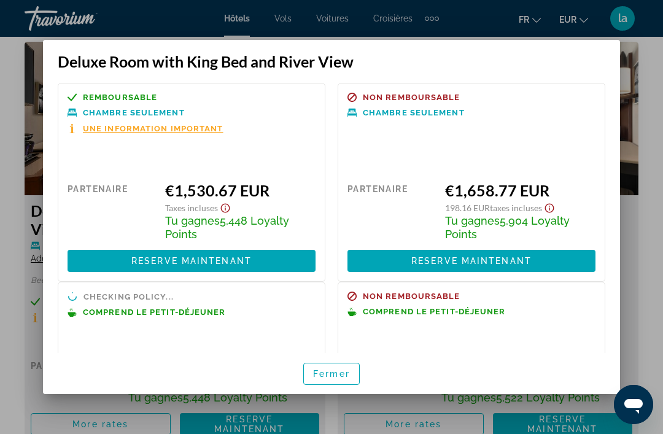
click at [338, 379] on span "Fermer" at bounding box center [331, 374] width 37 height 10
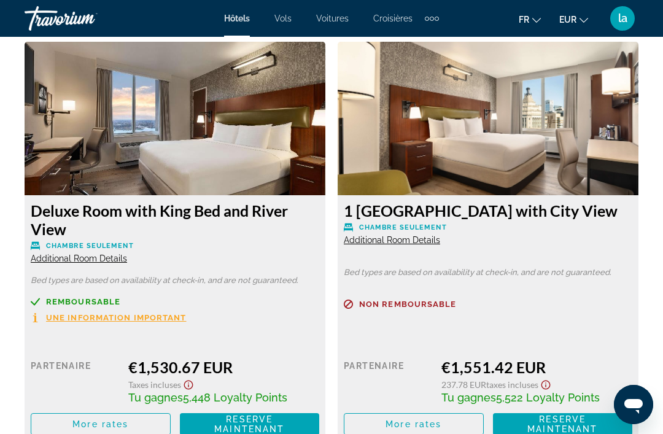
scroll to position [2710, 0]
click at [219, 120] on img "Main content" at bounding box center [175, 119] width 301 height 154
click at [85, 257] on span "Additional Room Details" at bounding box center [79, 259] width 96 height 10
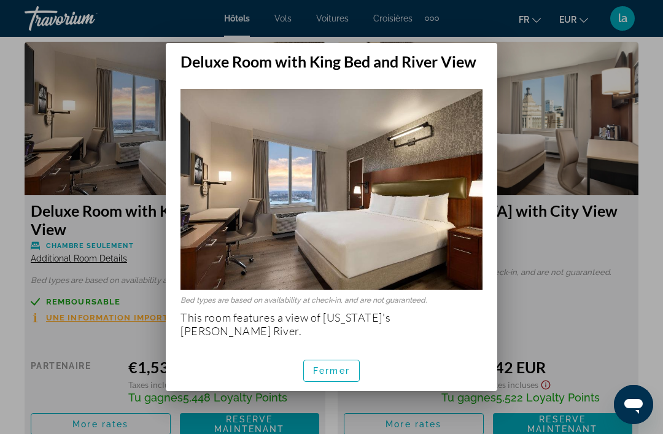
scroll to position [0, 0]
click at [333, 356] on span "button" at bounding box center [331, 370] width 55 height 29
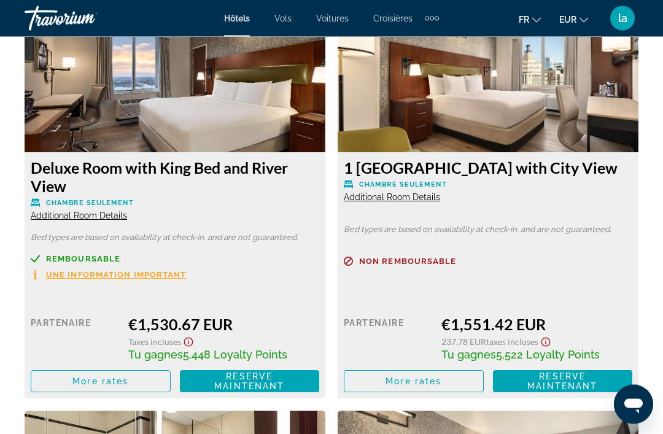
scroll to position [2753, 0]
click at [108, 212] on span "Additional Room Details" at bounding box center [79, 216] width 96 height 10
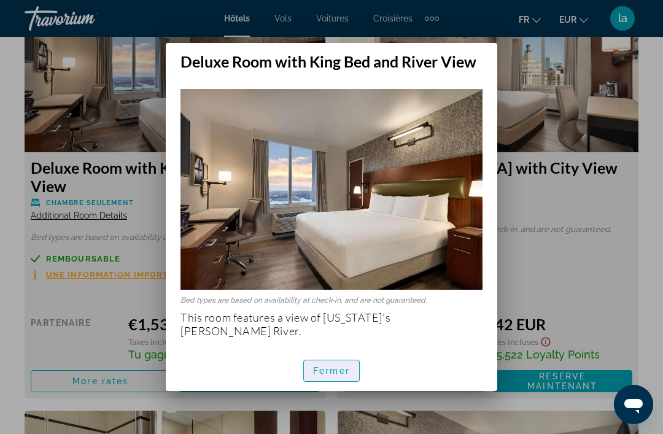
click at [349, 366] on span "Fermer" at bounding box center [331, 371] width 37 height 10
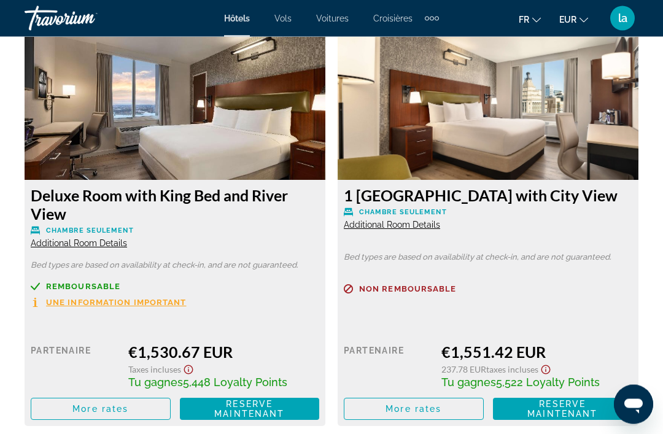
scroll to position [2735, 0]
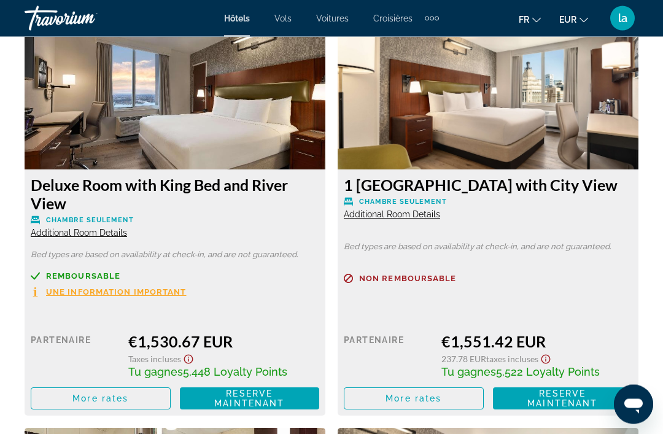
click at [139, 388] on span "Main content" at bounding box center [100, 398] width 139 height 29
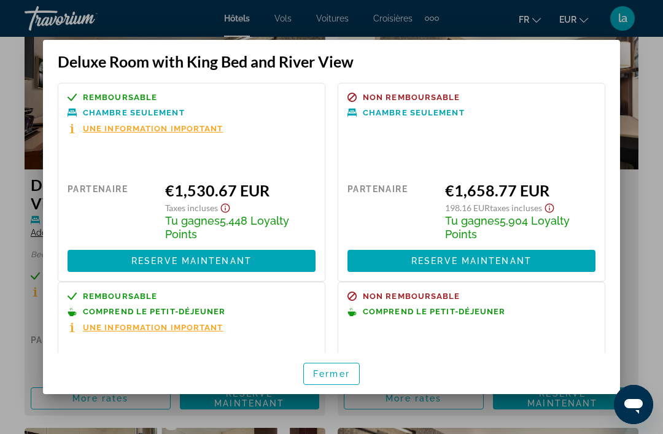
scroll to position [60, 0]
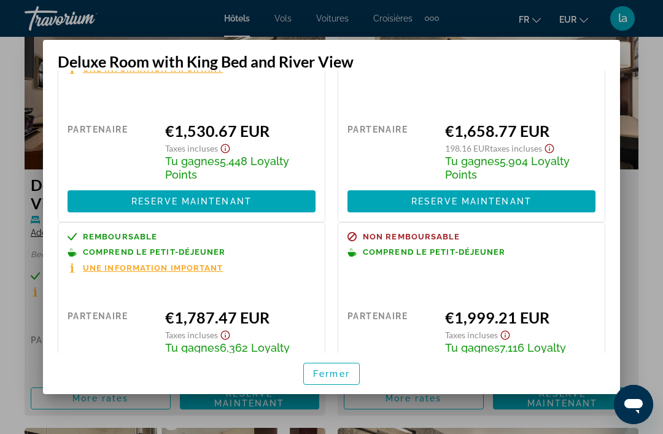
click at [332, 379] on span "Fermer" at bounding box center [331, 374] width 37 height 10
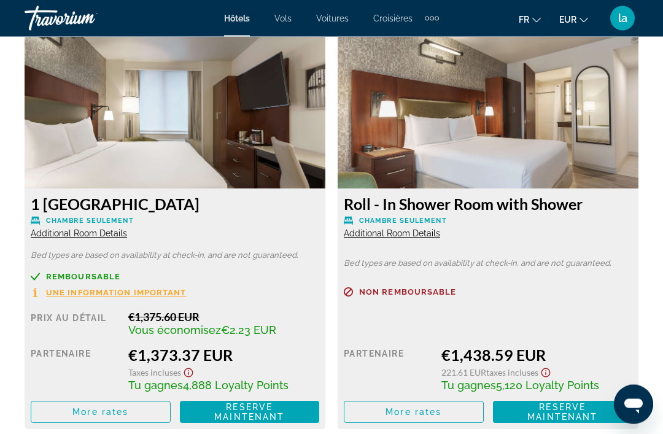
scroll to position [1919, 0]
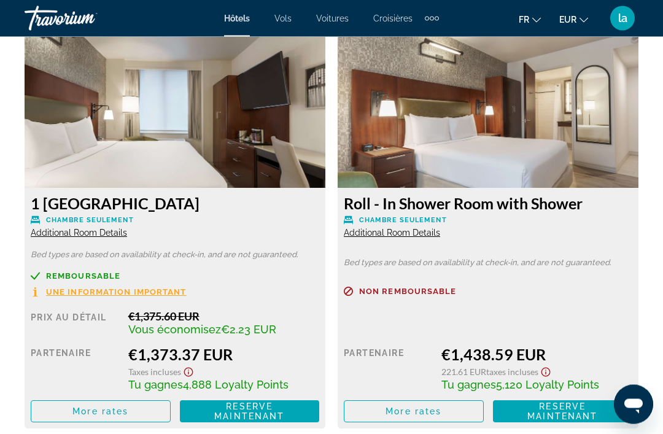
click at [117, 402] on span "Main content" at bounding box center [100, 411] width 139 height 29
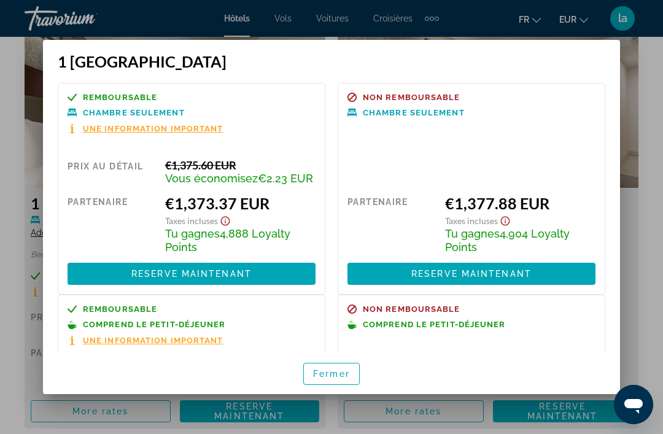
scroll to position [0, 0]
click at [343, 379] on span "Fermer" at bounding box center [331, 374] width 37 height 10
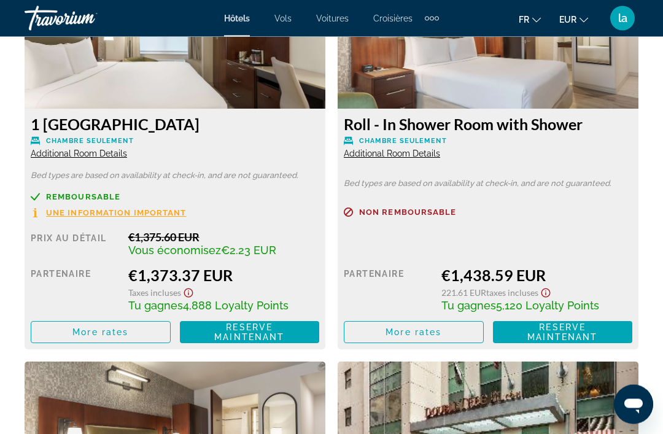
scroll to position [2001, 0]
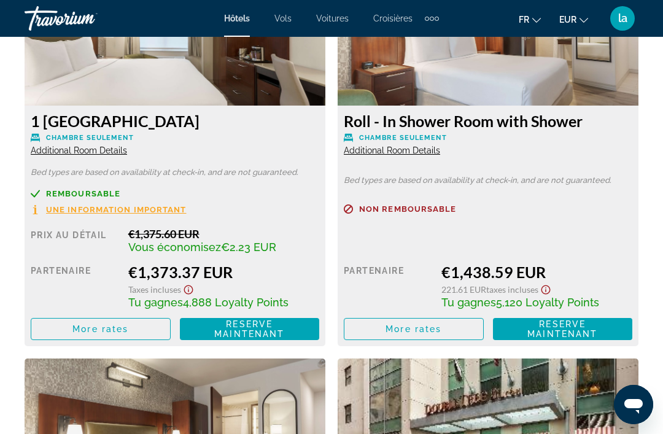
click at [137, 340] on span "Main content" at bounding box center [100, 328] width 139 height 29
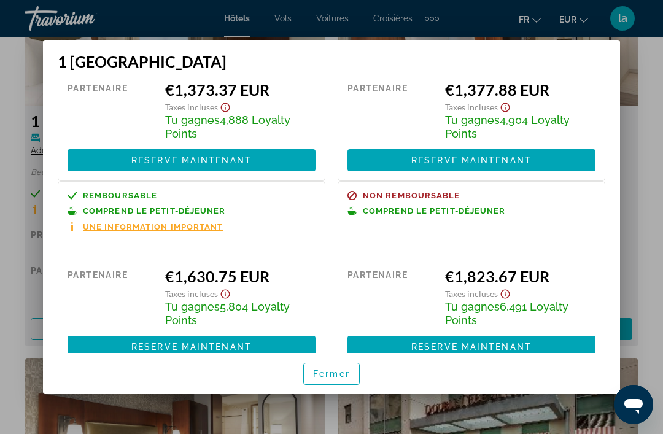
scroll to position [113, 0]
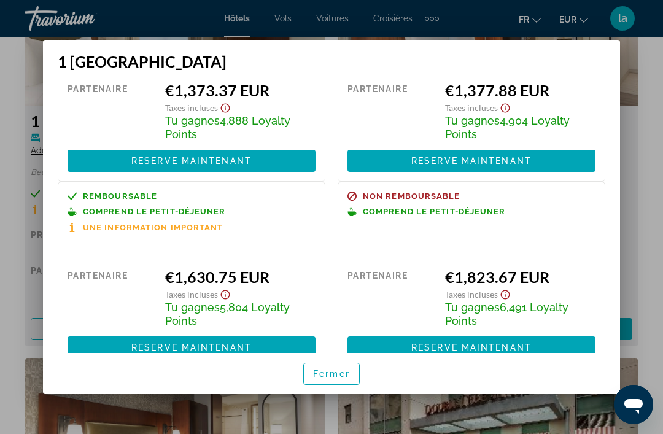
click at [337, 379] on span "Fermer" at bounding box center [331, 374] width 37 height 10
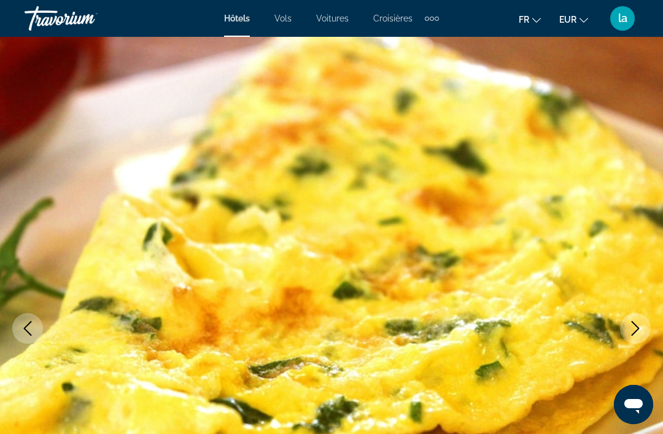
scroll to position [2001, 0]
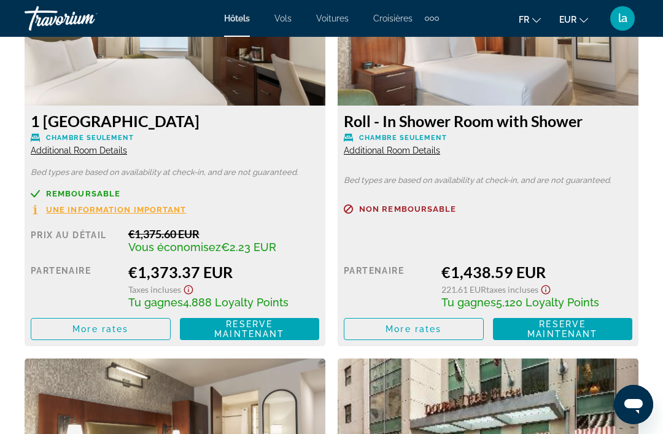
click at [629, 19] on div "la" at bounding box center [622, 18] width 25 height 25
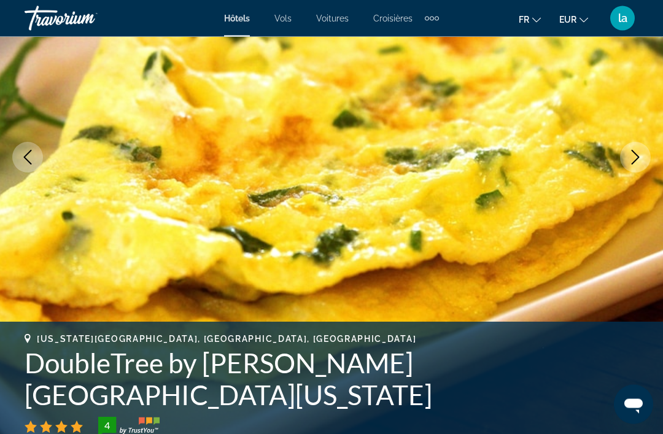
scroll to position [162, 0]
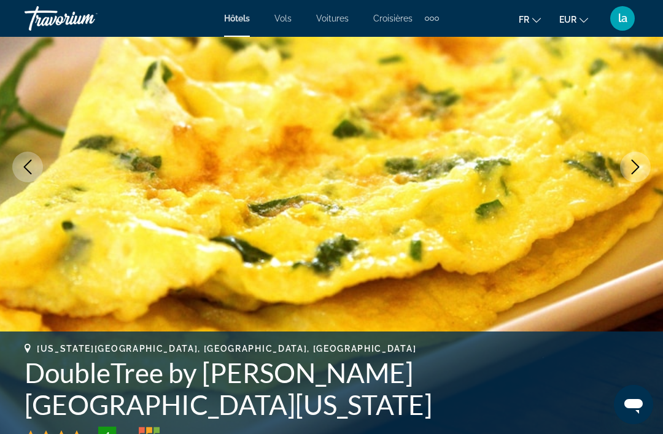
click at [633, 160] on icon "Next image" at bounding box center [635, 167] width 15 height 15
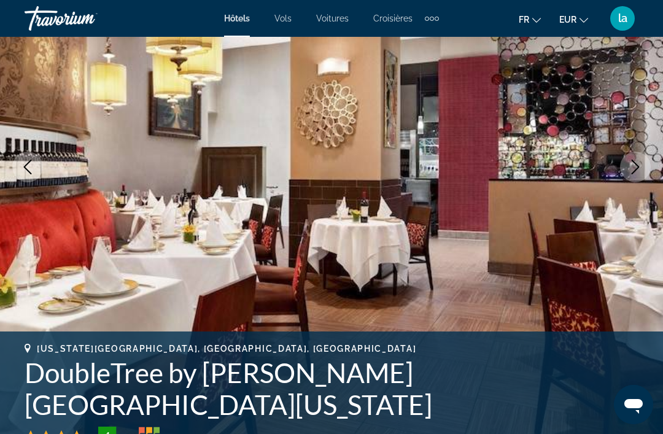
click at [642, 170] on icon "Next image" at bounding box center [635, 167] width 15 height 15
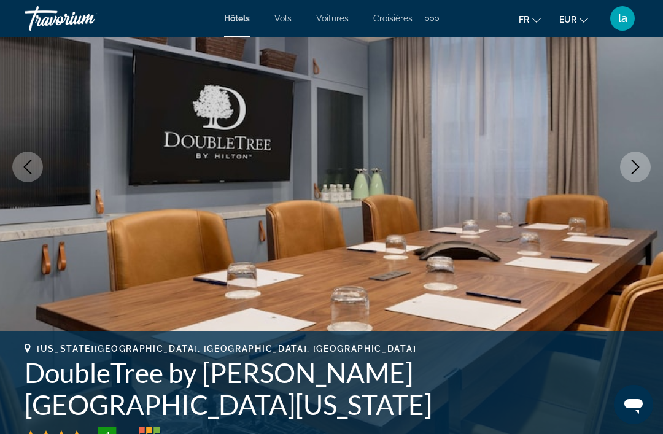
click at [644, 167] on button "Next image" at bounding box center [635, 167] width 31 height 31
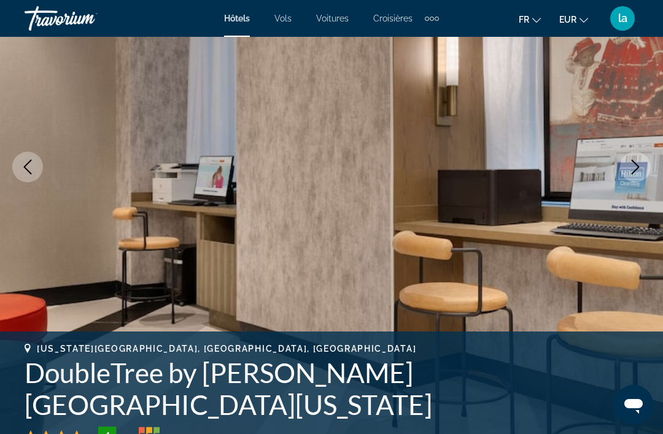
click at [643, 167] on button "Next image" at bounding box center [635, 167] width 31 height 31
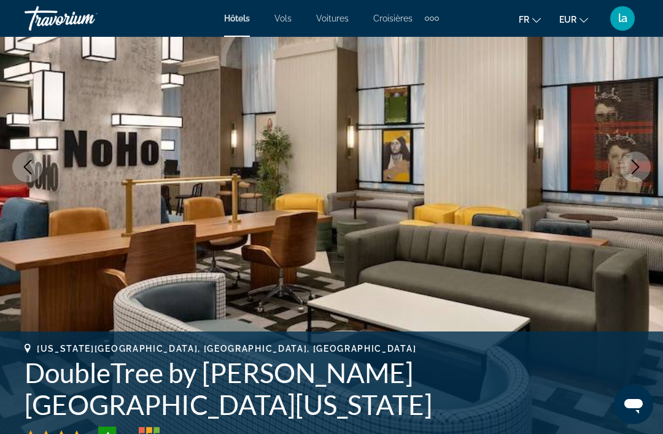
click at [650, 162] on button "Next image" at bounding box center [635, 167] width 31 height 31
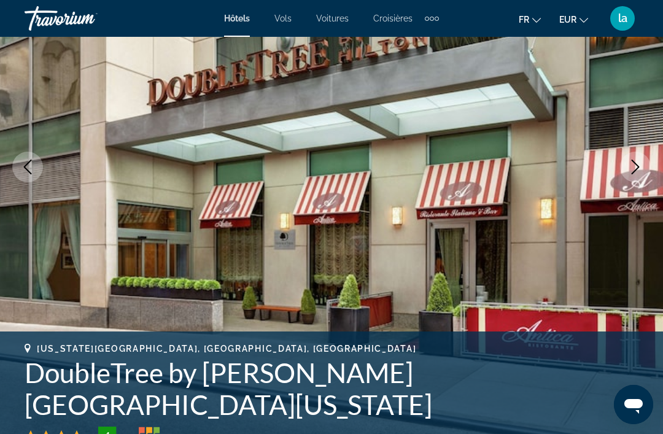
click at [32, 173] on icon "Previous image" at bounding box center [27, 167] width 15 height 15
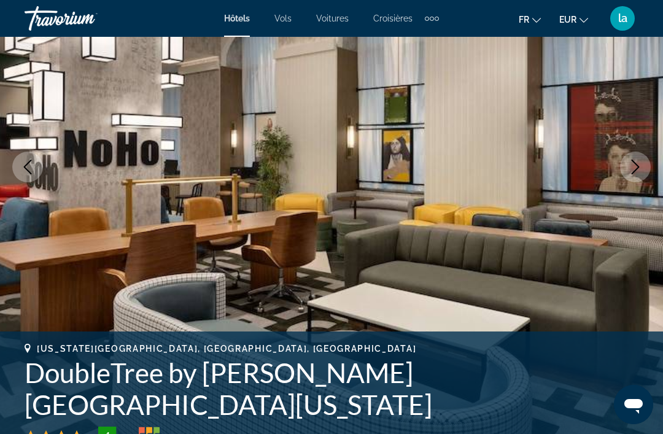
click at [647, 163] on button "Next image" at bounding box center [635, 167] width 31 height 31
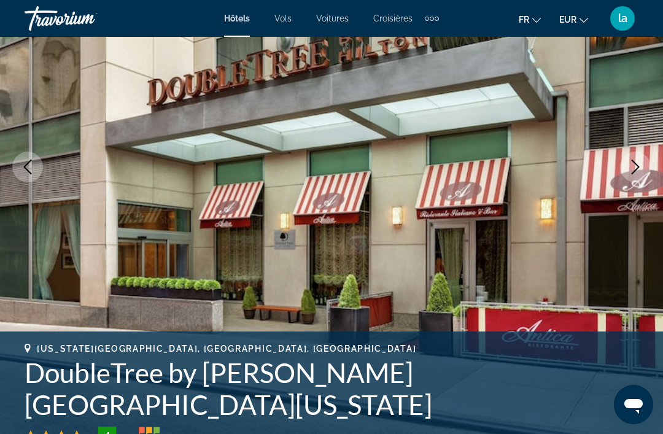
click at [647, 170] on button "Next image" at bounding box center [635, 167] width 31 height 31
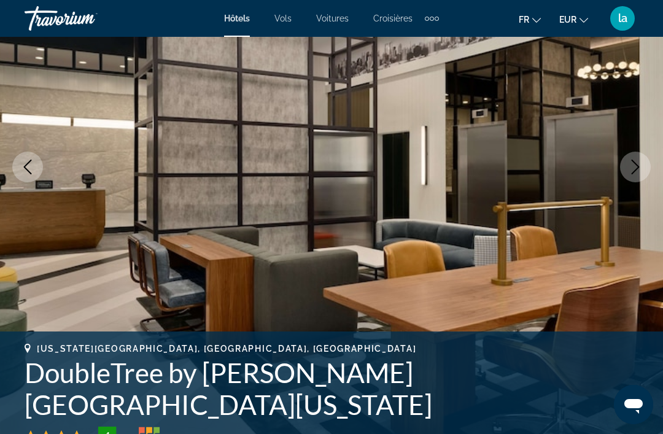
click at [652, 168] on img "Main content" at bounding box center [331, 166] width 663 height 583
click at [646, 173] on button "Next image" at bounding box center [635, 167] width 31 height 31
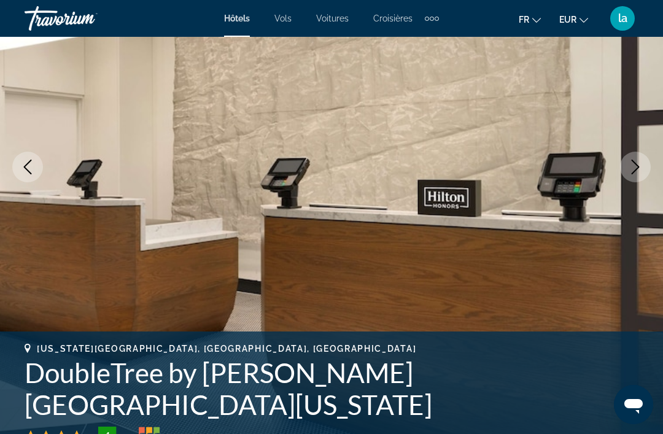
click at [655, 165] on img "Main content" at bounding box center [331, 166] width 663 height 583
click at [645, 163] on button "Next image" at bounding box center [635, 167] width 31 height 31
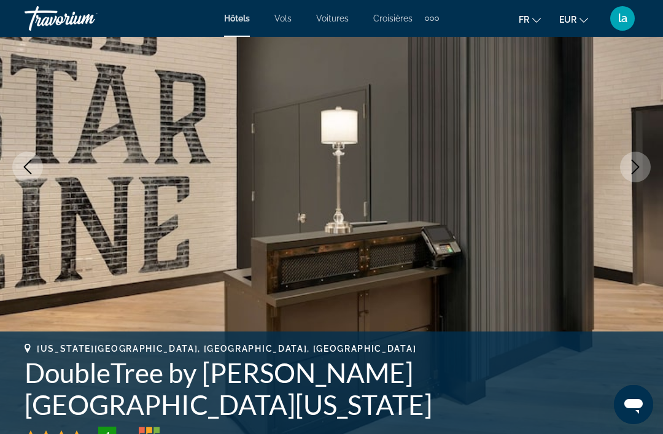
click at [642, 165] on icon "Next image" at bounding box center [635, 167] width 15 height 15
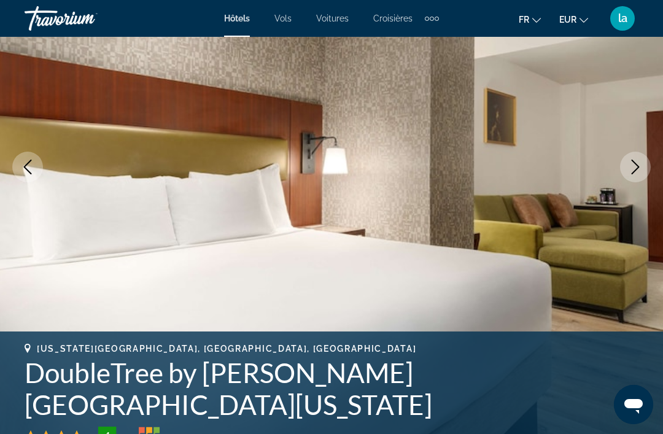
click at [643, 168] on button "Next image" at bounding box center [635, 167] width 31 height 31
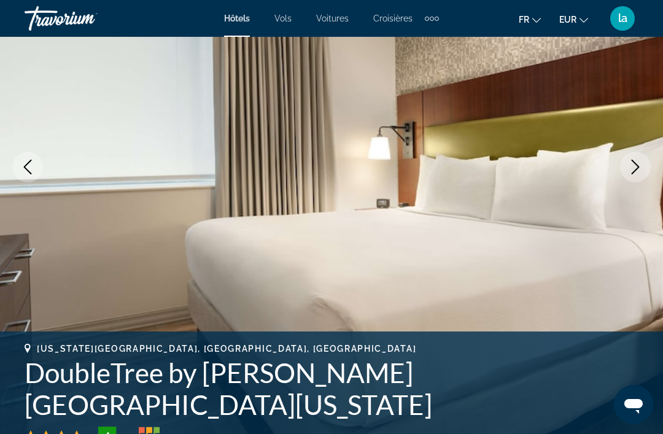
click at [642, 168] on icon "Next image" at bounding box center [635, 167] width 15 height 15
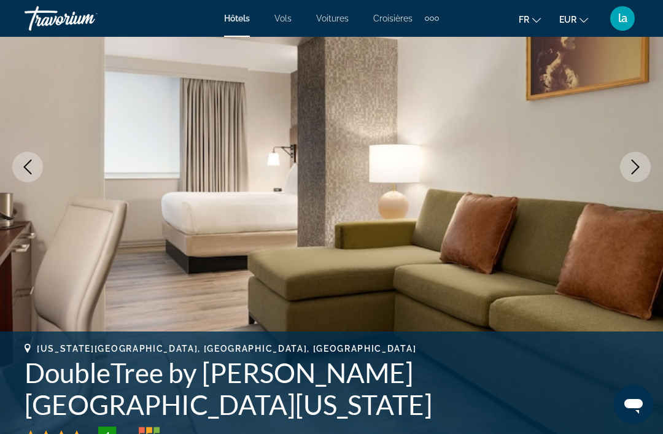
click at [641, 174] on icon "Next image" at bounding box center [635, 167] width 15 height 15
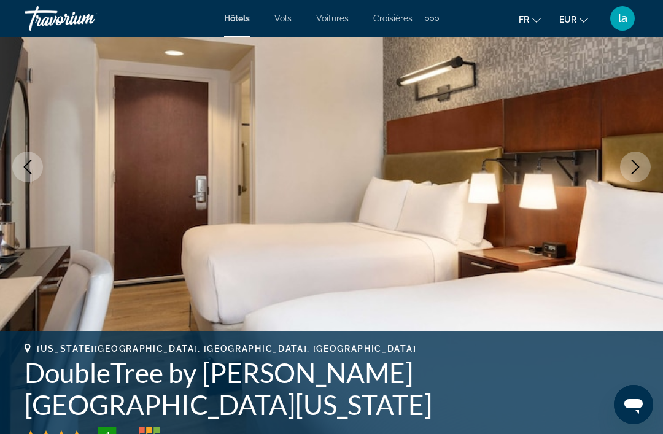
click at [653, 163] on img "Main content" at bounding box center [331, 166] width 663 height 583
click at [645, 168] on button "Next image" at bounding box center [635, 167] width 31 height 31
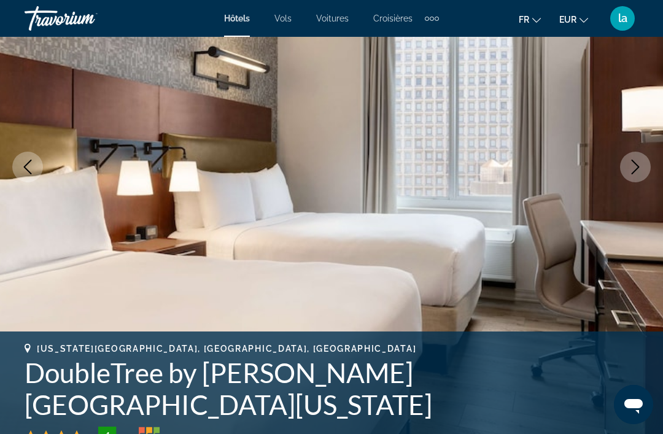
click at [647, 164] on button "Next image" at bounding box center [635, 167] width 31 height 31
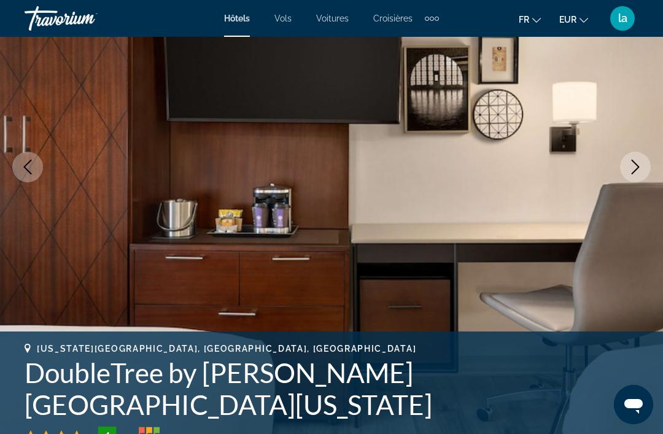
click at [639, 162] on icon "Next image" at bounding box center [635, 167] width 15 height 15
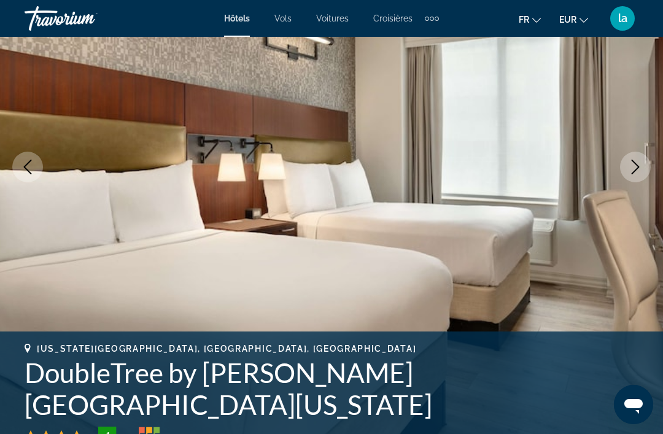
click at [642, 165] on icon "Next image" at bounding box center [635, 167] width 15 height 15
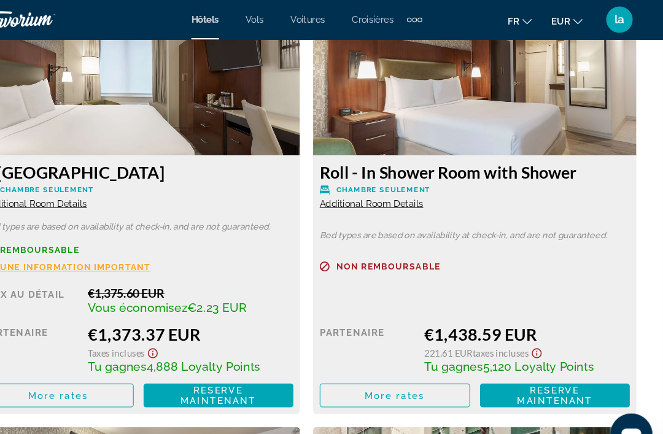
scroll to position [1966, 0]
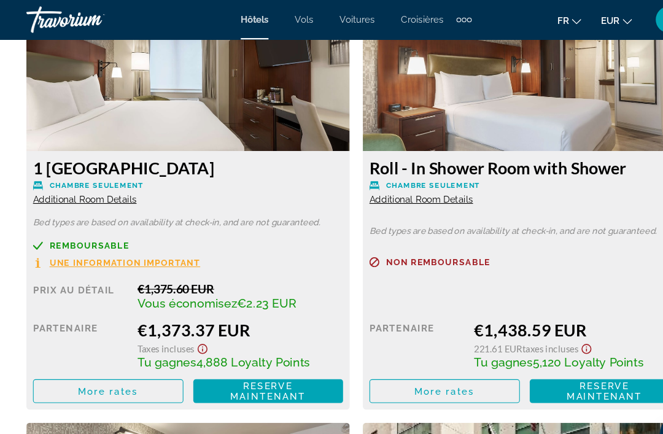
click at [281, 359] on span "Reserve maintenant Plus disponible" at bounding box center [250, 364] width 120 height 20
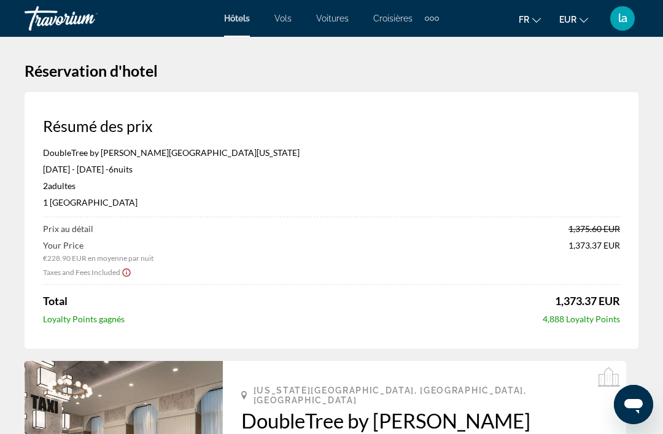
scroll to position [1, 0]
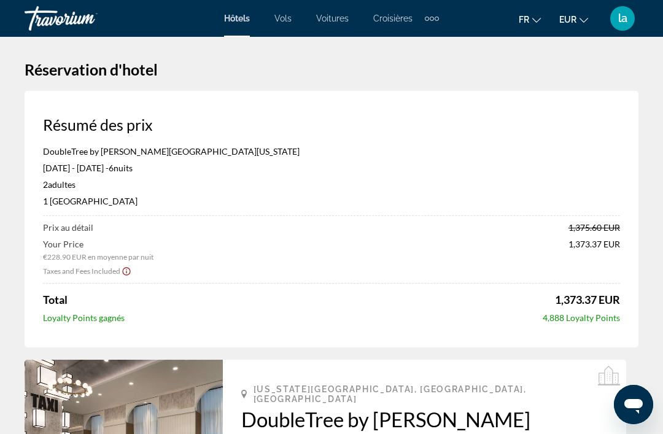
click at [618, 0] on mat-toolbar "Hôtels Vols Voitures Croisières Activités Hôtels Vols Voitures Croisières Activ…" at bounding box center [331, 18] width 663 height 37
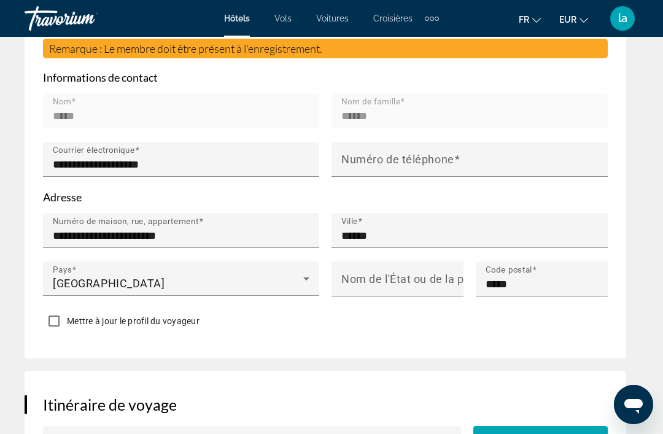
scroll to position [710, 0]
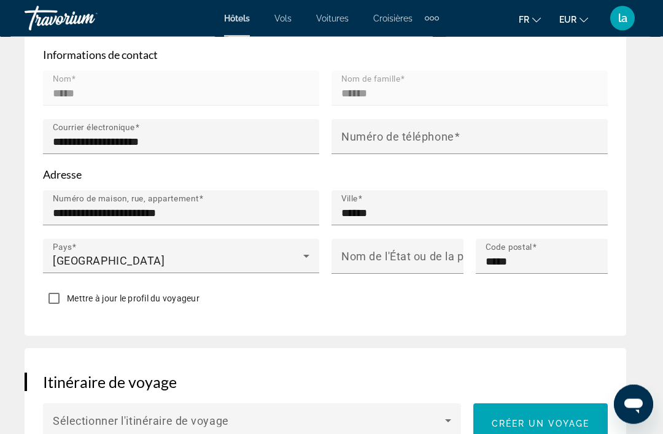
click at [212, 206] on input "**********" at bounding box center [185, 213] width 264 height 15
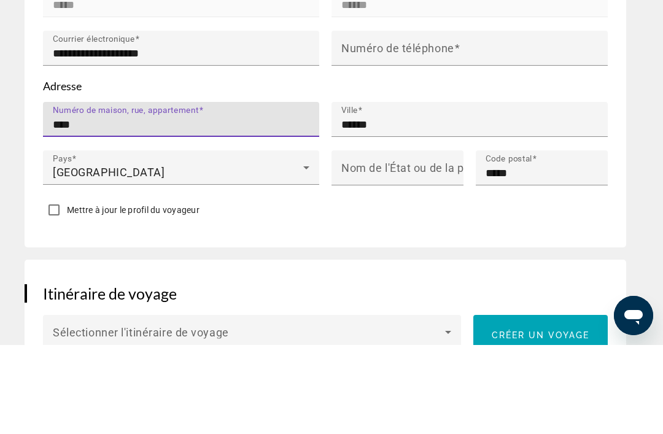
type input "***"
click at [105, 206] on input "**********" at bounding box center [185, 213] width 264 height 15
click at [148, 206] on input "**********" at bounding box center [185, 213] width 264 height 15
type input "**********"
click at [454, 206] on input "******" at bounding box center [473, 213] width 264 height 15
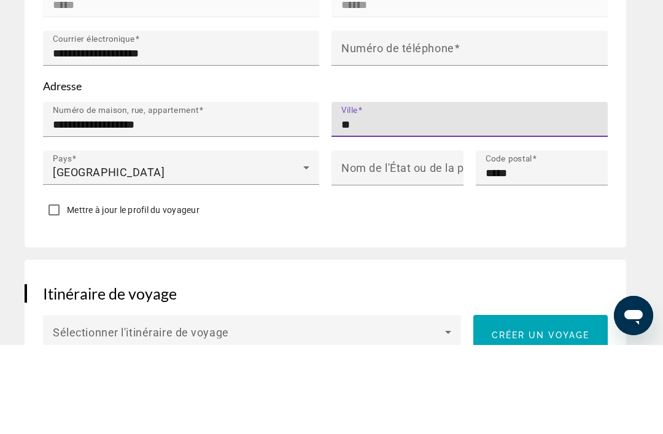
type input "*"
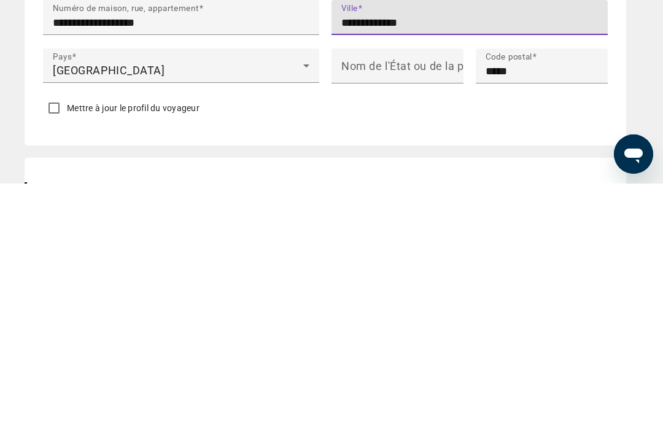
scroll to position [682, 0]
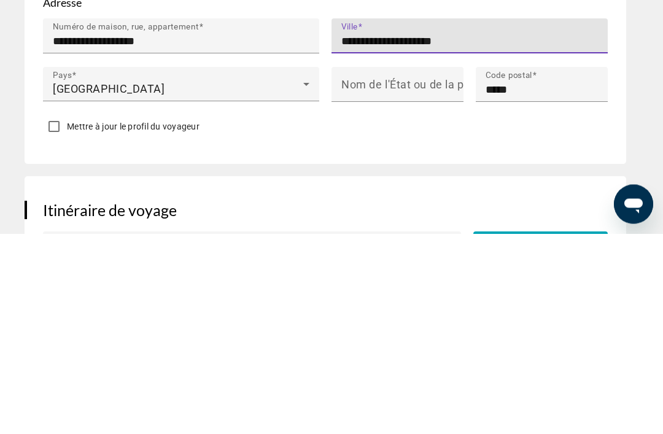
type input "**********"
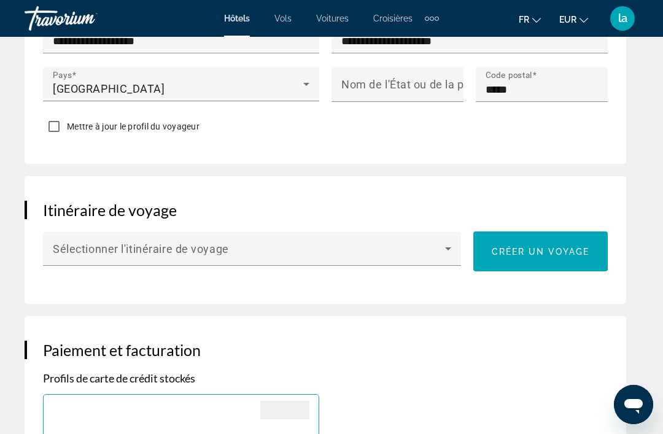
click at [529, 82] on input "*****" at bounding box center [546, 89] width 120 height 15
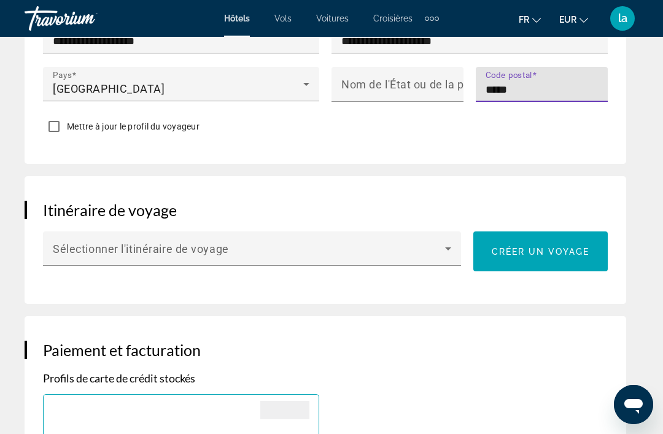
scroll to position [882, 0]
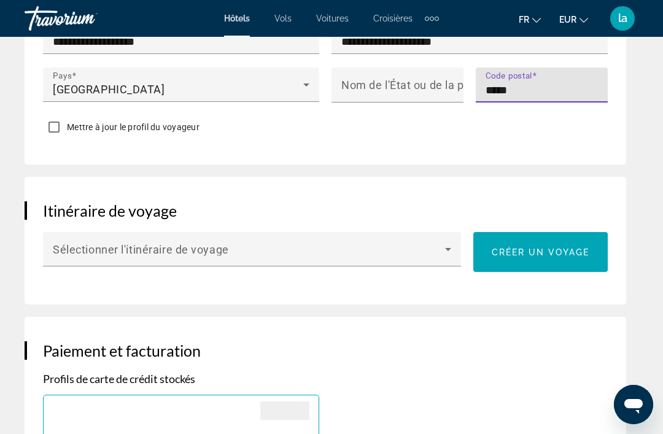
type input "*****"
click at [647, 117] on div "Réservation d'hotel Résumé des prix DoubleTree by Hilton New York Downtown Nov …" at bounding box center [331, 304] width 663 height 2298
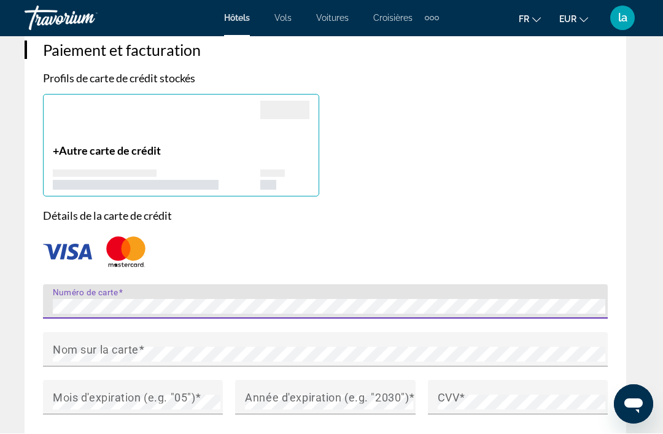
scroll to position [1182, 0]
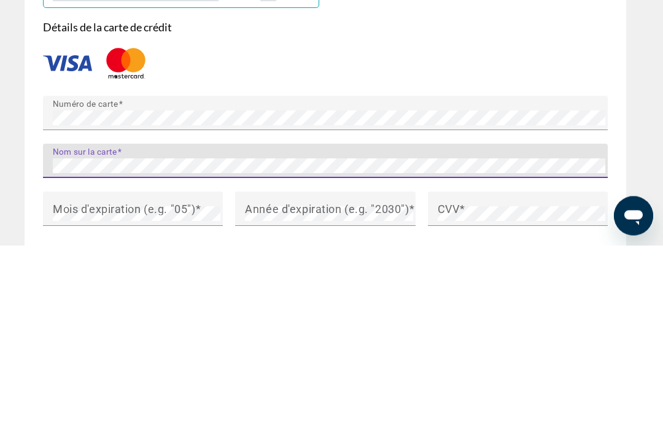
click at [111, 391] on mat-label "Mois d'expiration (e.g. "05")" at bounding box center [124, 397] width 142 height 13
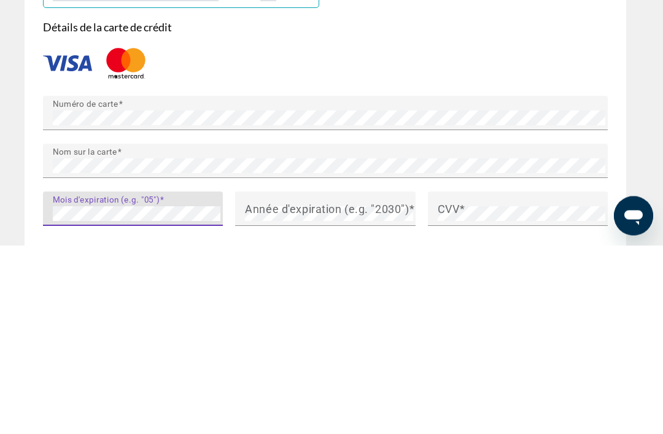
scroll to position [1217, 0]
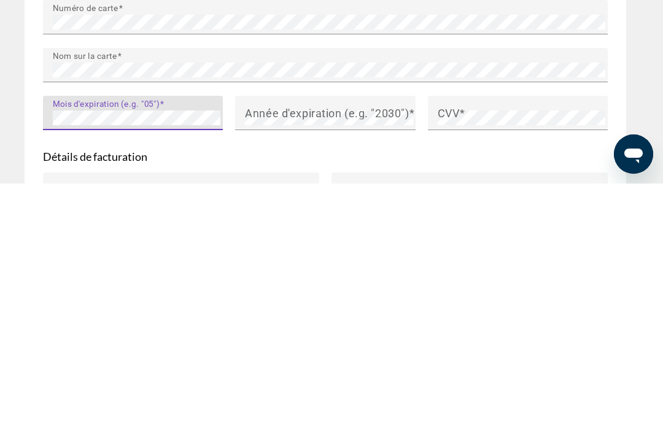
click at [385, 357] on mat-label "Année d'expiration (e.g. "2030")" at bounding box center [327, 363] width 164 height 13
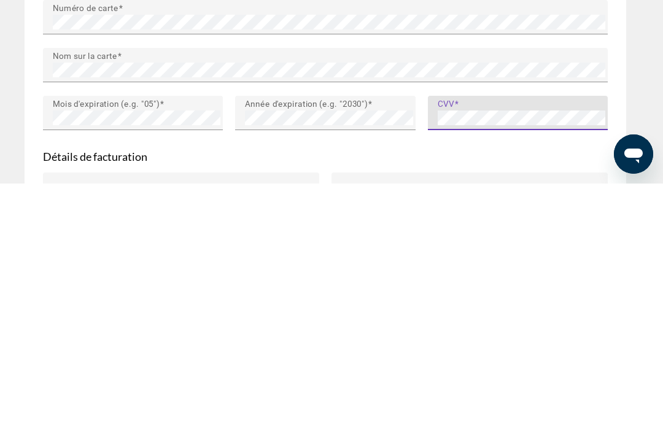
scroll to position [1218, 0]
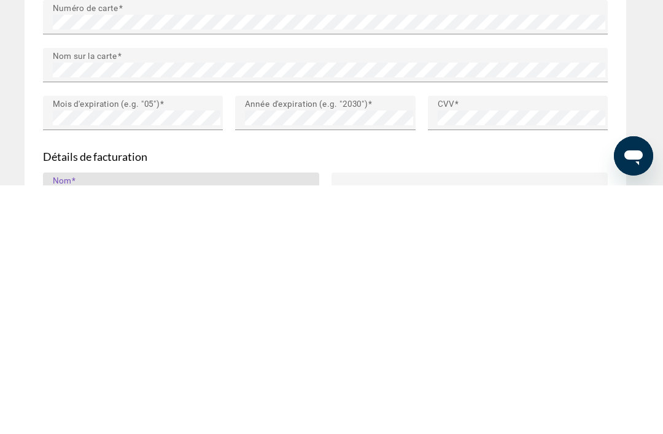
scroll to position [1293, 0]
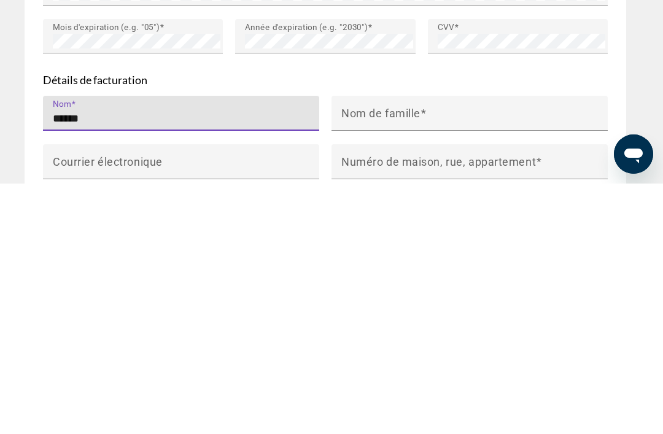
click at [497, 362] on input "Nom de famille" at bounding box center [473, 369] width 264 height 15
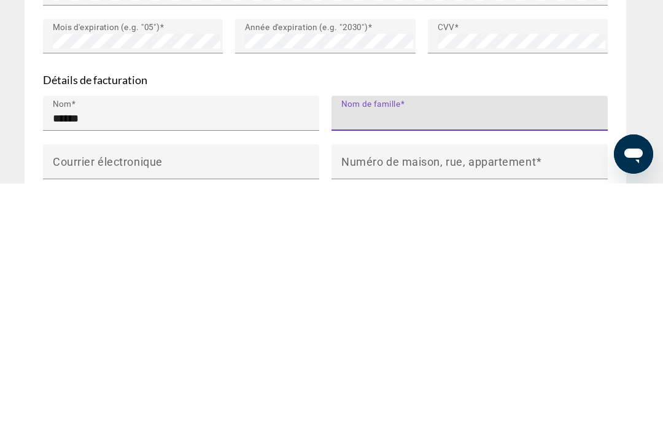
click at [108, 362] on input "******" at bounding box center [185, 369] width 264 height 15
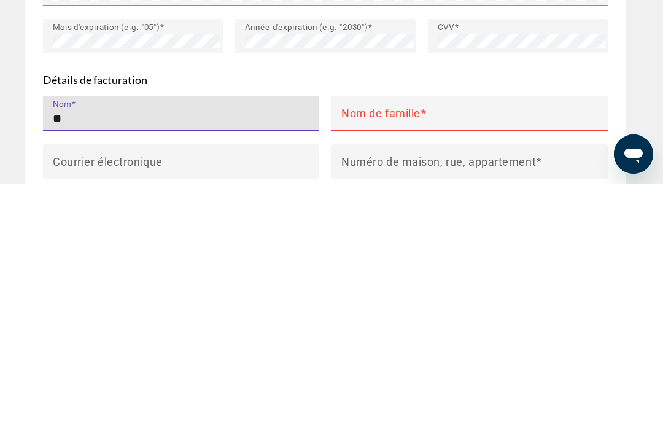
type input "*"
type input "*****"
click at [455, 362] on input "Nom de famille" at bounding box center [473, 369] width 264 height 15
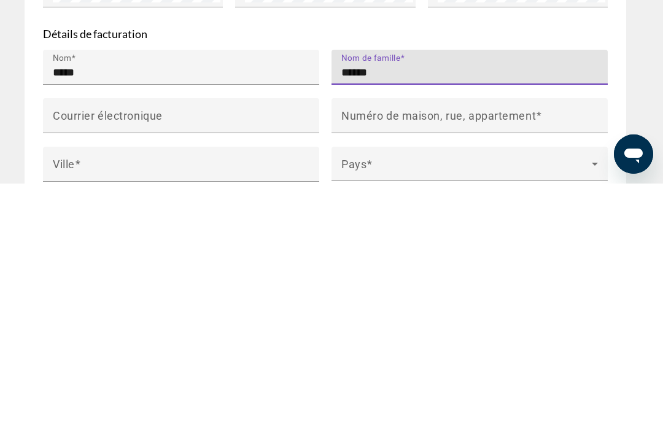
scroll to position [1354, 0]
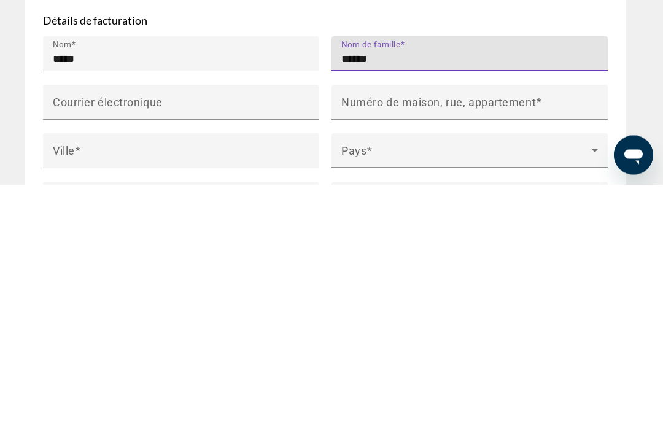
type input "******"
click at [115, 383] on div "Ville" at bounding box center [185, 400] width 264 height 35
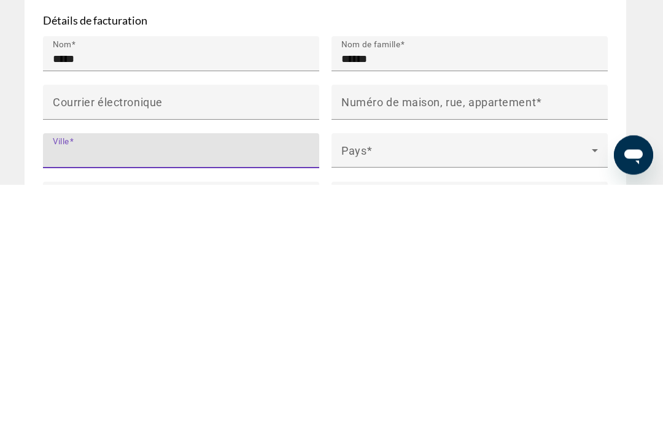
click at [86, 345] on mat-label "Courrier électronique" at bounding box center [108, 351] width 110 height 13
click at [86, 350] on input "Courrier électronique" at bounding box center [185, 357] width 264 height 15
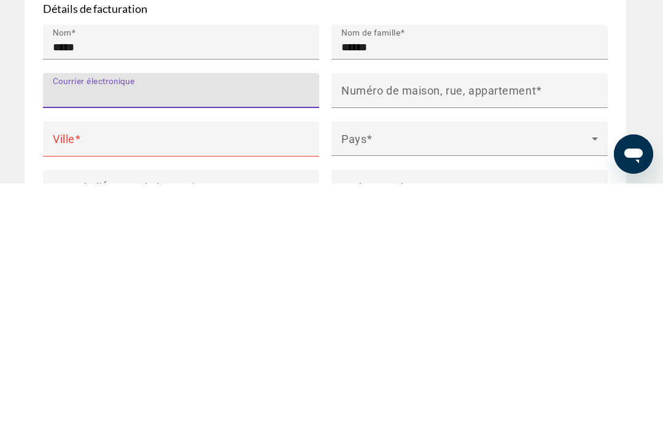
scroll to position [1390, 0]
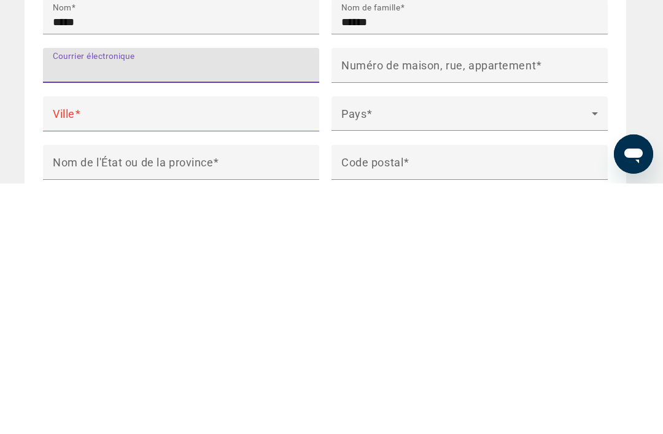
click at [571, 314] on input "Numéro de maison, rue, appartement" at bounding box center [473, 321] width 264 height 15
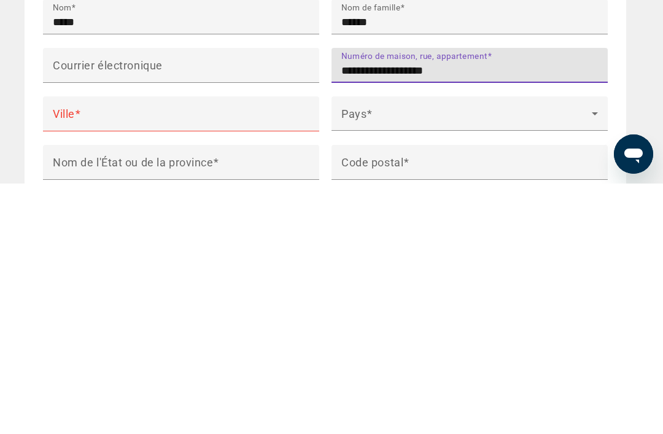
type input "**********"
click at [74, 357] on mat-label "Ville" at bounding box center [64, 363] width 22 height 13
click at [74, 362] on input "Ville" at bounding box center [185, 369] width 264 height 15
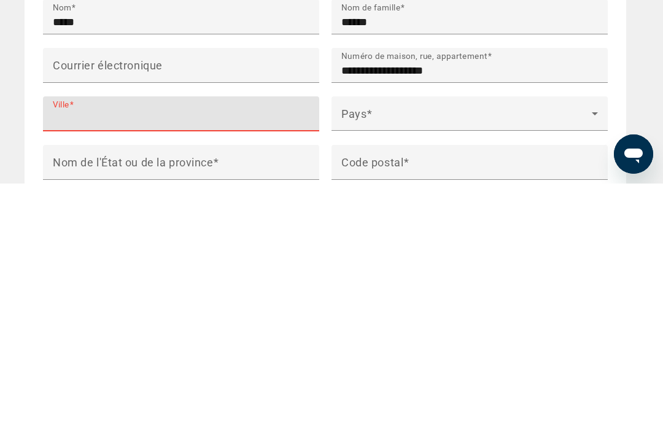
type input "*"
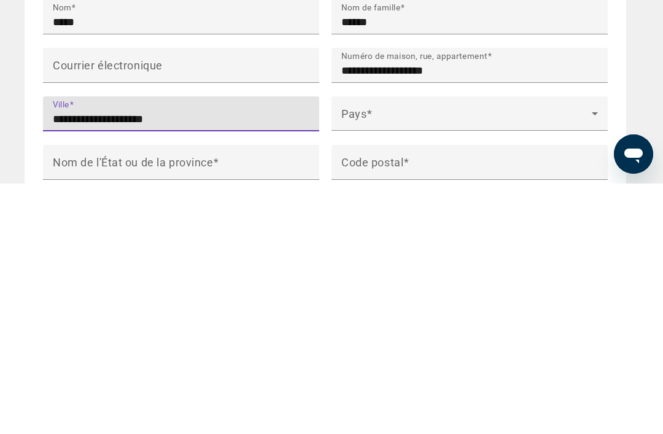
type input "**********"
click at [519, 362] on span "Main content" at bounding box center [466, 369] width 251 height 15
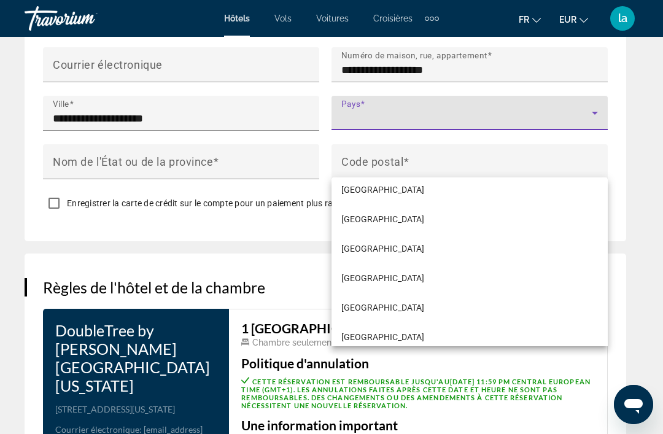
scroll to position [2219, 0]
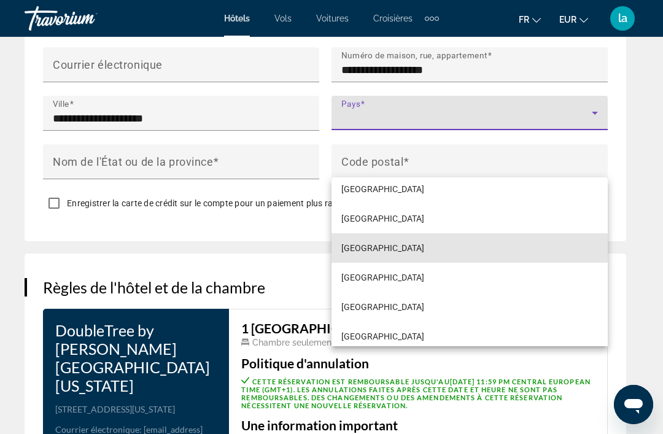
click at [413, 263] on mat-option "France" at bounding box center [470, 247] width 276 height 29
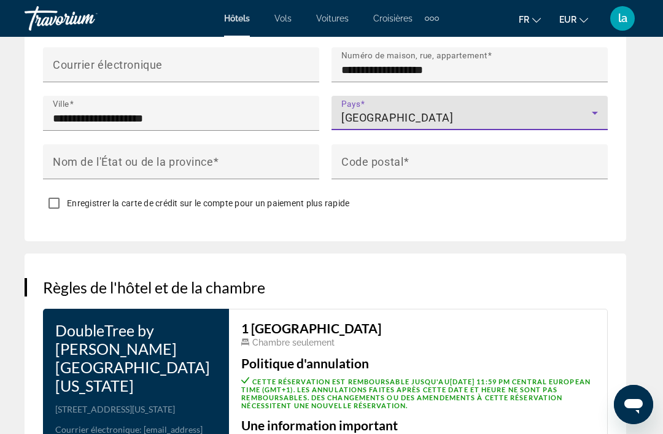
click at [470, 163] on div "Code postal" at bounding box center [473, 161] width 264 height 35
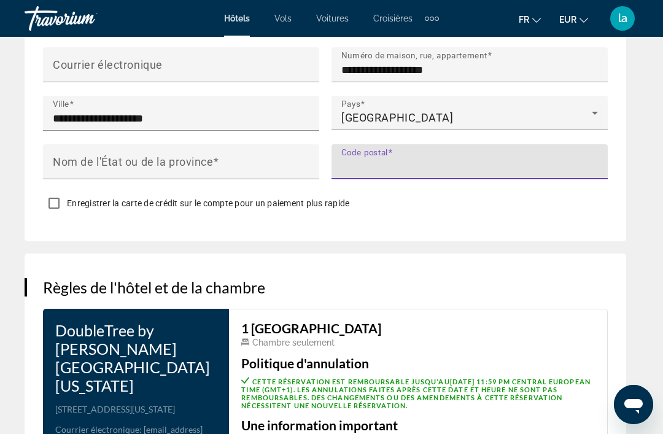
scroll to position [1640, 0]
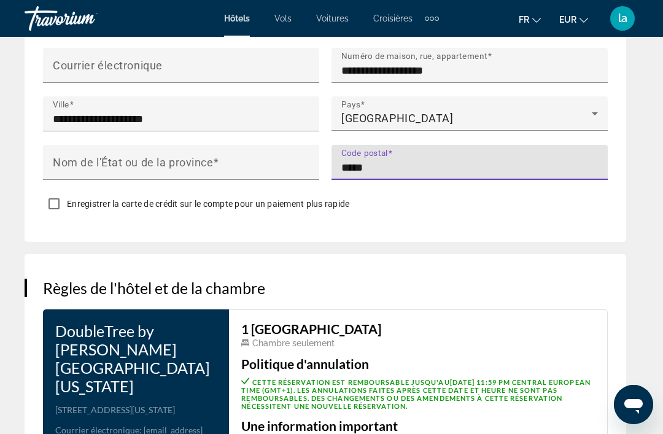
type input "*****"
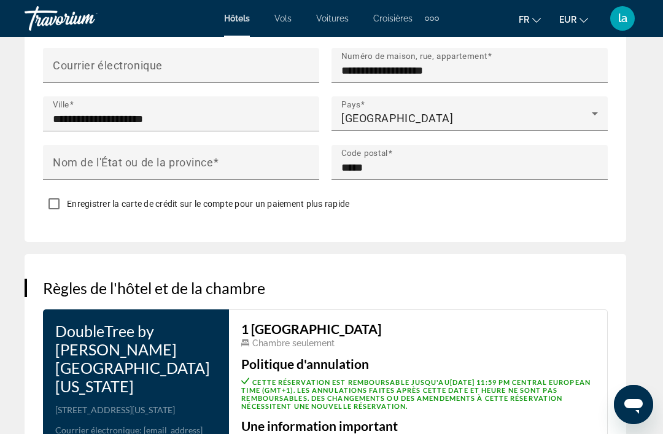
scroll to position [1641, 0]
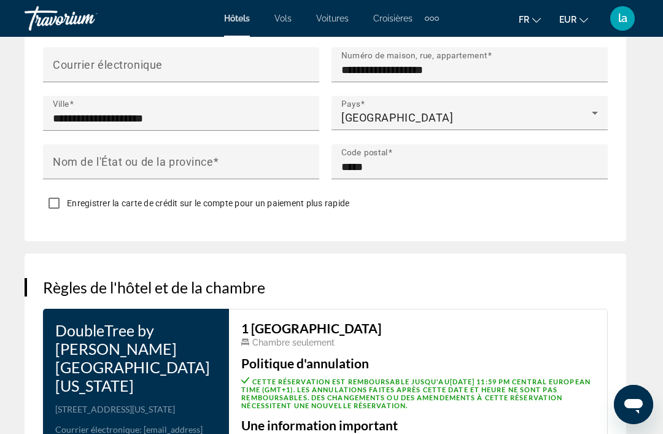
click at [88, 167] on mat-label "Nom de l'État ou de la province" at bounding box center [133, 161] width 160 height 13
click at [88, 167] on input "Nom de l'État ou de la province" at bounding box center [185, 167] width 264 height 15
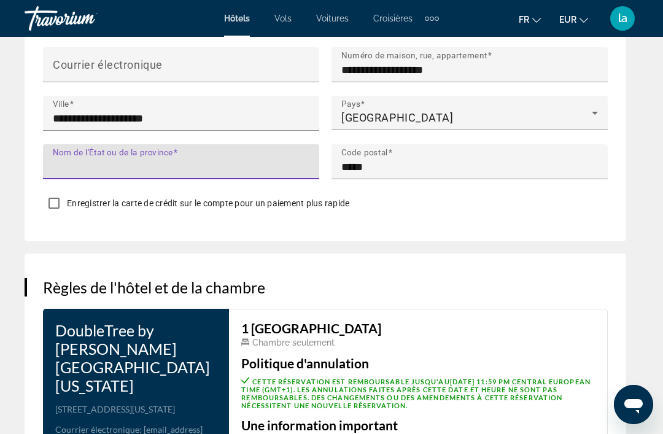
scroll to position [1640, 0]
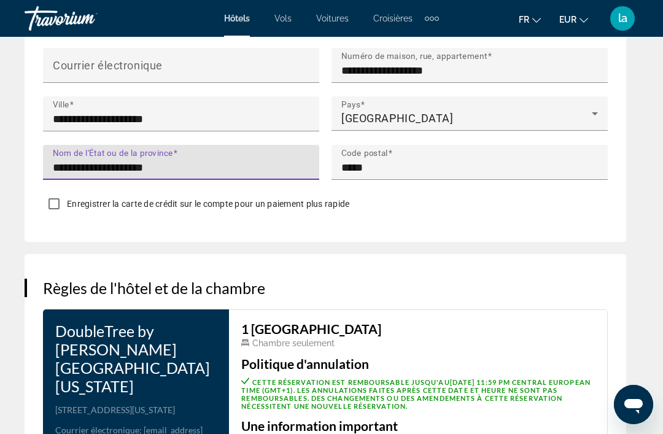
type input "**********"
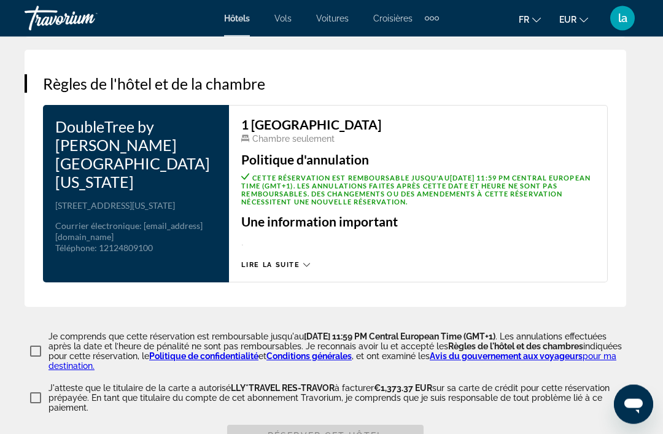
scroll to position [1846, 0]
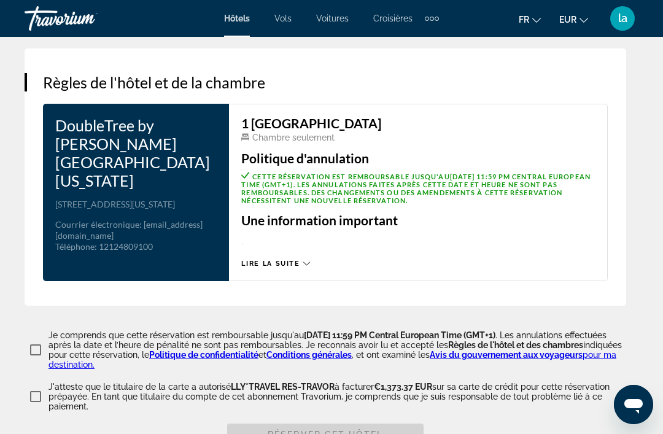
click at [305, 267] on icon "Main content" at bounding box center [306, 263] width 7 height 7
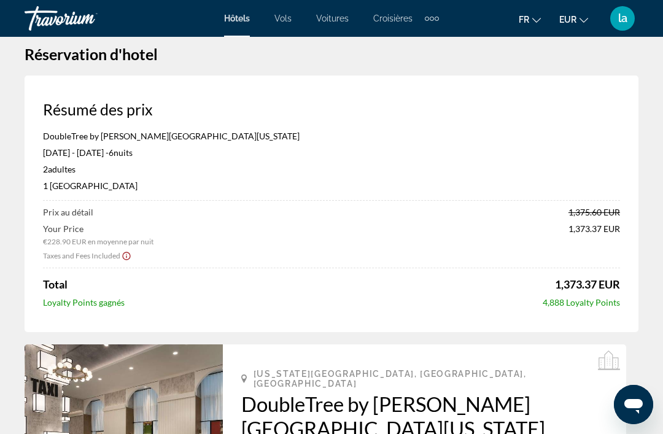
scroll to position [0, 0]
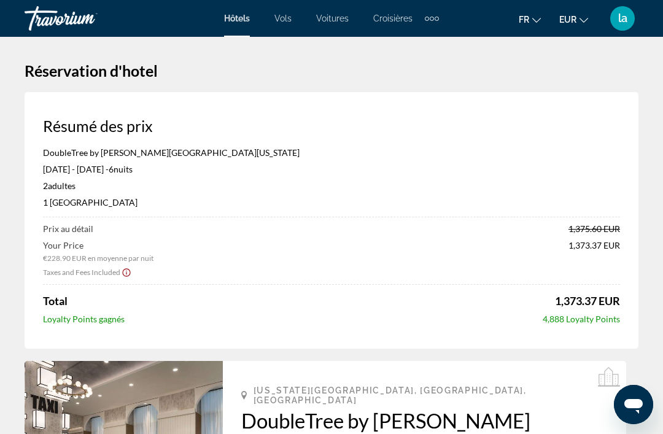
click at [126, 274] on icon "Show Taxes and Fees disclaimer" at bounding box center [127, 272] width 10 height 11
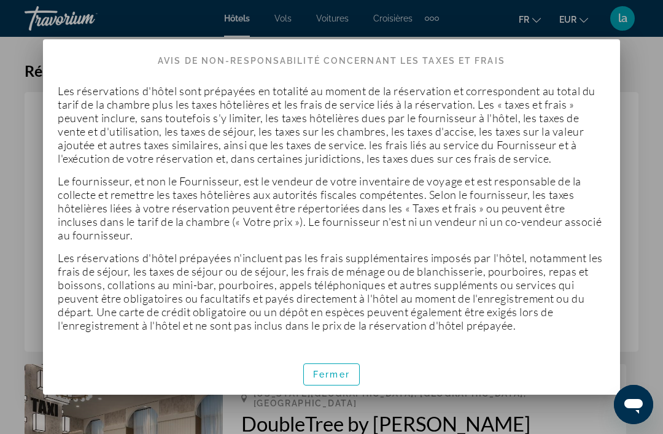
click at [337, 388] on span "button" at bounding box center [331, 374] width 55 height 29
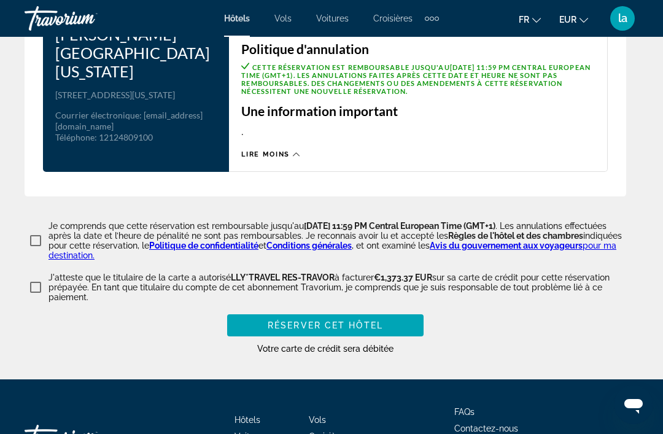
click at [351, 311] on span "Main content" at bounding box center [325, 325] width 197 height 29
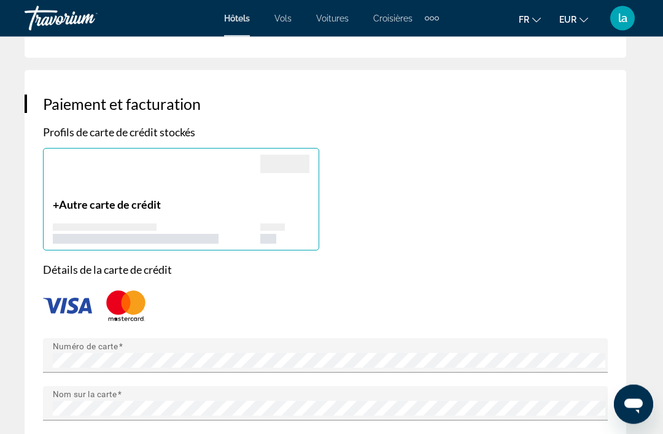
scroll to position [836, 0]
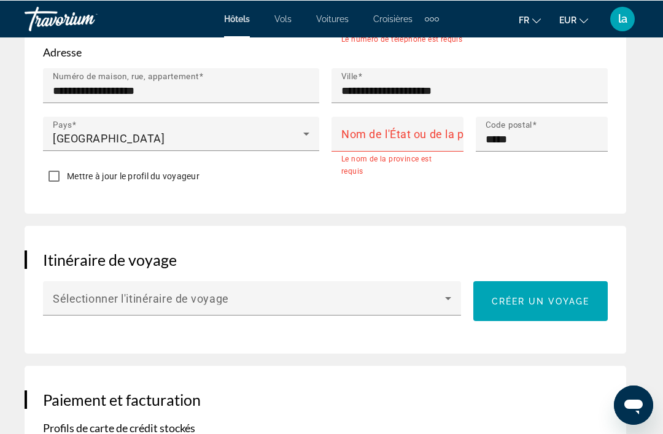
click at [408, 127] on mat-label "Nom de l'État ou de la province" at bounding box center [421, 133] width 160 height 13
click at [408, 131] on input "Nom de l'État ou de la province" at bounding box center [401, 138] width 120 height 15
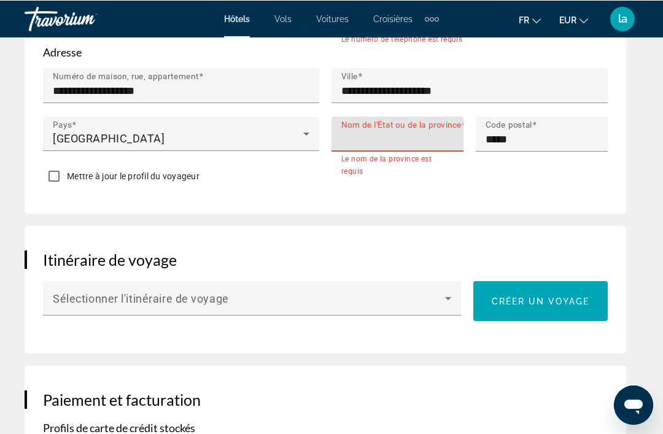
scroll to position [836, 0]
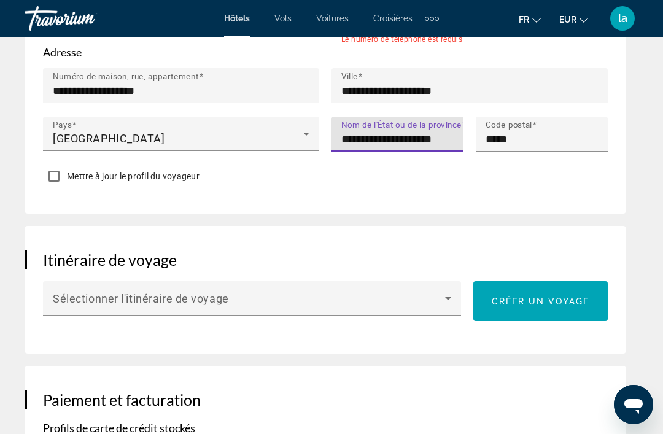
type input "**********"
click at [662, 135] on div "Réservation d'hotel Résumé des prix DoubleTree by Hilton New York Downtown Nov …" at bounding box center [331, 351] width 663 height 2301
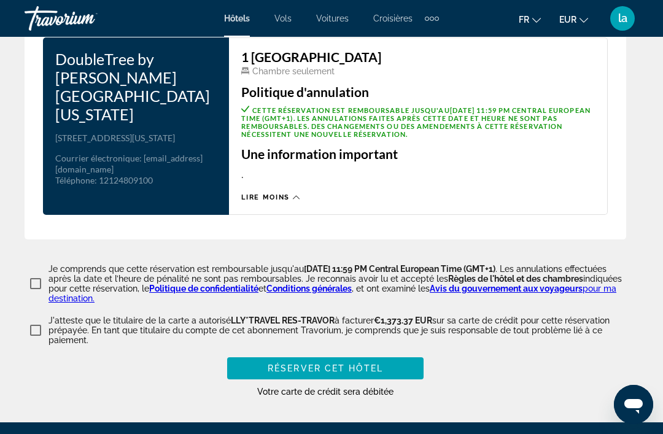
scroll to position [2000, 0]
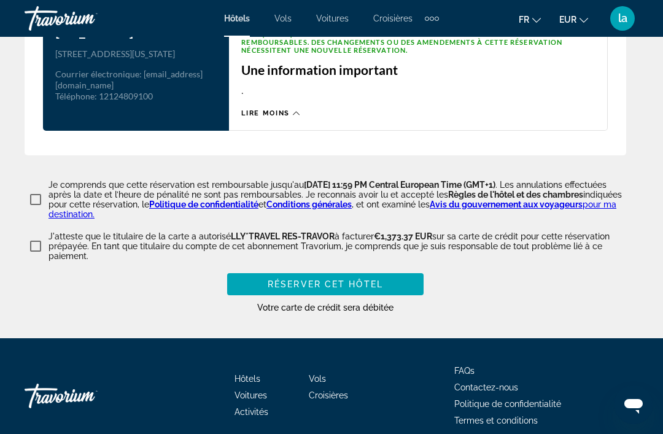
click at [395, 270] on span "Main content" at bounding box center [325, 284] width 197 height 29
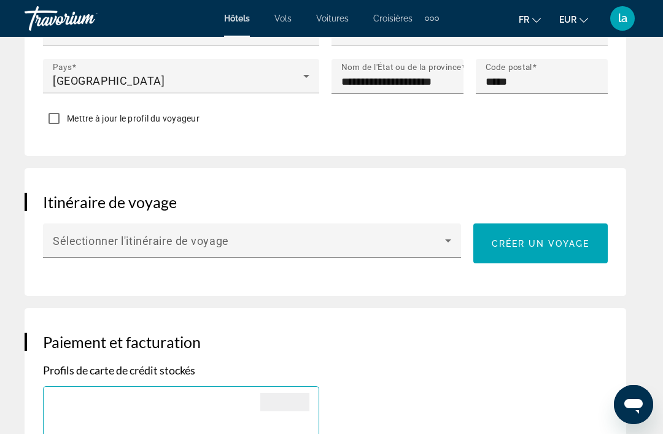
scroll to position [839, 0]
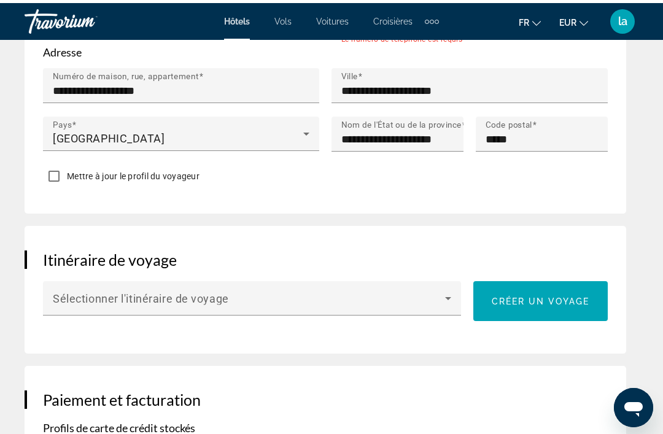
click at [454, 288] on icon "Main content" at bounding box center [448, 295] width 15 height 15
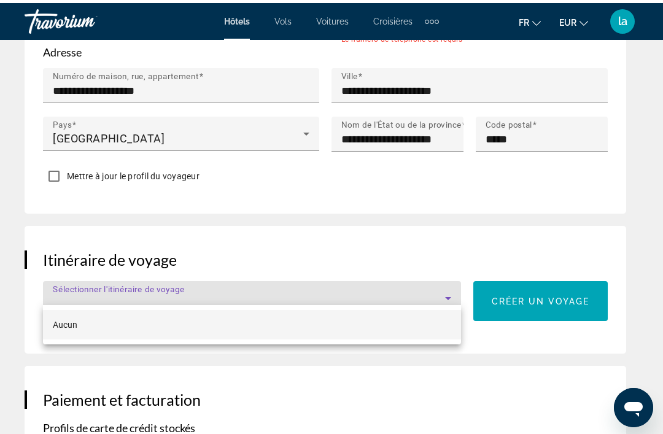
scroll to position [836, 0]
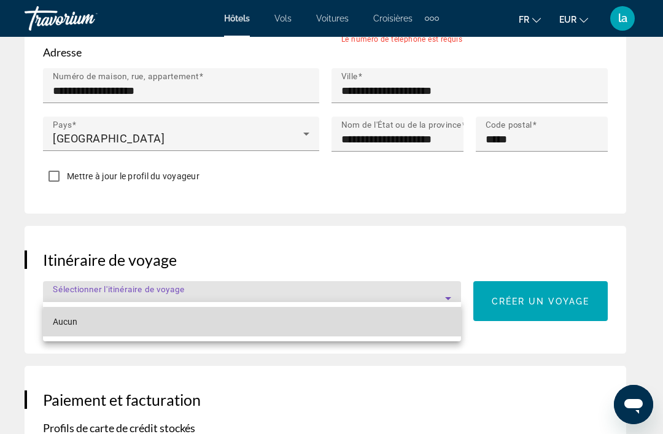
click at [419, 332] on mat-option "Aucun" at bounding box center [252, 321] width 418 height 29
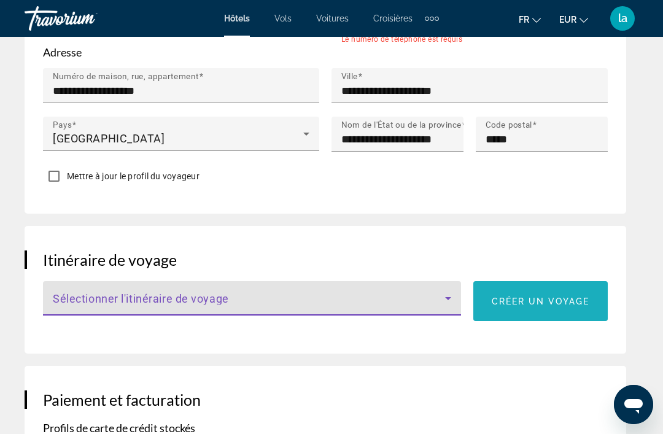
click at [558, 297] on span "Créer un voyage" at bounding box center [541, 302] width 98 height 10
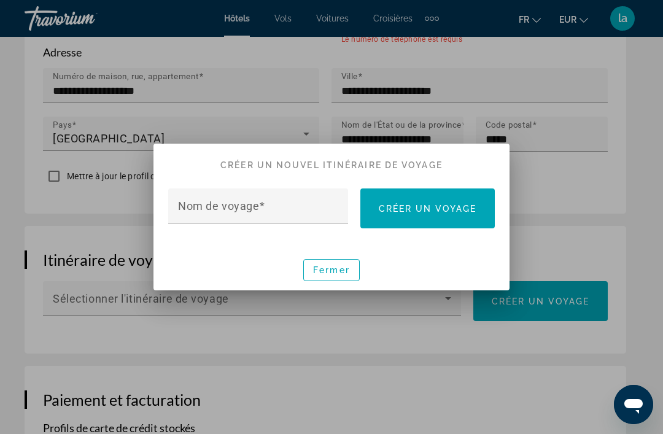
click at [310, 215] on input "Nom de voyage" at bounding box center [262, 211] width 168 height 15
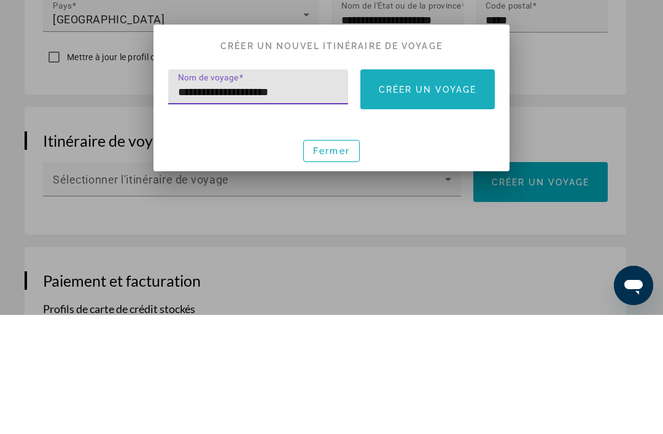
type input "**********"
click at [459, 204] on span "Créer un voyage" at bounding box center [428, 209] width 98 height 10
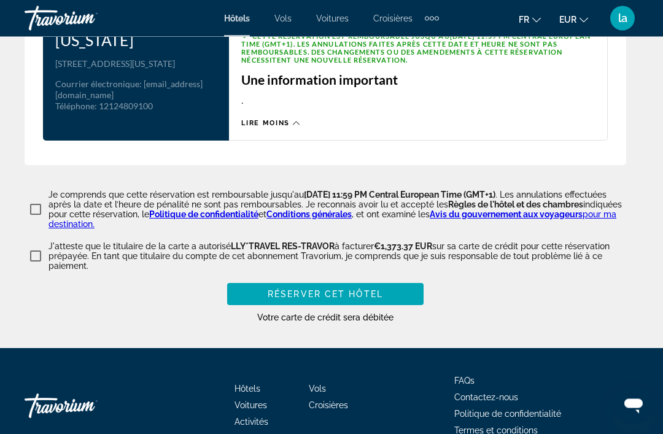
scroll to position [2006, 0]
click at [407, 282] on span "Main content" at bounding box center [325, 293] width 197 height 29
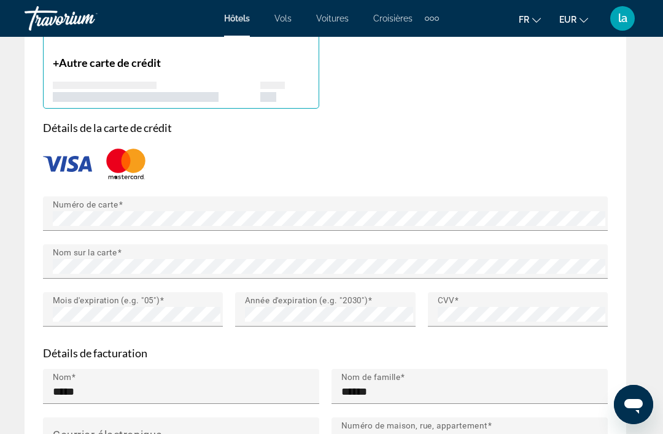
scroll to position [841, 0]
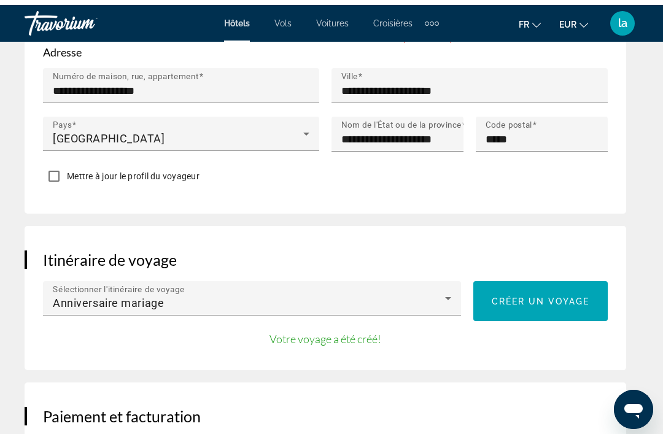
click at [443, 286] on icon "Main content" at bounding box center [448, 293] width 15 height 15
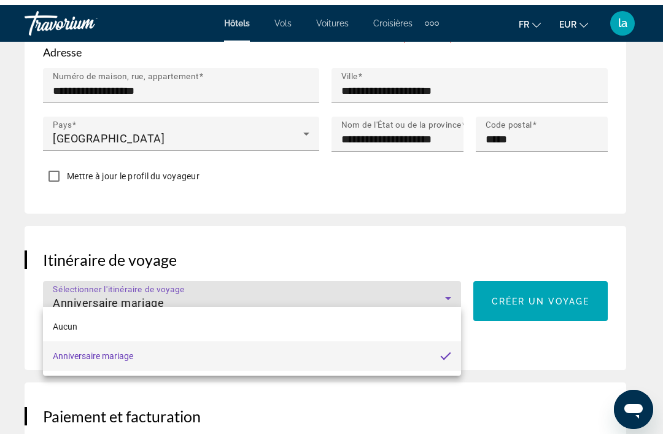
scroll to position [836, 0]
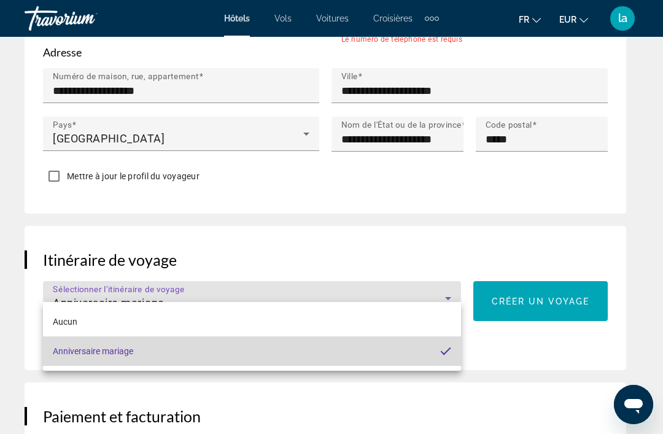
click at [411, 351] on mat-option "Anniversaire mariage" at bounding box center [252, 351] width 418 height 29
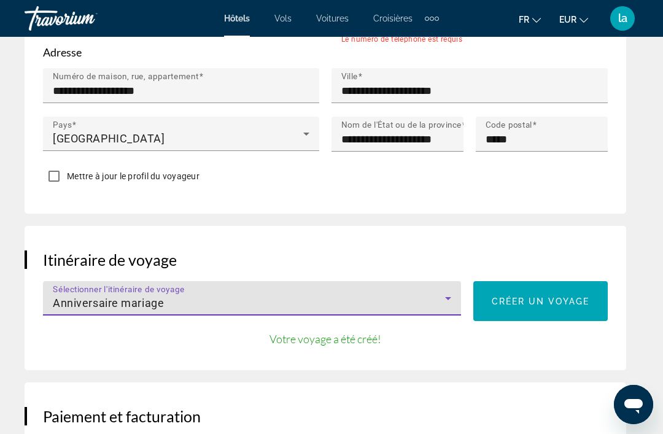
click at [539, 336] on div "Itinéraire de voyage Sélectionner l'itinéraire de voyage Anniversaire mariage C…" at bounding box center [326, 298] width 602 height 144
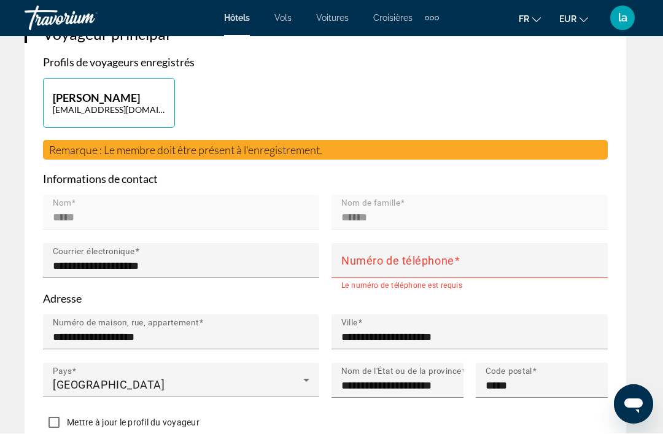
click at [469, 259] on input "Numéro de téléphone" at bounding box center [473, 266] width 264 height 15
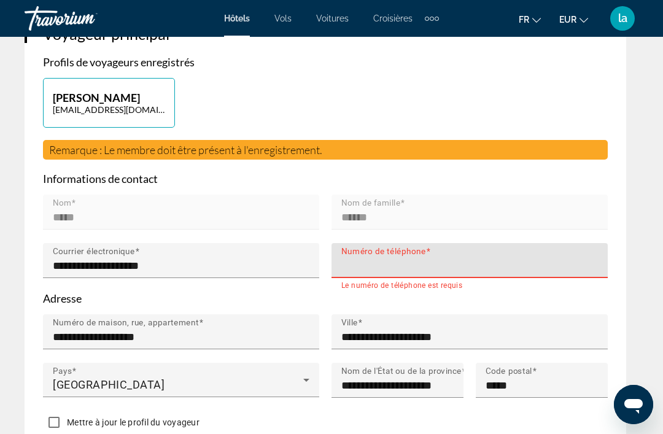
scroll to position [589, 0]
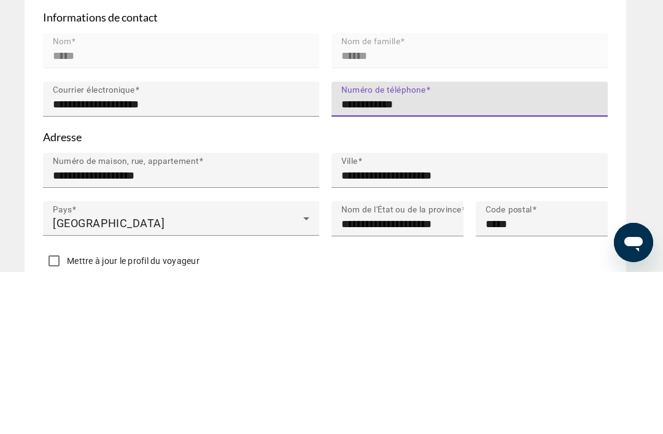
type input "**********"
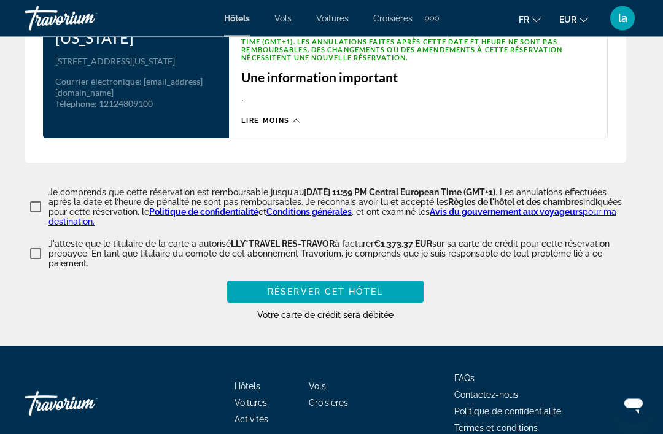
click at [407, 278] on span "Main content" at bounding box center [325, 292] width 197 height 29
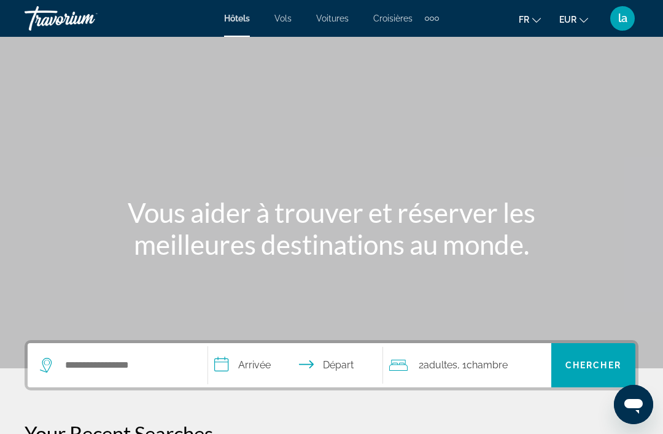
click at [631, 18] on div "la" at bounding box center [622, 18] width 25 height 25
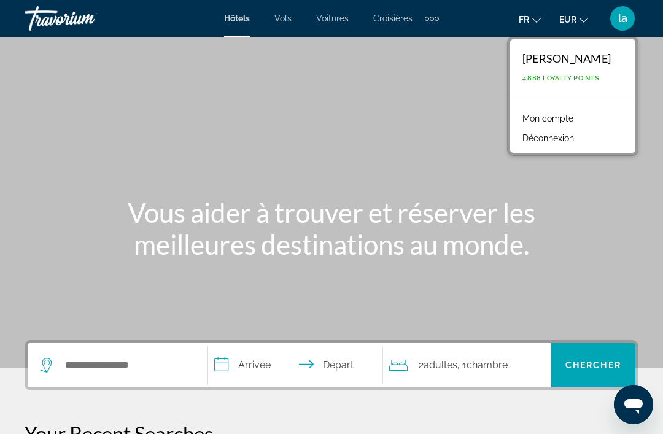
click at [613, 77] on div "lydia aucher 4,888 Loyalty Points" at bounding box center [572, 68] width 125 height 58
click at [429, 20] on div "Extra navigation items" at bounding box center [432, 18] width 14 height 18
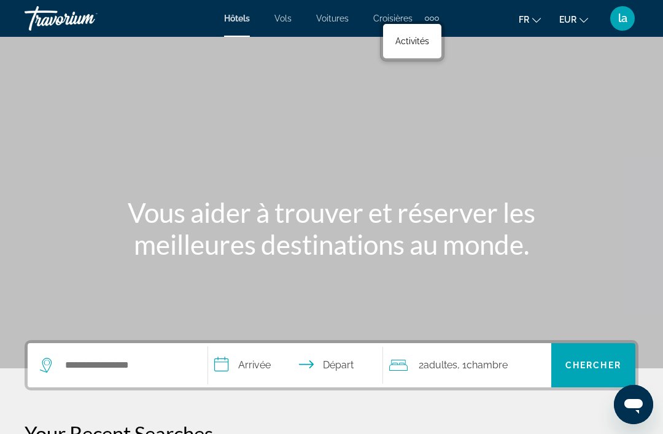
click at [425, 47] on link "Activités" at bounding box center [412, 41] width 46 height 22
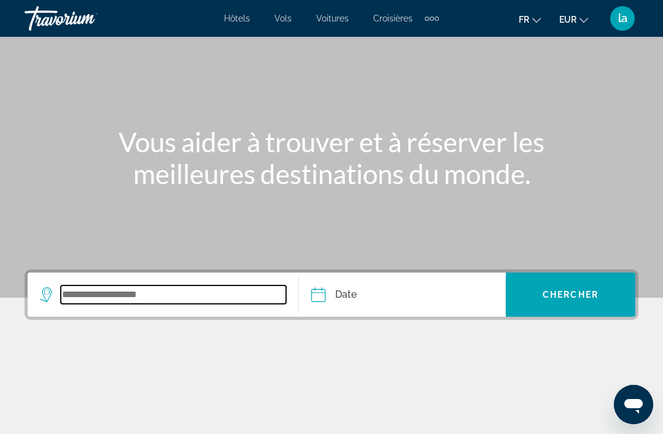
click at [211, 304] on input "Search widget" at bounding box center [173, 295] width 225 height 18
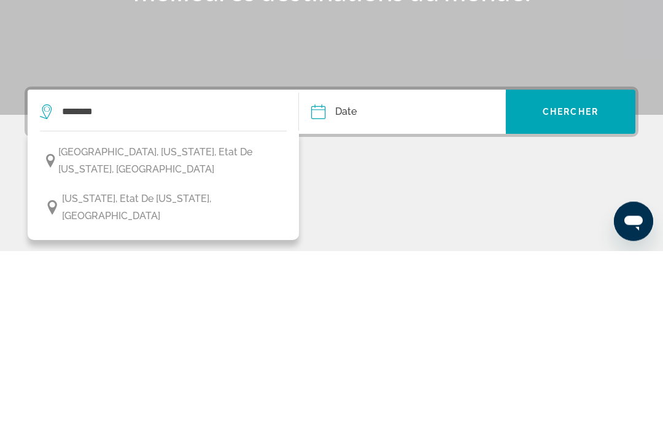
click at [236, 374] on span "New York, Etat de New York, États-Unis" at bounding box center [171, 391] width 219 height 34
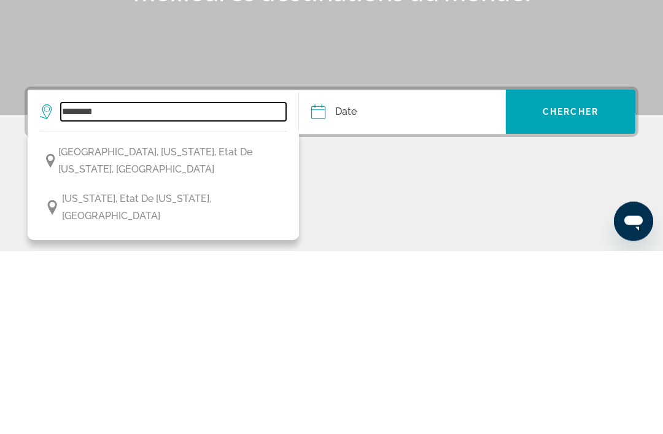
type input "**********"
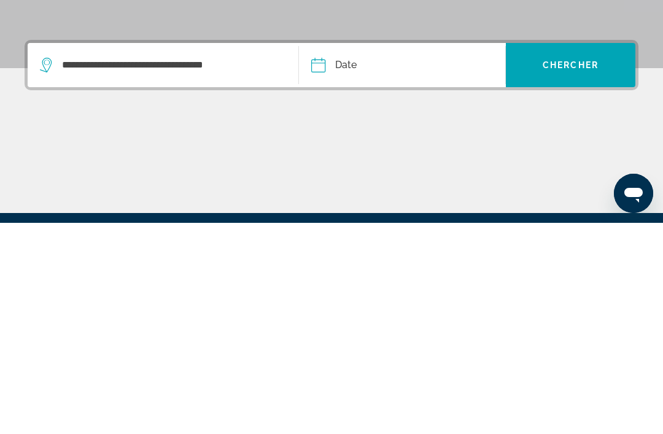
click at [448, 254] on button "Date Sep *** *** *** *** *** *** *** *** *** *** *** *** 2025 **** **** **** **…" at bounding box center [408, 276] width 194 height 44
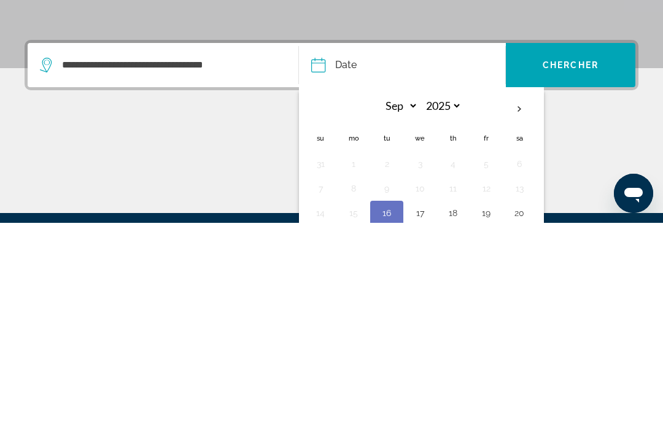
scroll to position [190, 0]
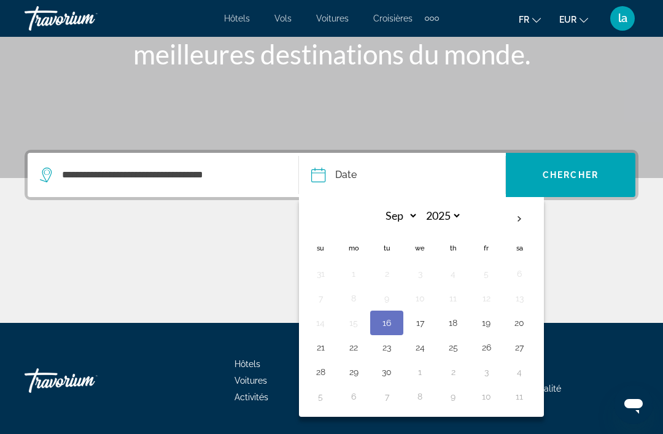
click at [525, 207] on th "Next month" at bounding box center [519, 219] width 33 height 27
click at [523, 219] on th "Next month" at bounding box center [519, 219] width 33 height 27
select select "**"
click at [452, 299] on button "6" at bounding box center [453, 298] width 20 height 17
type input "**********"
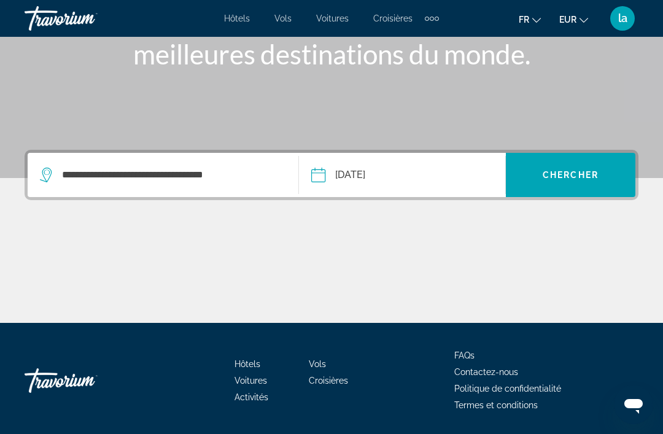
click at [614, 163] on span "Search widget" at bounding box center [571, 174] width 130 height 29
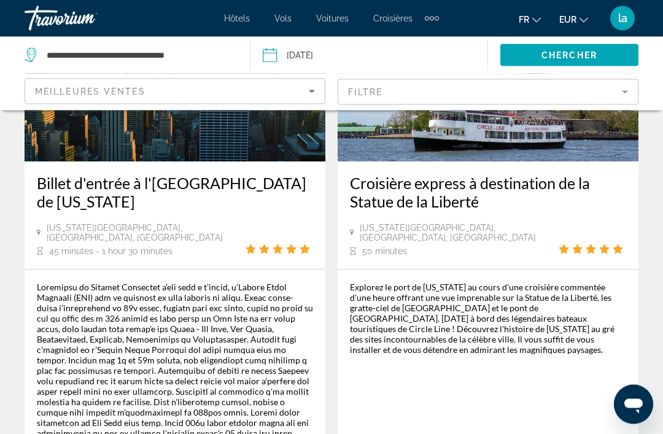
scroll to position [1341, 0]
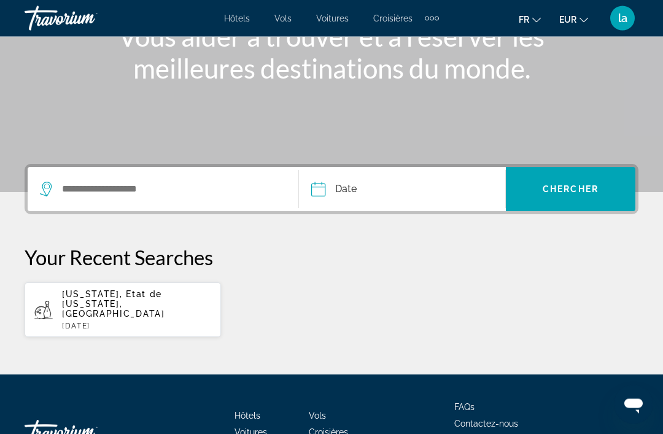
scroll to position [212, 0]
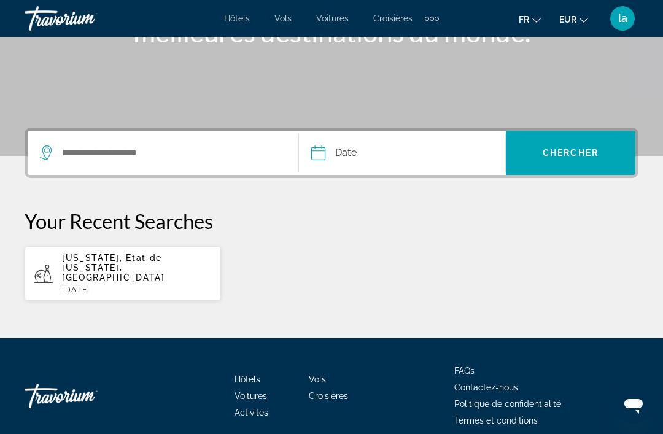
click at [177, 271] on p "New York, Etat de New York, États-Unis" at bounding box center [136, 267] width 149 height 29
type input "**********"
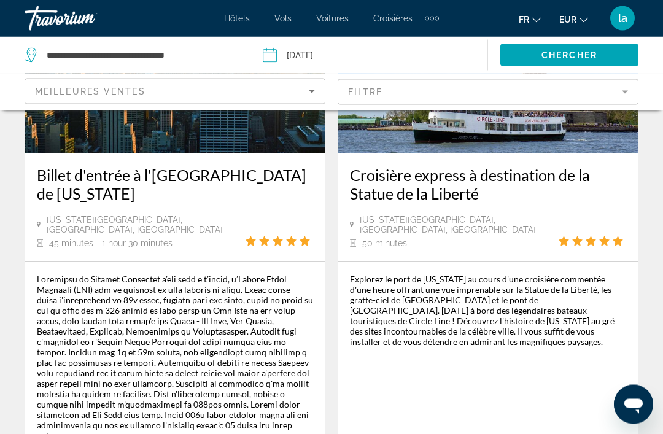
scroll to position [1400, 0]
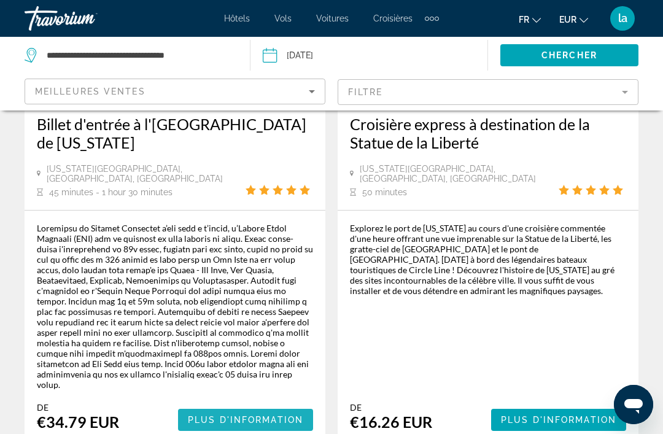
click at [280, 415] on span "Plus d'information" at bounding box center [245, 420] width 115 height 10
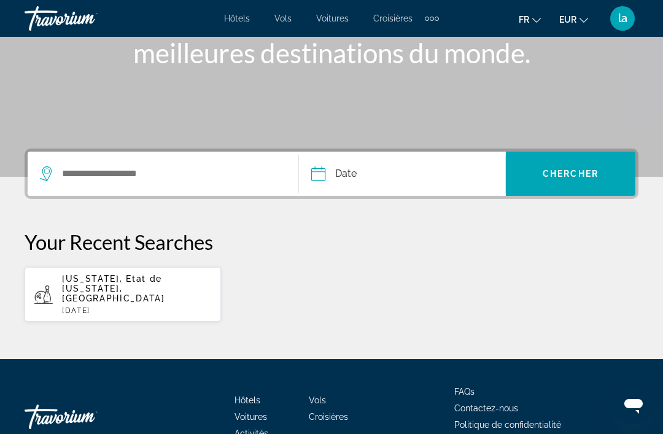
scroll to position [217, 0]
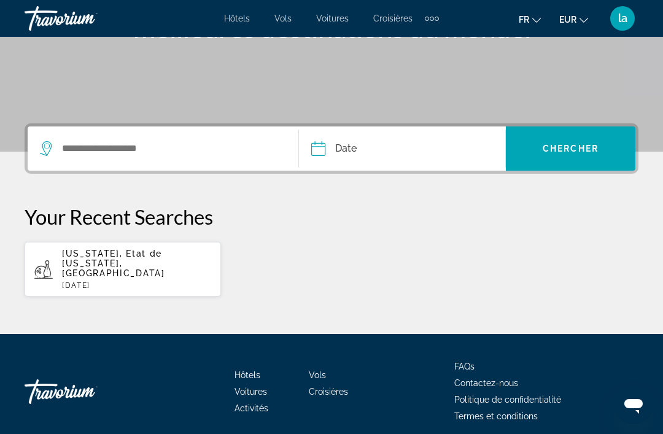
click at [165, 258] on span "New York, Etat de New York, États-Unis" at bounding box center [113, 263] width 103 height 29
type input "**********"
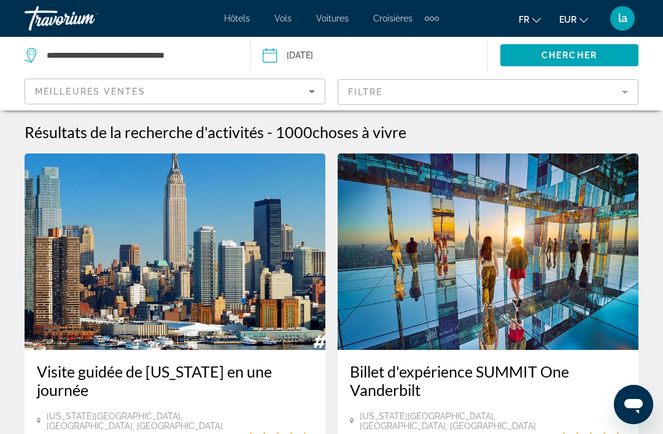
click at [328, 45] on input "Date: Nov 6, 2025" at bounding box center [318, 57] width 117 height 41
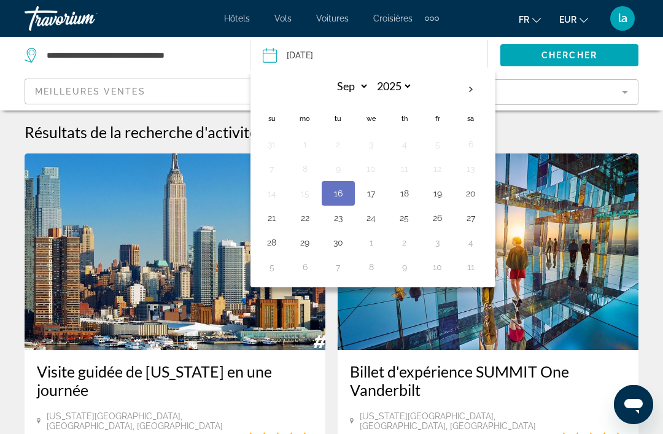
click at [475, 85] on th "Next month" at bounding box center [470, 89] width 33 height 27
click at [479, 79] on th "Next month" at bounding box center [470, 89] width 33 height 27
click at [553, 95] on mat-form-field "Filtre" at bounding box center [488, 92] width 301 height 26
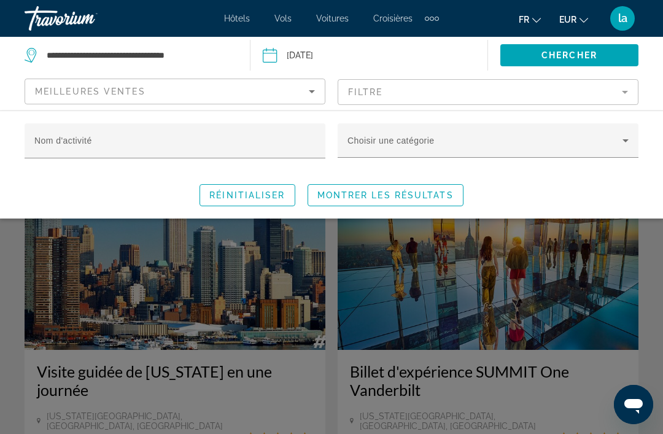
click at [580, 143] on span "Search widget" at bounding box center [485, 145] width 275 height 15
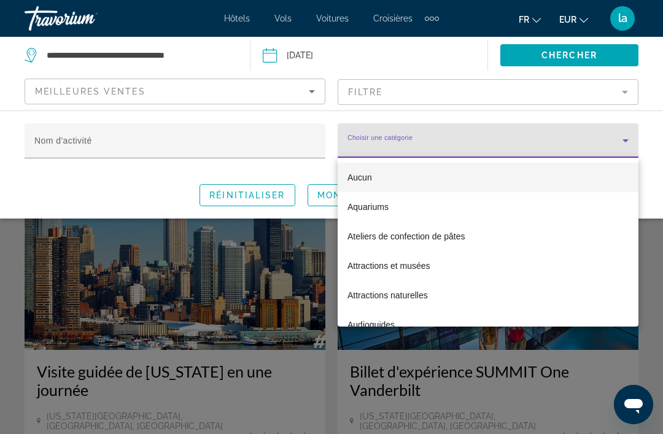
scroll to position [-9, 0]
click at [527, 145] on div at bounding box center [331, 217] width 663 height 434
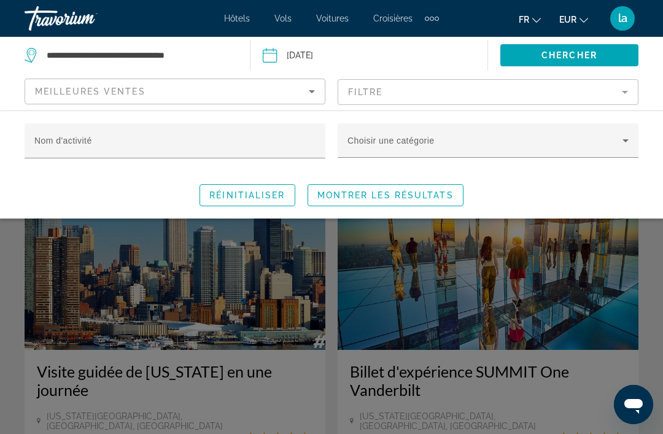
click at [293, 133] on div "Nom d'activité" at bounding box center [174, 140] width 281 height 35
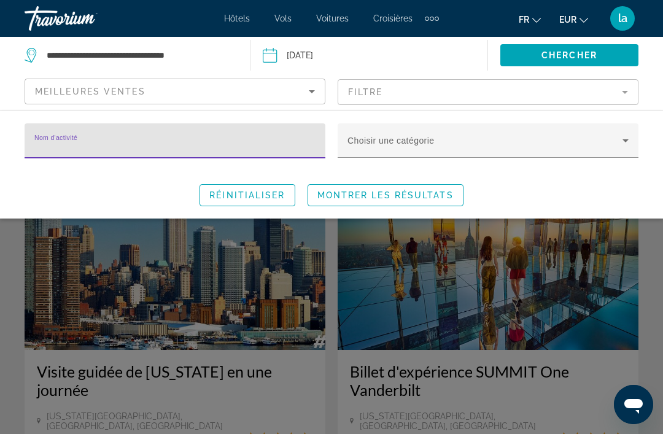
click at [588, 94] on mat-form-field "Filtre" at bounding box center [488, 92] width 301 height 26
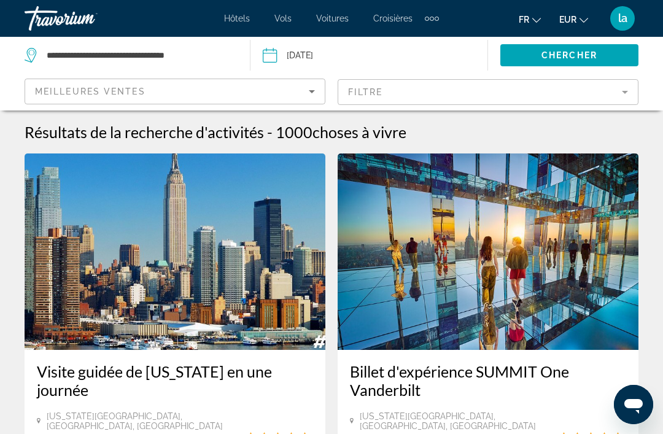
click at [337, 50] on input "Date: Nov 6, 2025" at bounding box center [318, 57] width 117 height 41
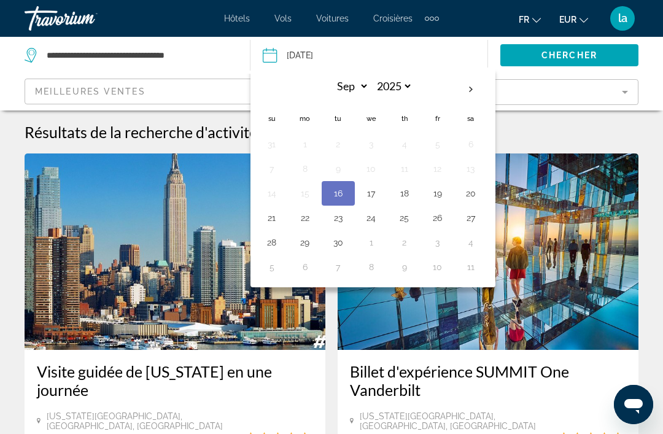
click at [469, 96] on th "Next month" at bounding box center [470, 89] width 33 height 27
select select "*"
click at [444, 6] on div "Hôtels Vols Voitures Croisières Activités Hôtels Vols Voitures Croisières Activ…" at bounding box center [331, 18] width 663 height 32
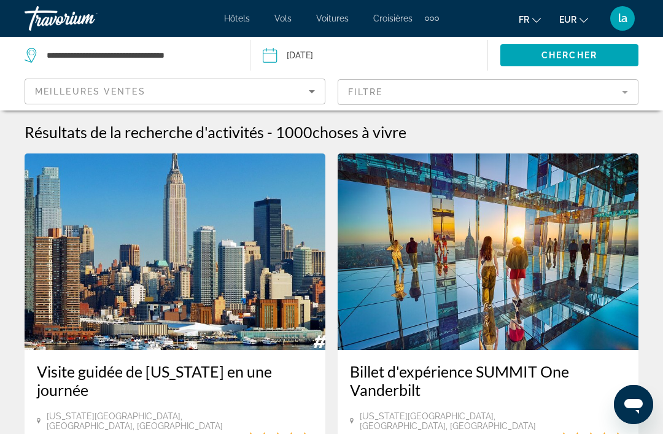
click at [438, 13] on div "Extra navigation items" at bounding box center [432, 18] width 14 height 18
click at [434, 46] on link "Activités" at bounding box center [412, 41] width 48 height 22
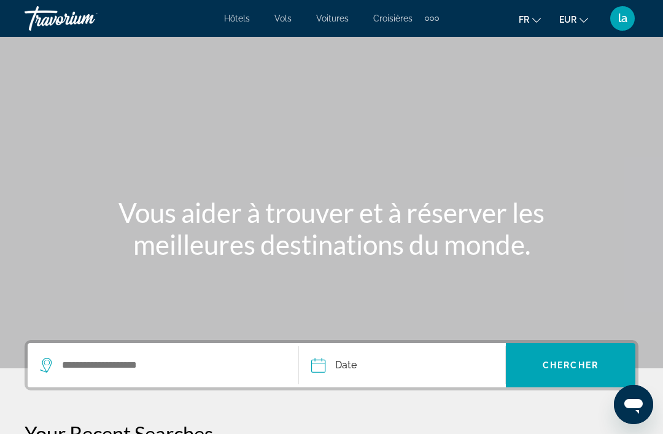
click at [187, 386] on div "Search widget" at bounding box center [163, 365] width 246 height 44
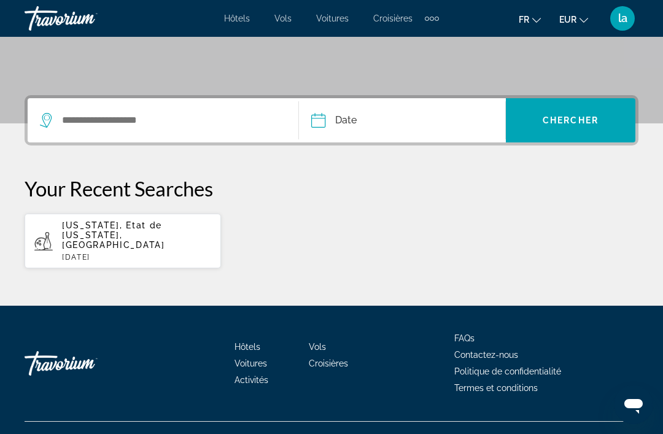
scroll to position [256, 0]
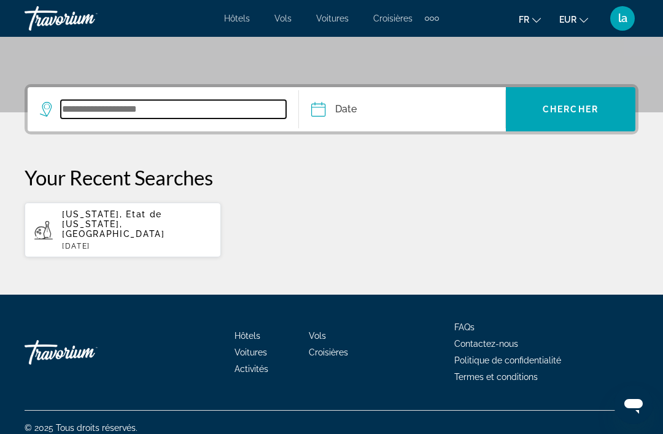
click at [257, 107] on input "Search widget" at bounding box center [173, 109] width 225 height 18
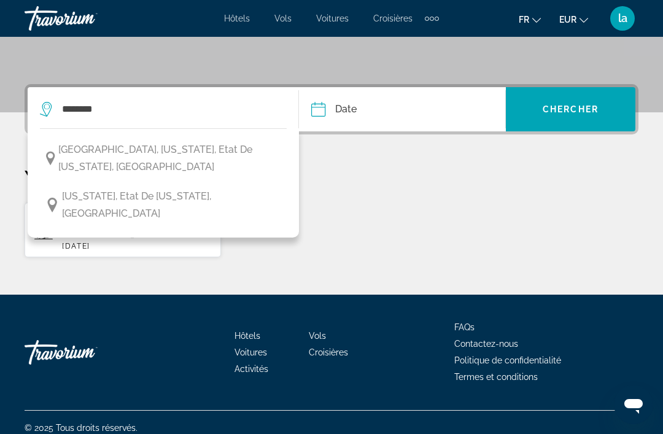
click at [243, 154] on span "Midtown, New York, Etat de New York, États-Unis" at bounding box center [169, 158] width 222 height 34
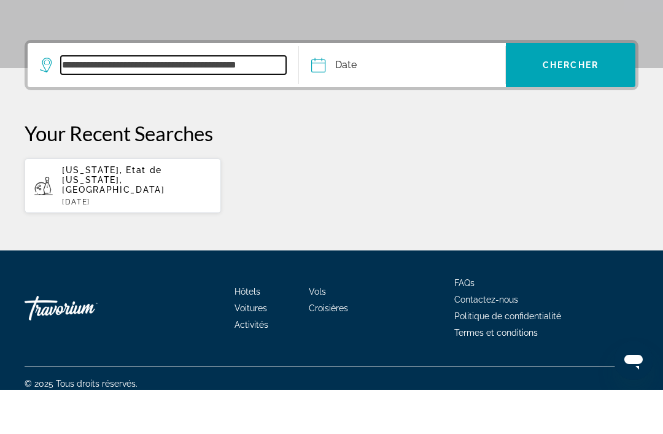
click at [257, 100] on input "**********" at bounding box center [173, 109] width 225 height 18
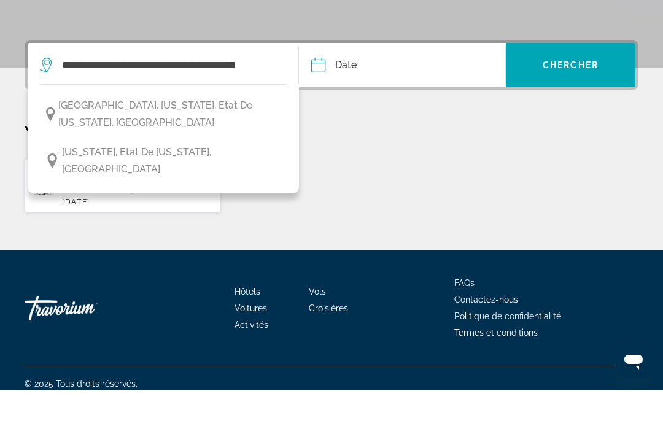
click at [241, 188] on span "New York, Etat de New York, États-Unis" at bounding box center [171, 205] width 219 height 34
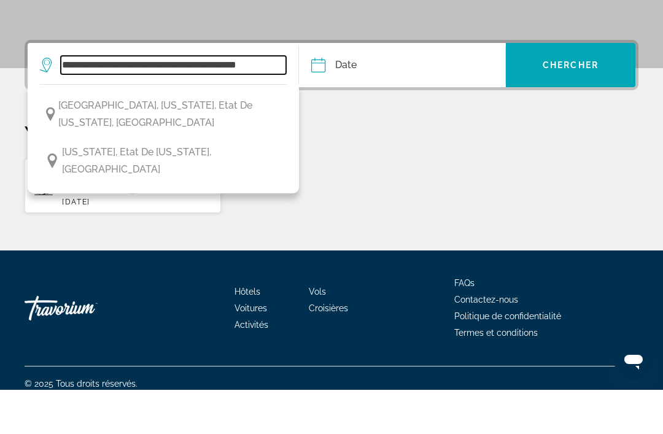
type input "**********"
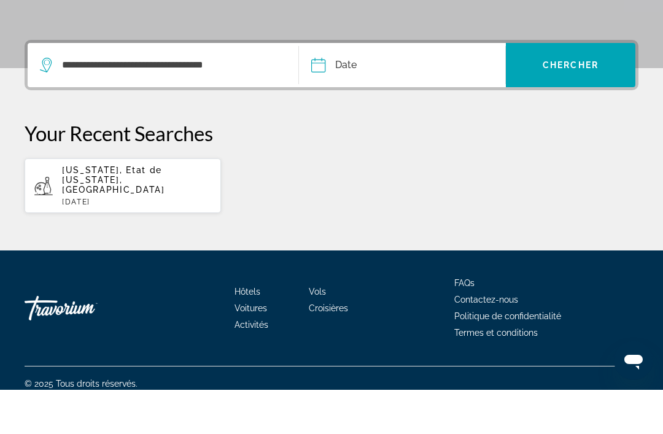
click at [577, 104] on span "Chercher" at bounding box center [571, 109] width 56 height 10
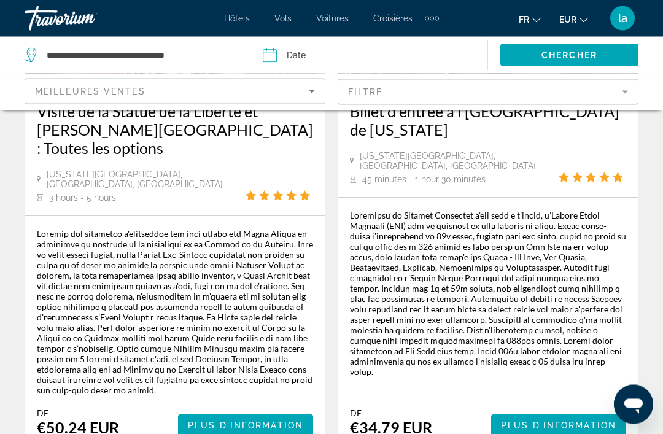
click at [571, 421] on span "Plus d'information" at bounding box center [558, 426] width 115 height 10
